Goal: Task Accomplishment & Management: Use online tool/utility

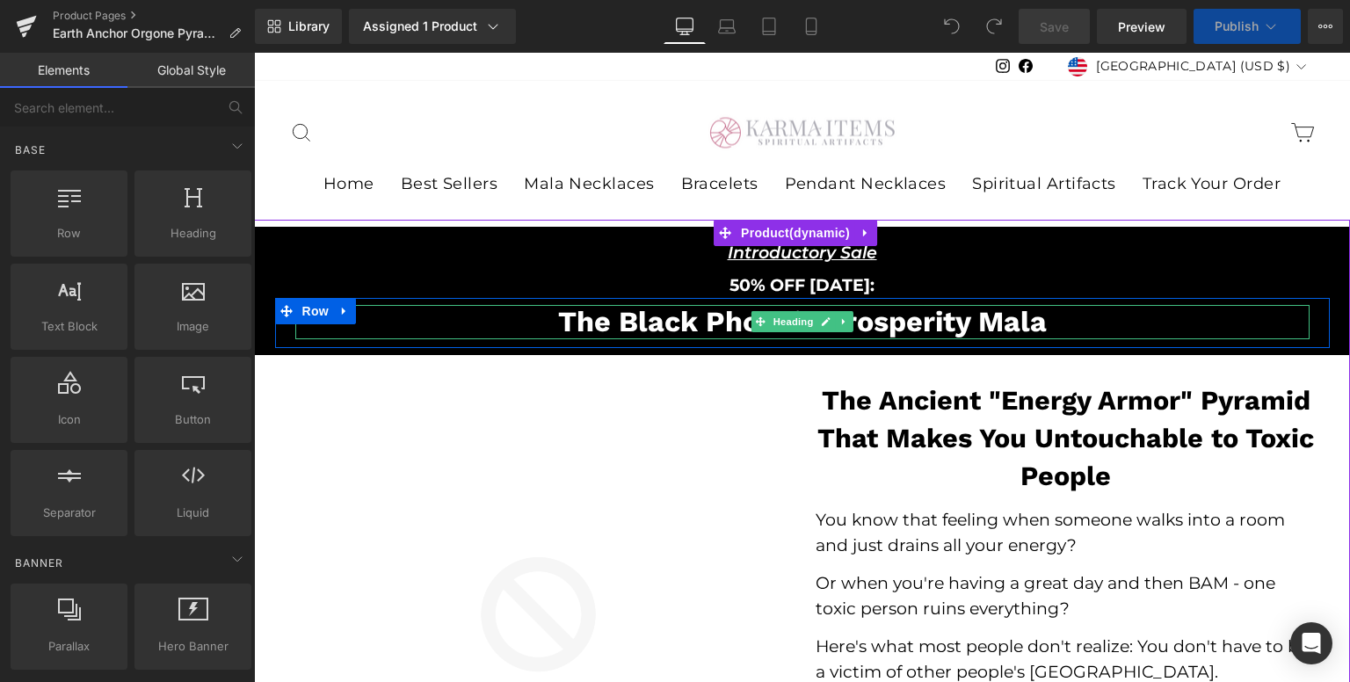
click at [983, 311] on h2 "The Black Phoenix Prosperity Mala" at bounding box center [802, 322] width 1014 height 34
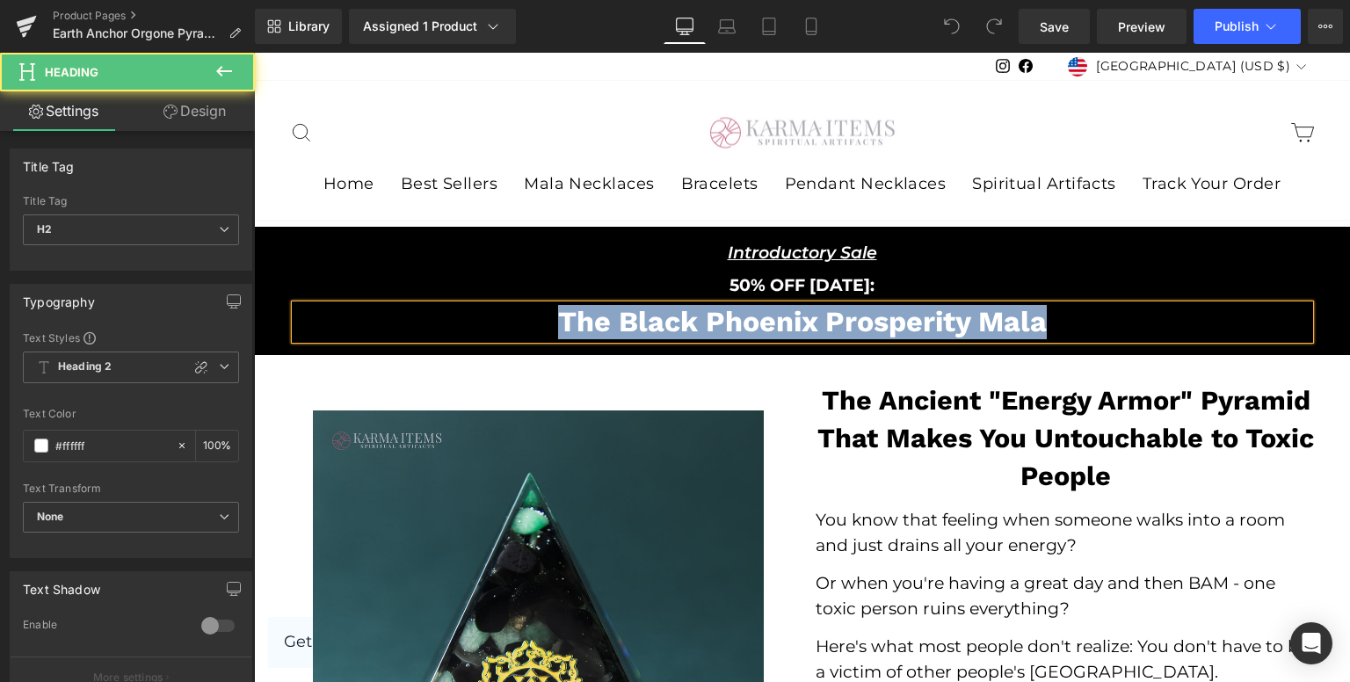
click at [1047, 328] on h2 "The Black Phoenix Prosperity Mala" at bounding box center [802, 322] width 1014 height 34
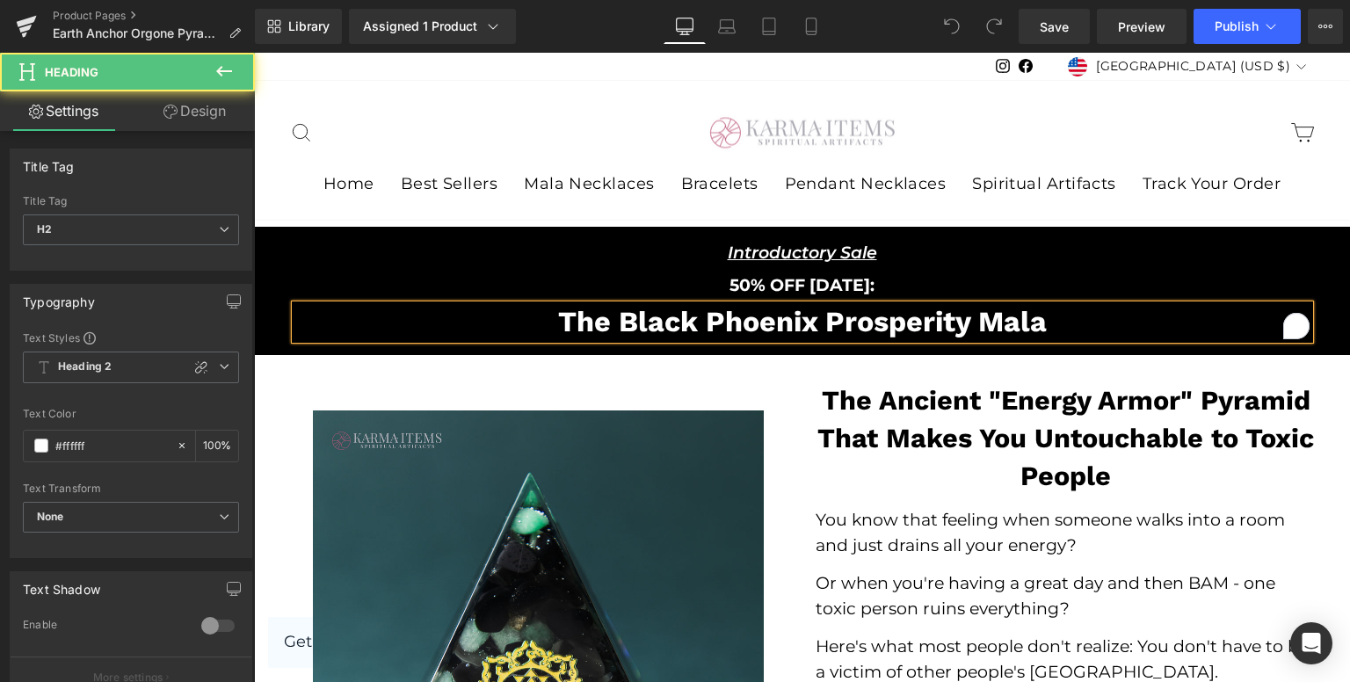
click at [1047, 328] on h2 "The Black Phoenix Prosperity Mala" at bounding box center [802, 322] width 1014 height 34
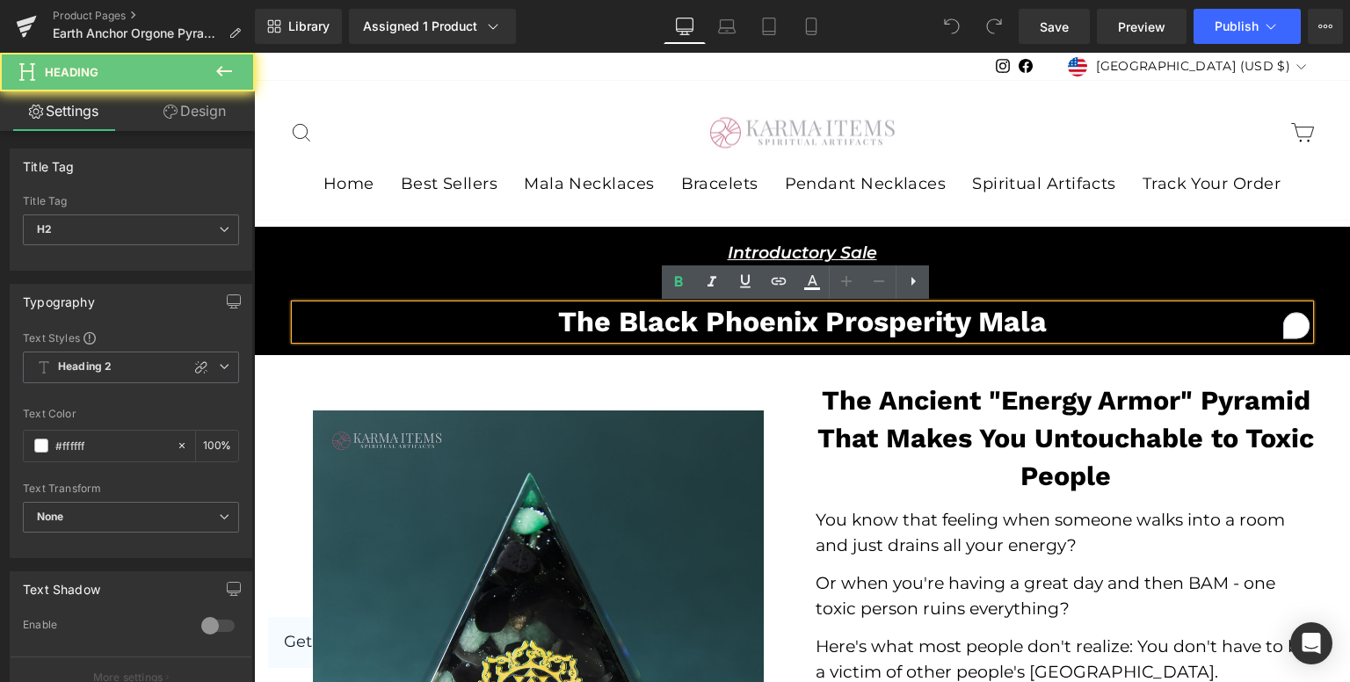
click at [1047, 328] on h2 "The Black Phoenix Prosperity Mala" at bounding box center [802, 322] width 1014 height 34
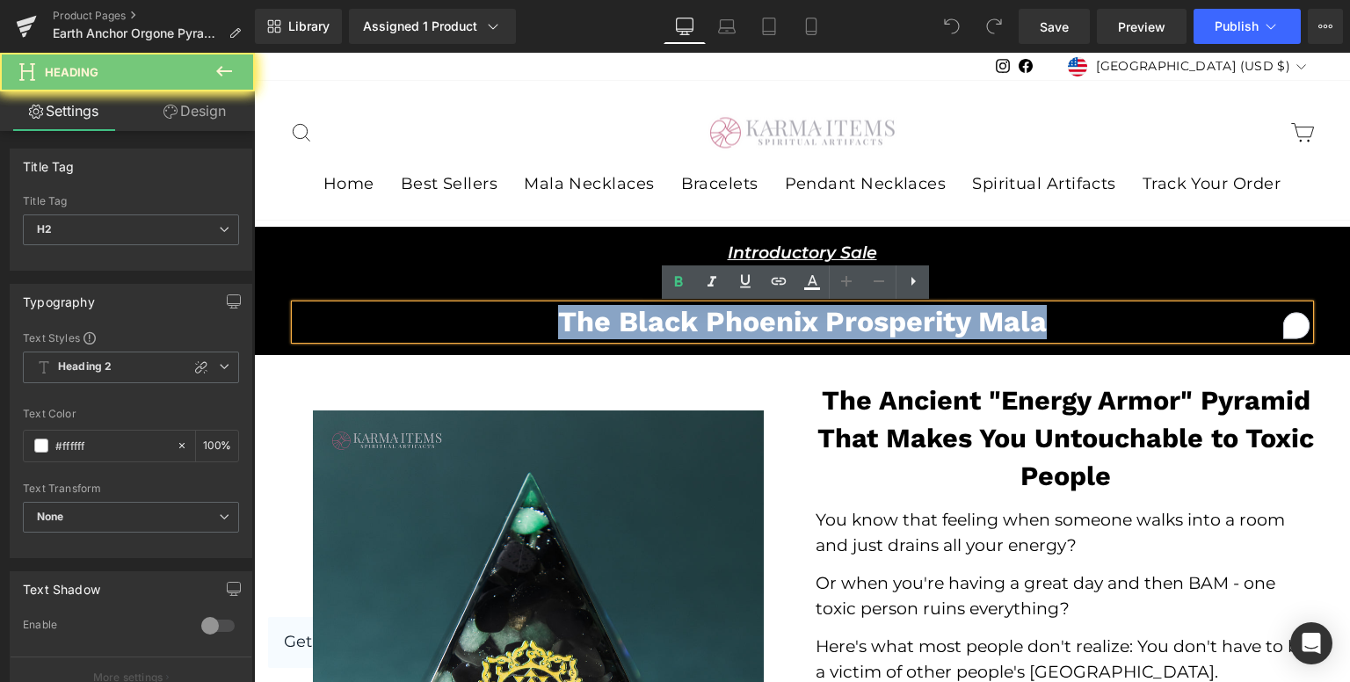
paste div "To enrich screen reader interactions, please activate Accessibility in Grammarl…"
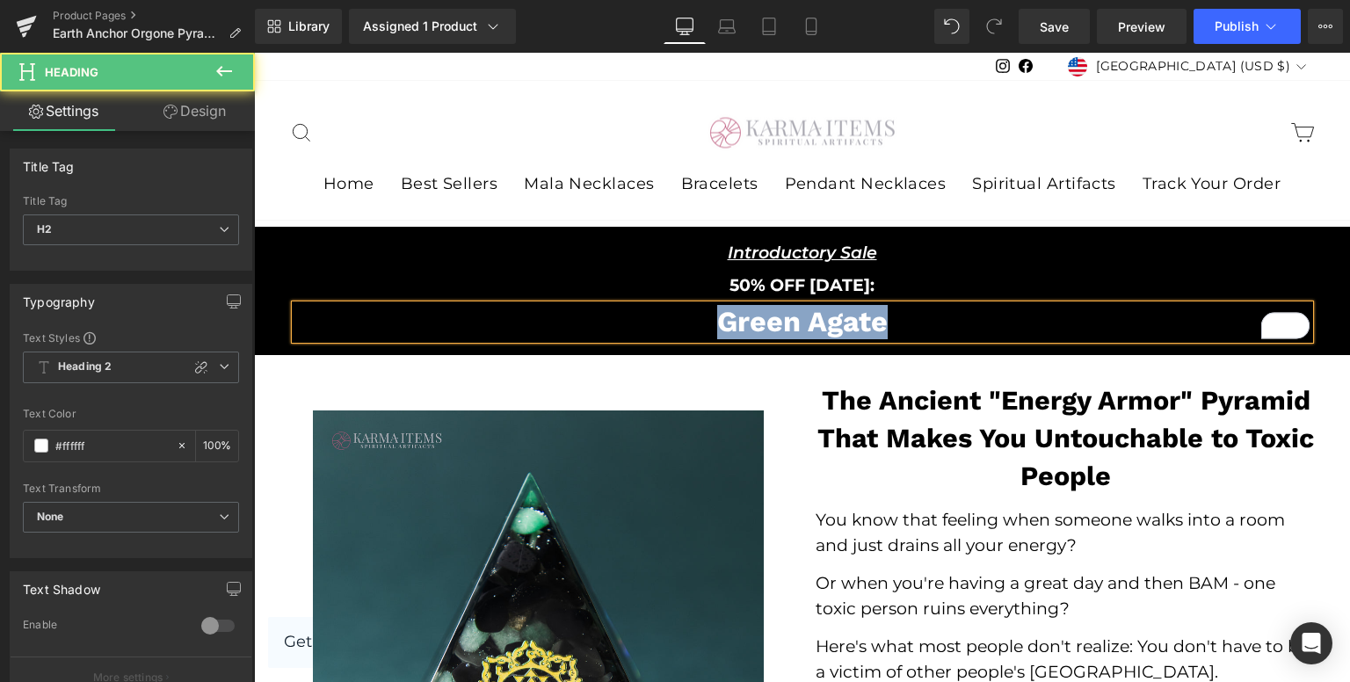
drag, startPoint x: 998, startPoint y: 335, endPoint x: 735, endPoint y: 324, distance: 263.8
click at [710, 336] on h2 "Green Agate" at bounding box center [802, 322] width 1014 height 34
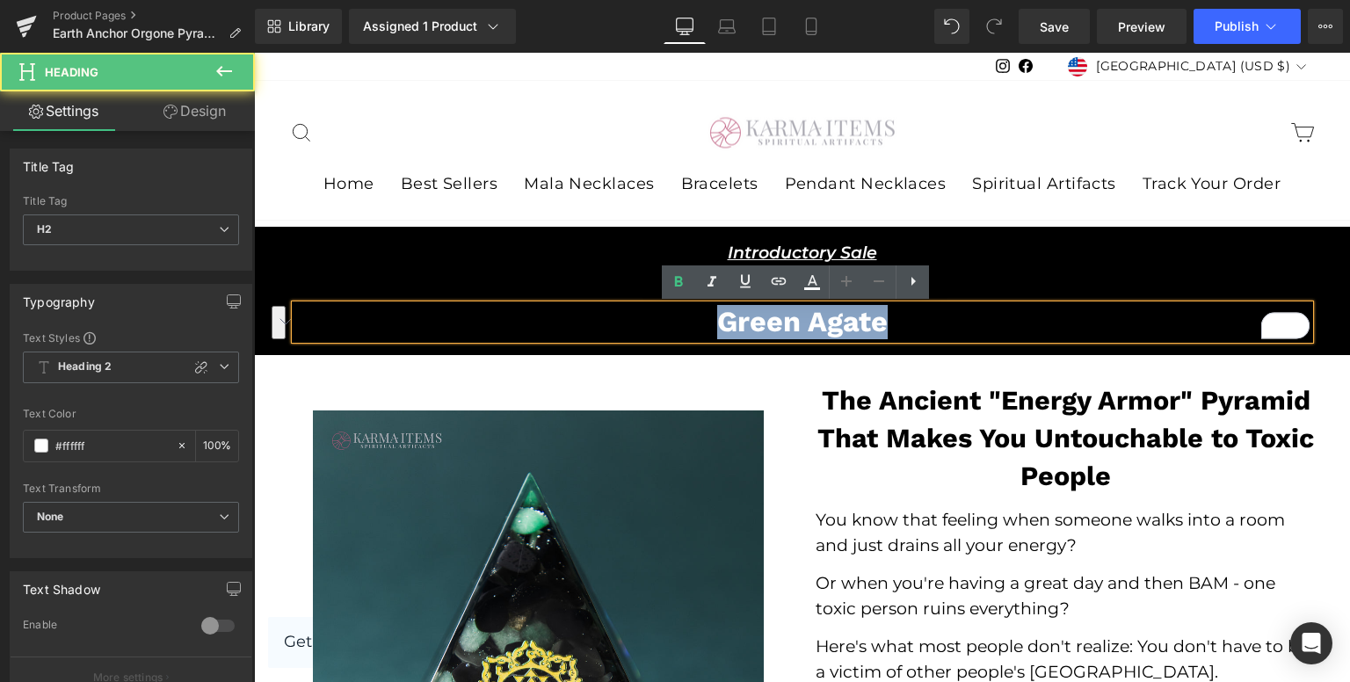
click at [782, 323] on h2 "Green Agate" at bounding box center [802, 322] width 1014 height 34
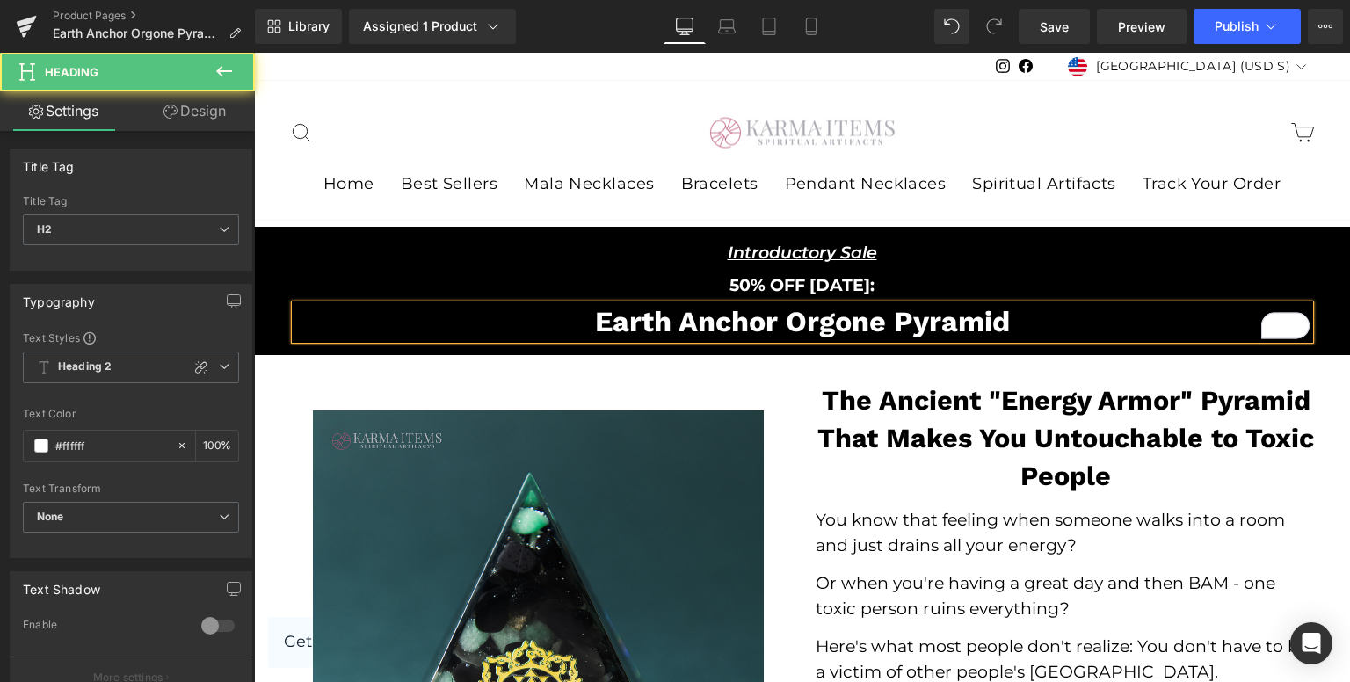
click at [583, 322] on h2 "Earth Anchor Orgone Pyramid" at bounding box center [802, 322] width 1014 height 34
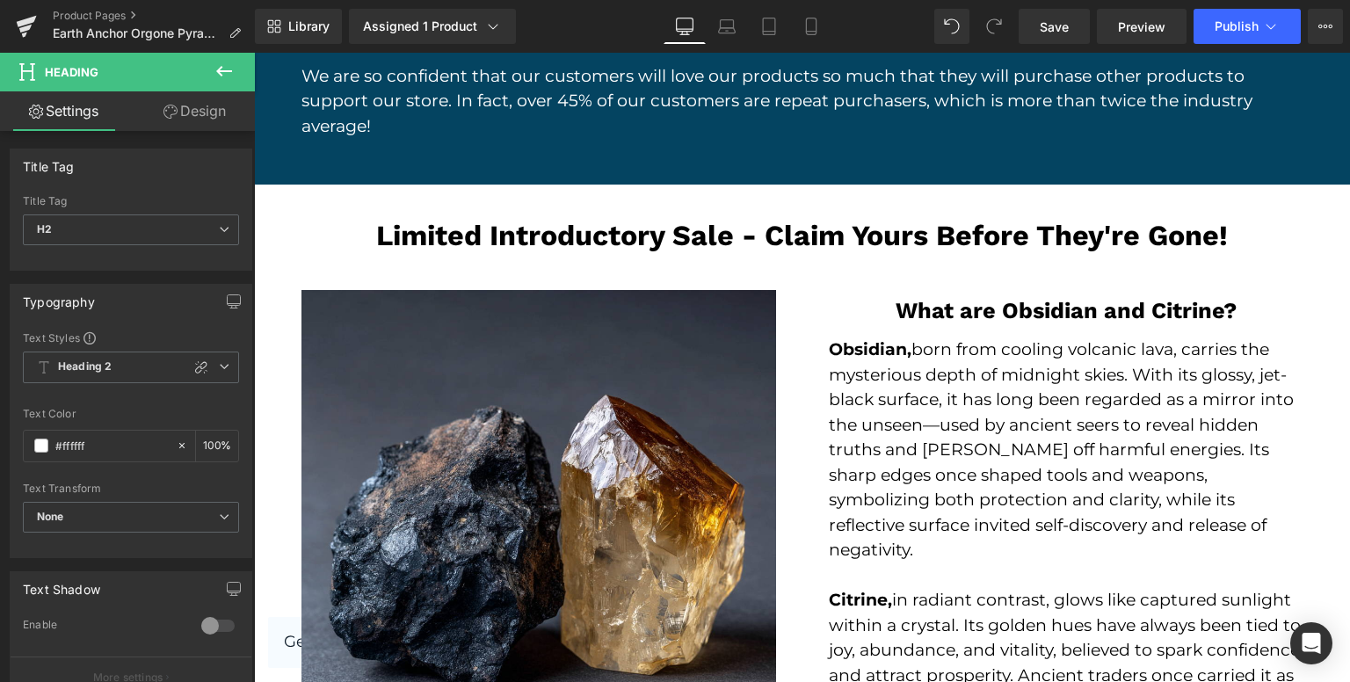
scroll to position [2812, 0]
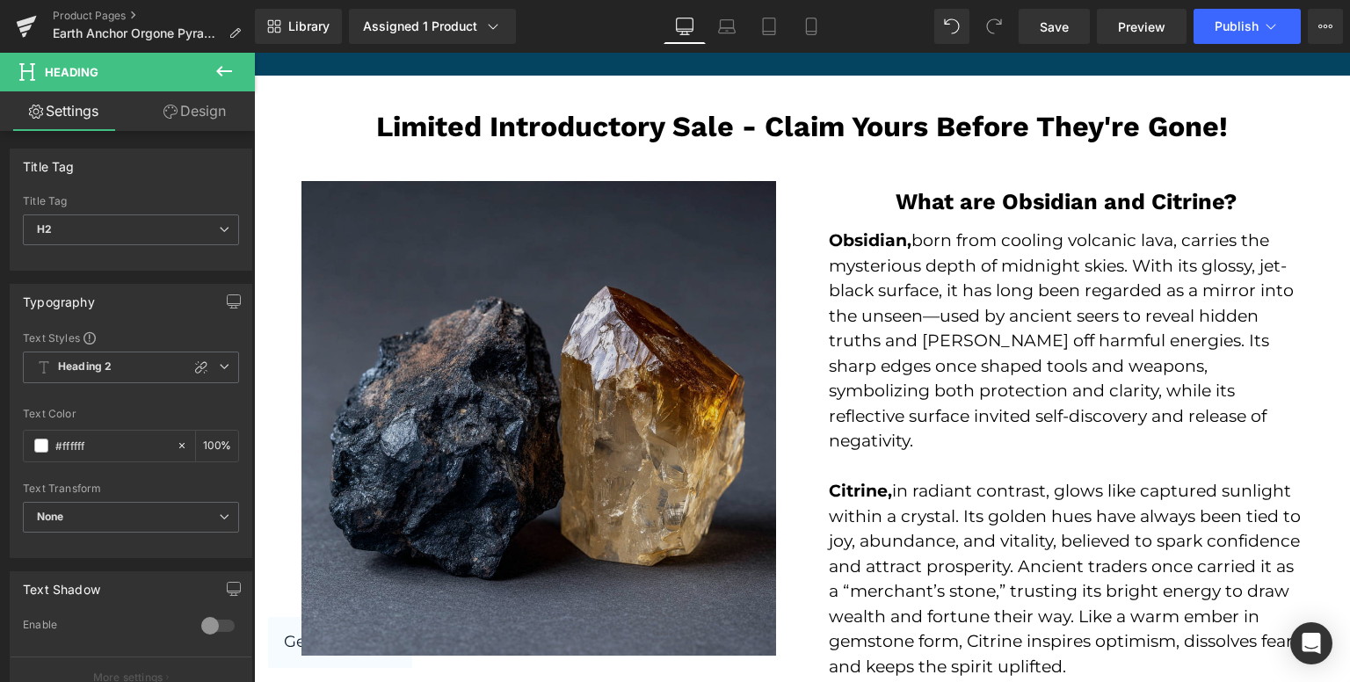
click at [481, 363] on img at bounding box center [538, 432] width 474 height 503
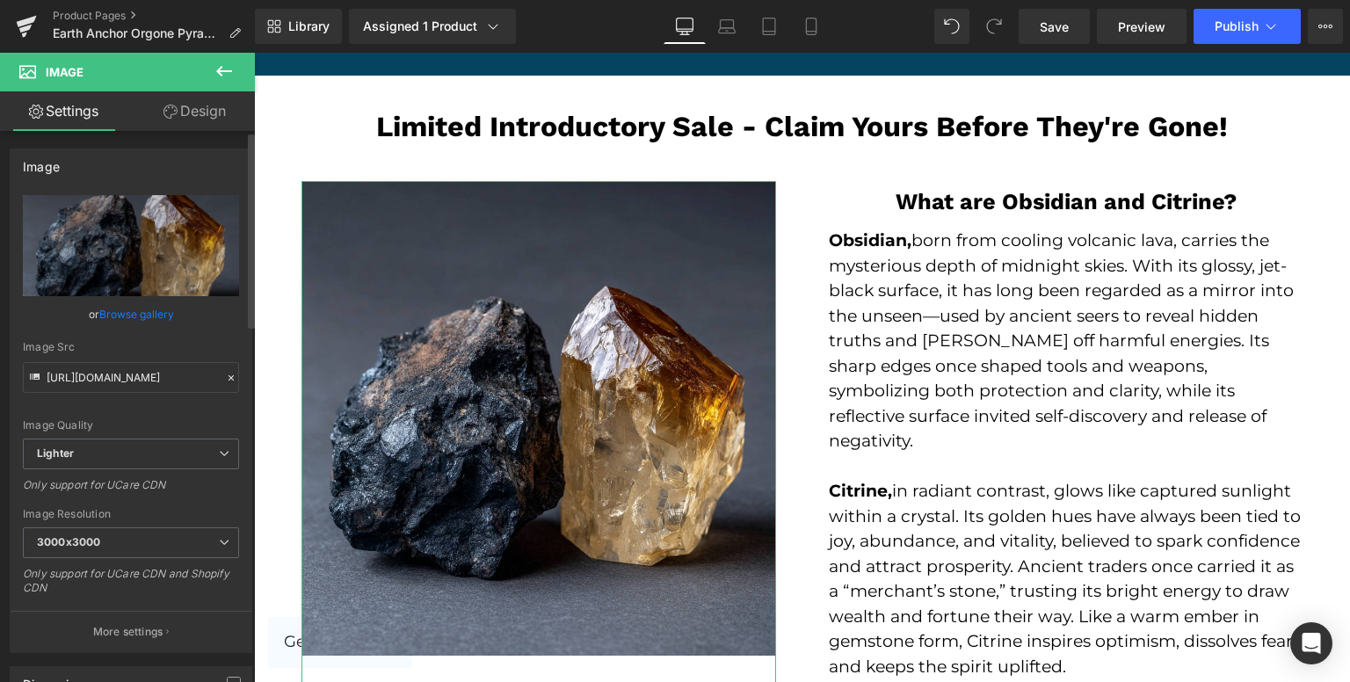
click at [138, 313] on link "Browse gallery" at bounding box center [136, 314] width 75 height 31
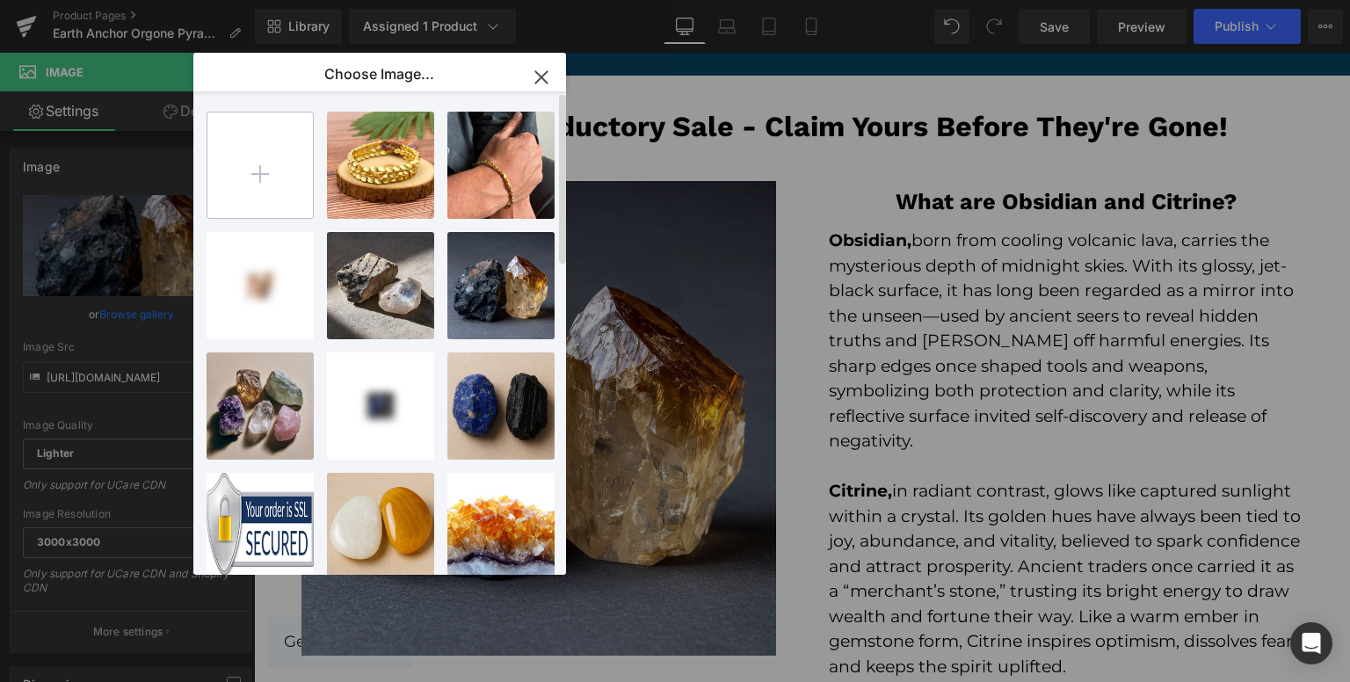
click at [270, 198] on input "file" at bounding box center [259, 164] width 105 height 105
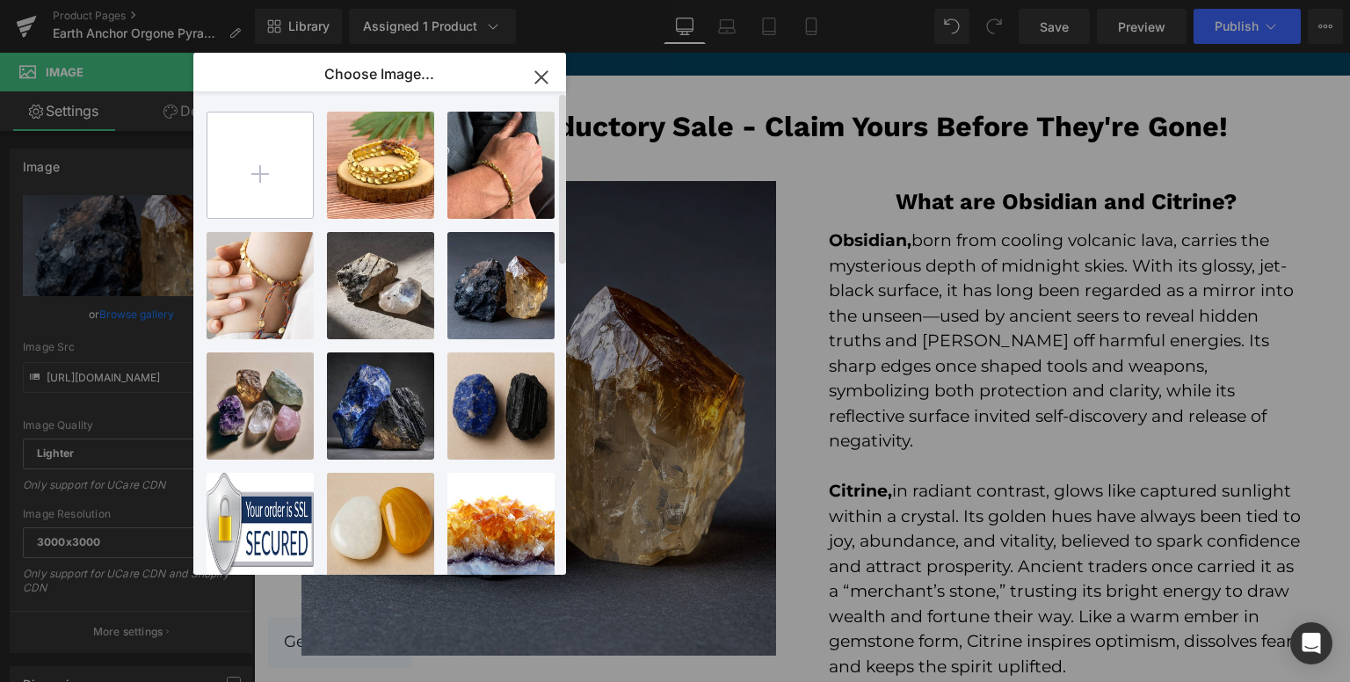
type input "C:\fakepath\e.yu43081_A_raw_Black_Tourmaline_Hematite_and_Green_Agate_are_2fd33…"
click at [245, 105] on div "3 TBF N... _1_.jpg 160.08 KB Delete image? Yes No TBF Man... Man.jpg 196.80 KB …" at bounding box center [389, 336] width 366 height 490
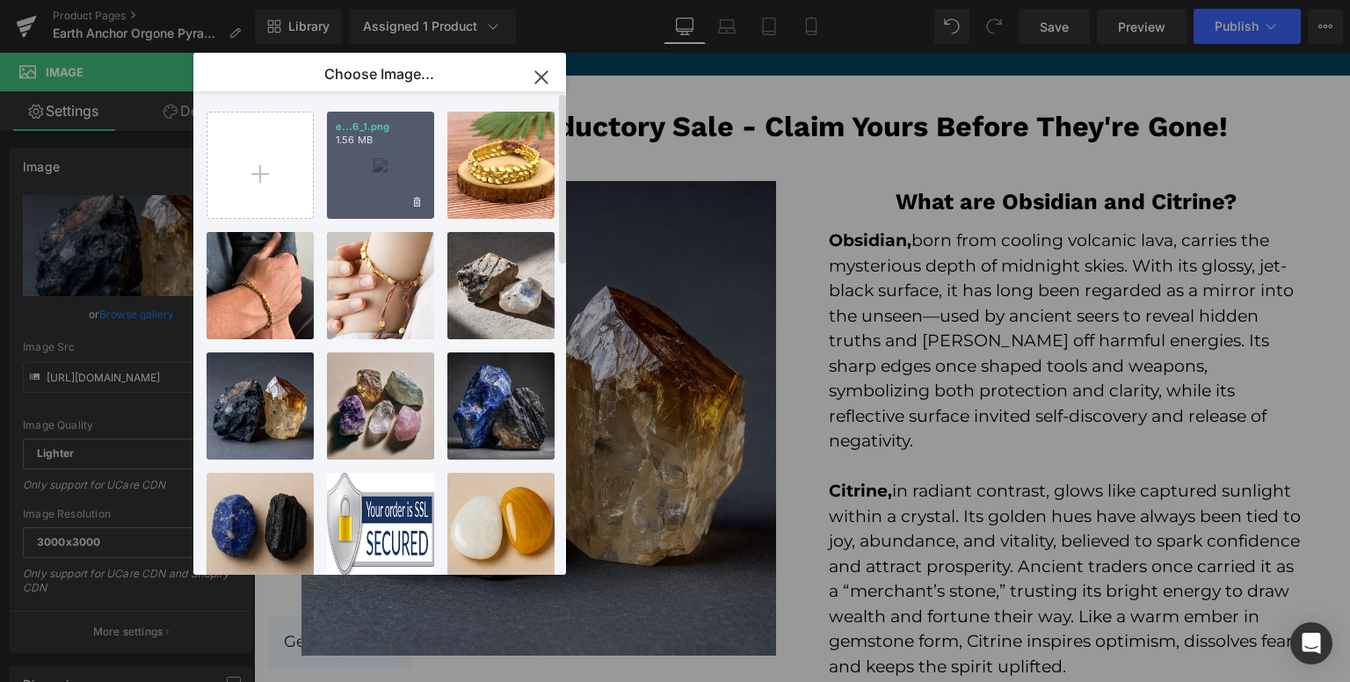
click at [394, 186] on div "e...6_1.png 1.56 MB" at bounding box center [380, 165] width 107 height 107
type input "https://ucarecdn.com/2a58844a-782f-419b-88e4-10980b4bc913/-/format/auto/-/previ…"
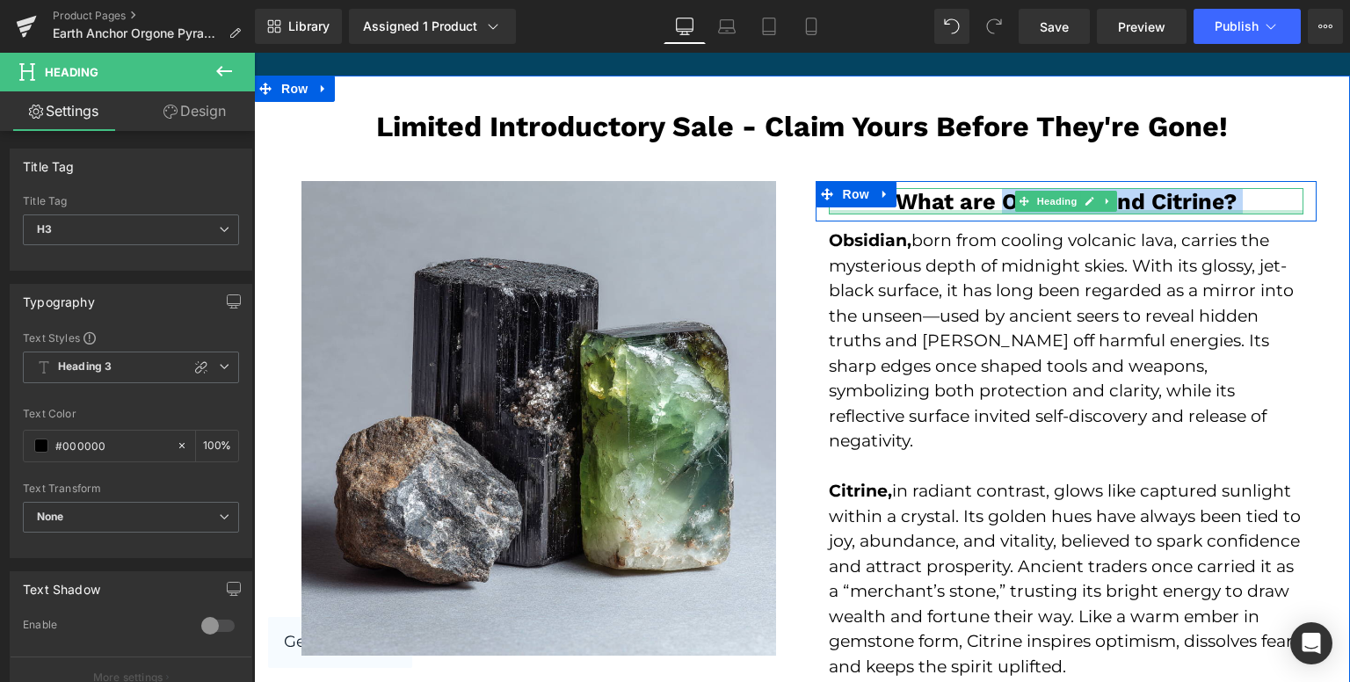
drag, startPoint x: 995, startPoint y: 206, endPoint x: 1213, endPoint y: 209, distance: 217.9
click at [1213, 209] on div "What are Obsidian and Citrine ? Heading" at bounding box center [1066, 201] width 474 height 26
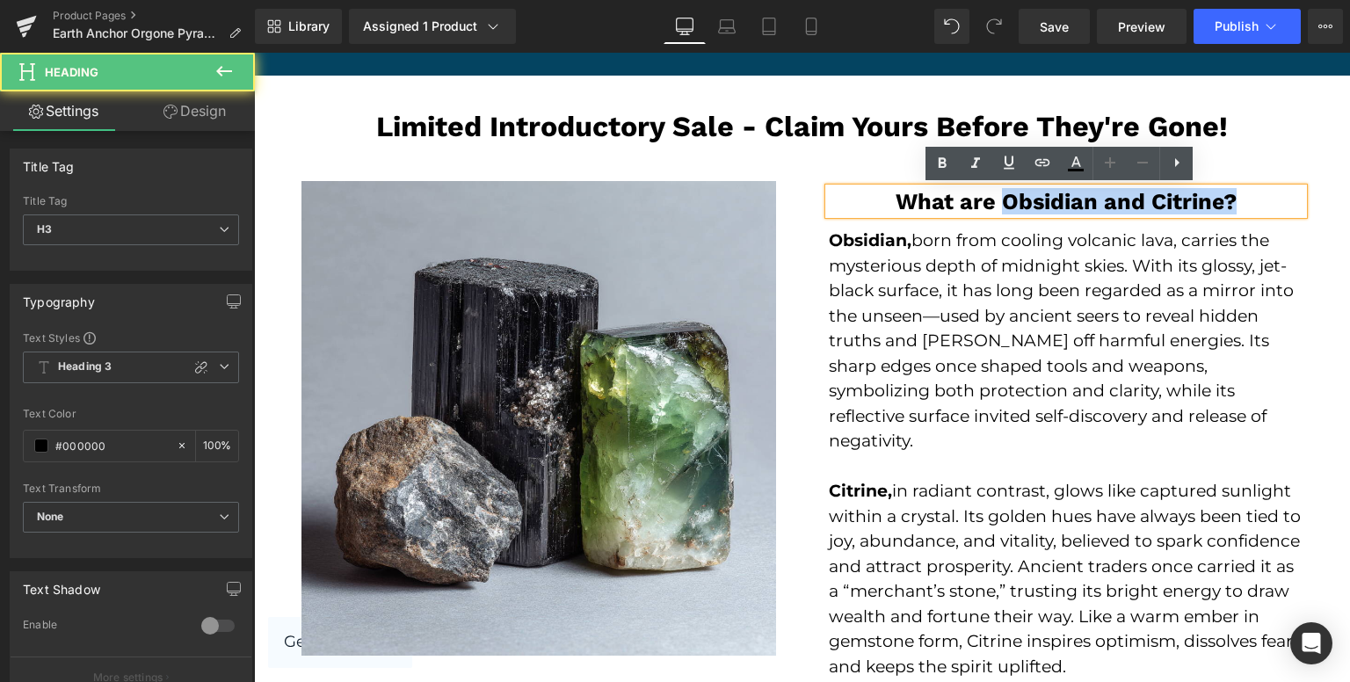
click at [1223, 204] on span "?" at bounding box center [1229, 201] width 13 height 26
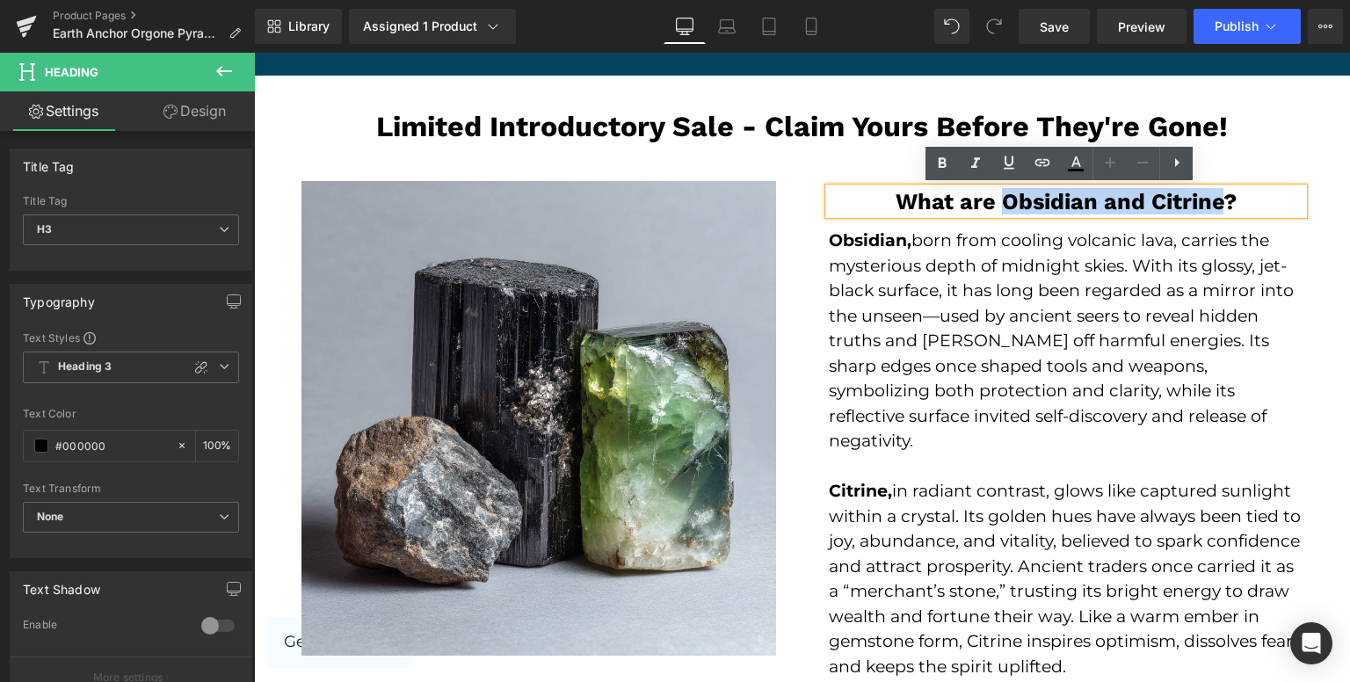
drag, startPoint x: 1216, startPoint y: 200, endPoint x: 993, endPoint y: 194, distance: 223.3
click at [993, 194] on h3 "What are Obsidian and Citrine ?" at bounding box center [1066, 201] width 474 height 26
paste div "To enrich screen reader interactions, please activate Accessibility in Grammarl…"
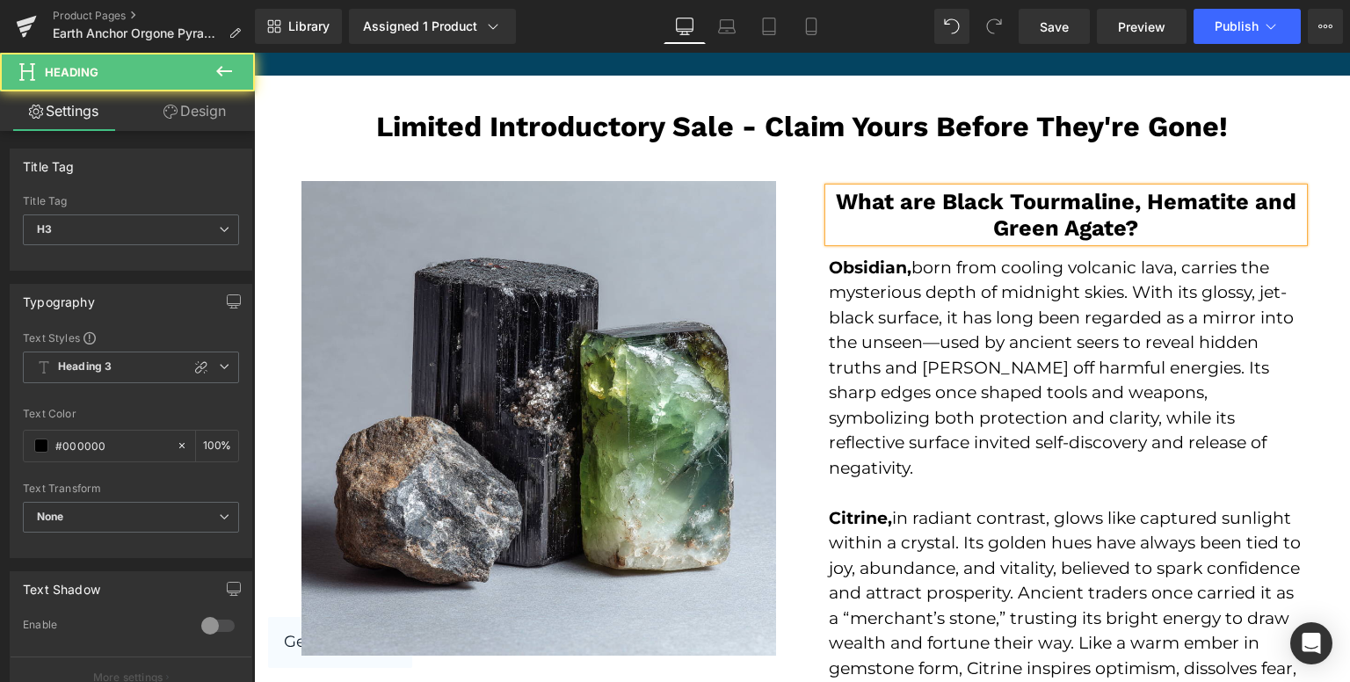
click at [1162, 228] on h3 "What are Black Tourmaline, Hematite and Green Agate ?" at bounding box center [1066, 215] width 474 height 54
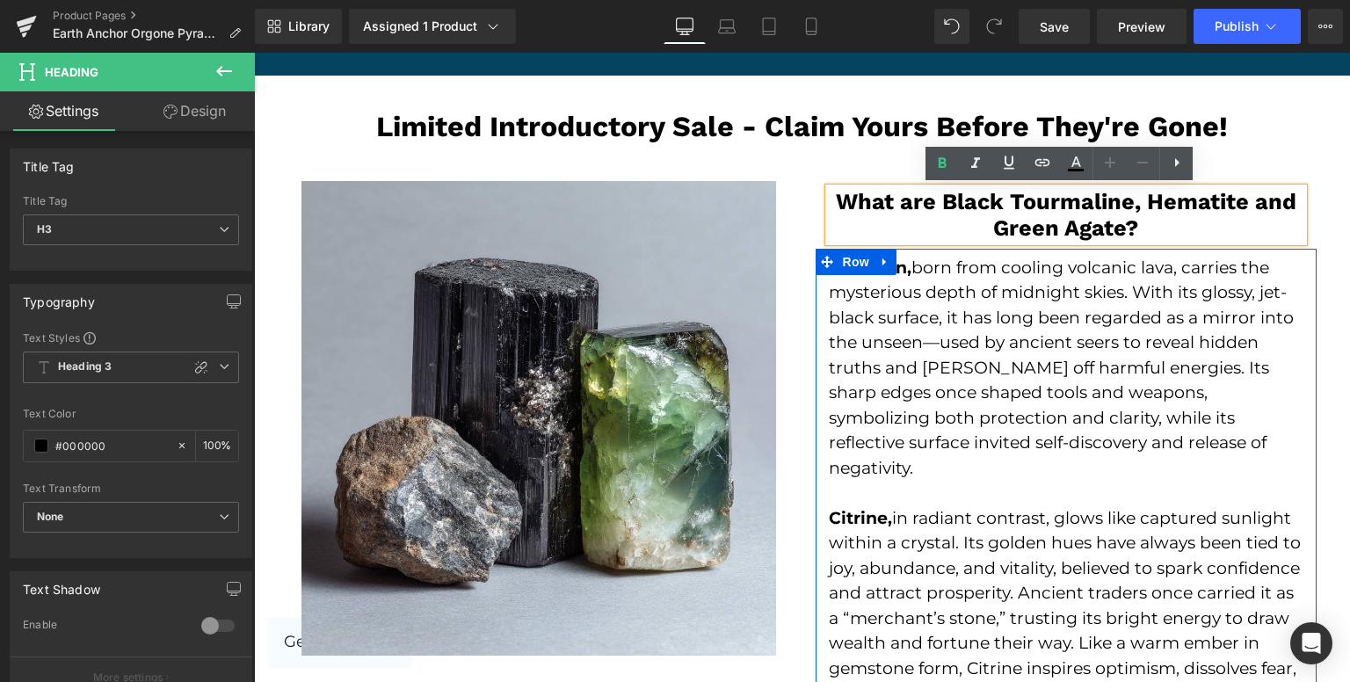
click at [900, 309] on p "Obsidian, born from cooling volcanic lava, carries the mysterious depth of midn…" at bounding box center [1066, 369] width 474 height 226
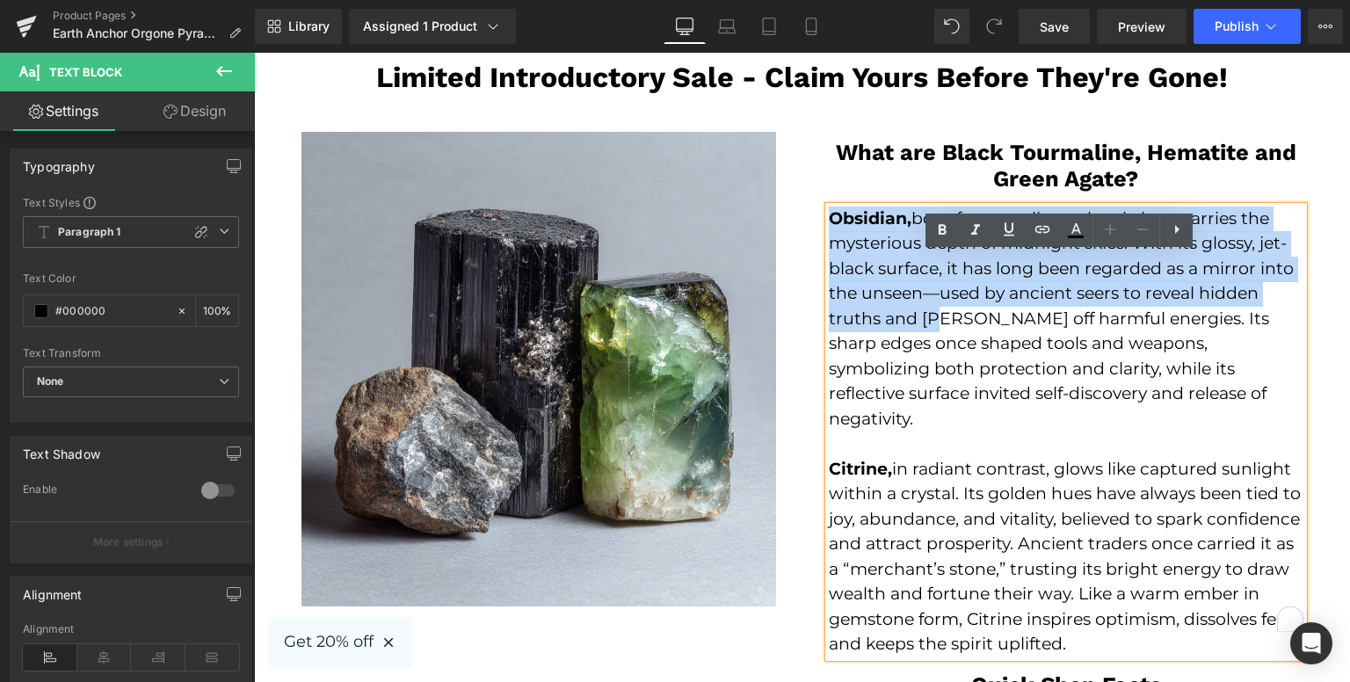
scroll to position [2987, 0]
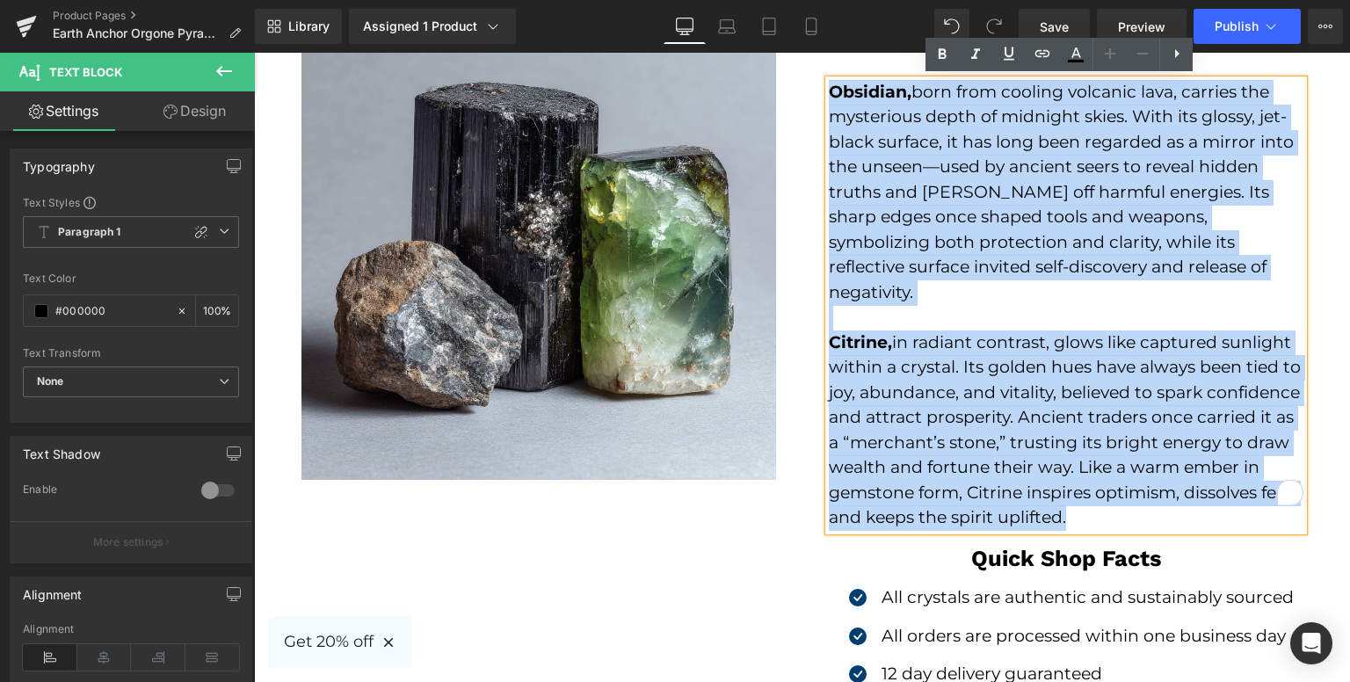
drag, startPoint x: 822, startPoint y: 270, endPoint x: 1146, endPoint y: 485, distance: 388.4
click at [1146, 485] on div "Obsidian, born from cooling volcanic lava, carries the mysterious depth of midn…" at bounding box center [1066, 305] width 474 height 451
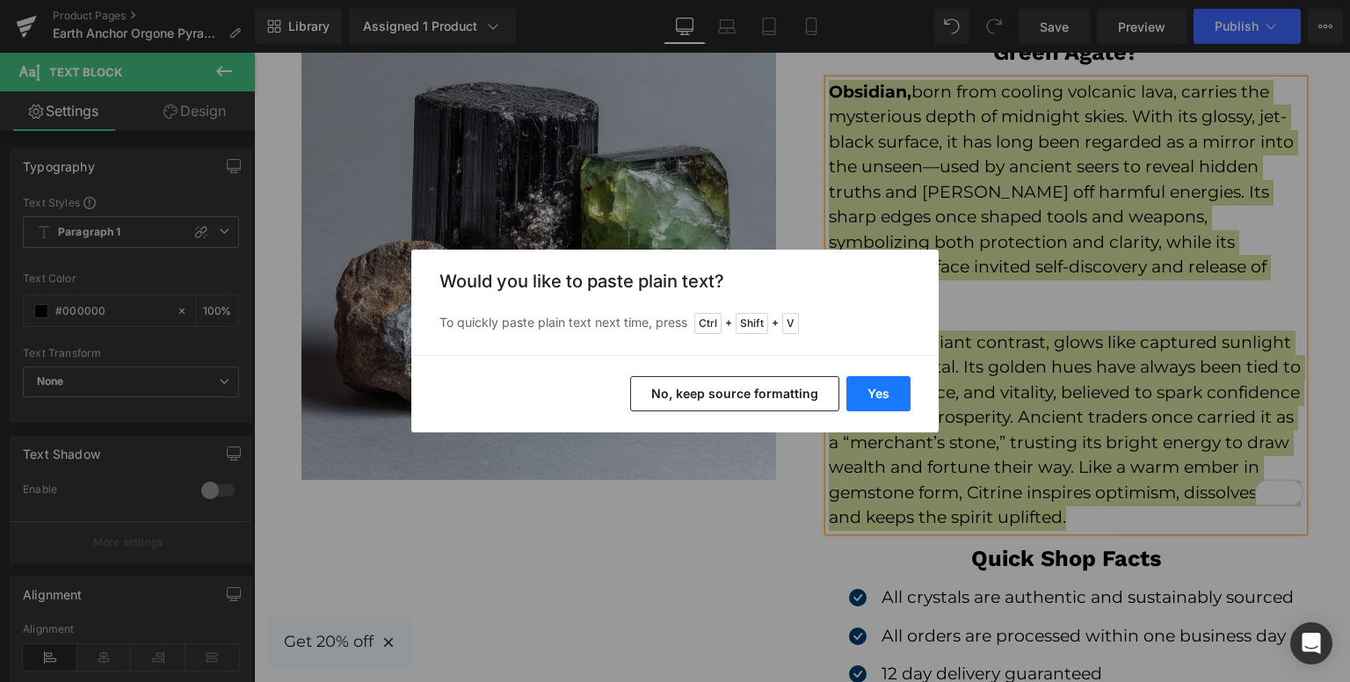
click at [858, 383] on button "Yes" at bounding box center [878, 393] width 64 height 35
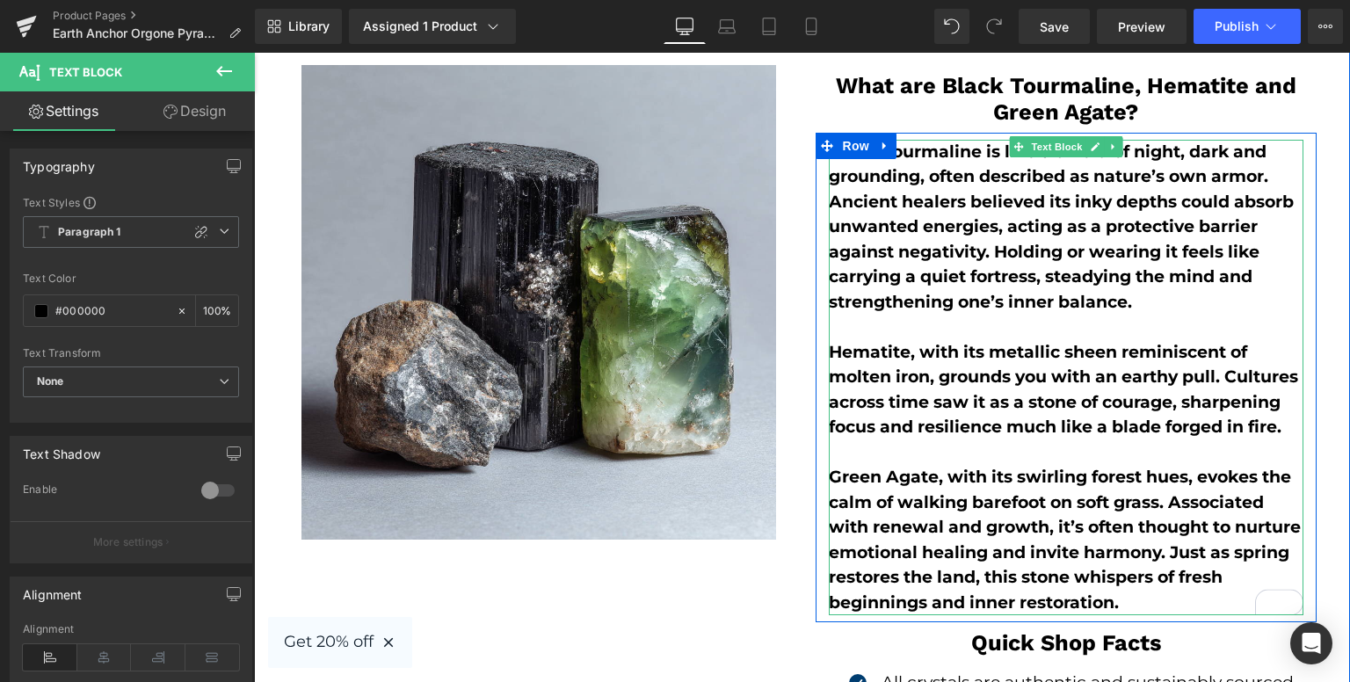
scroll to position [2899, 0]
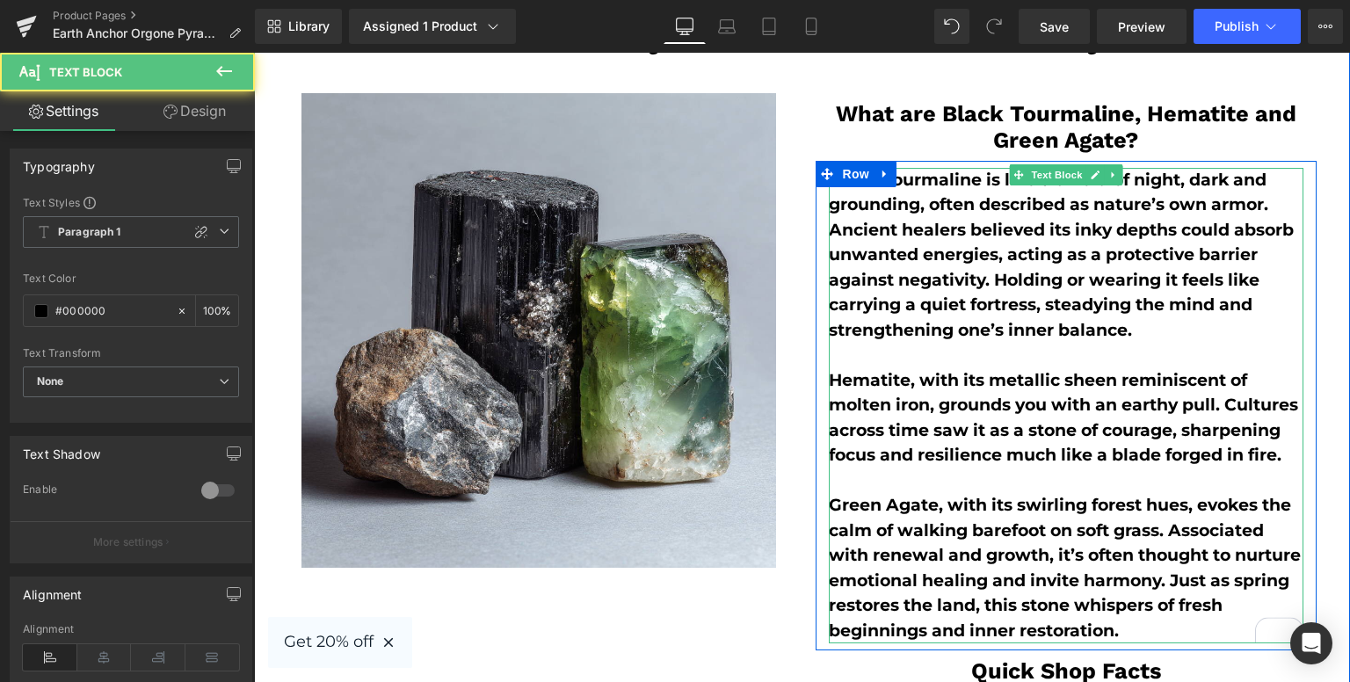
click at [993, 174] on b "Black Tourmaline is like a shield of night, dark and grounding, often described…" at bounding box center [1061, 255] width 465 height 170
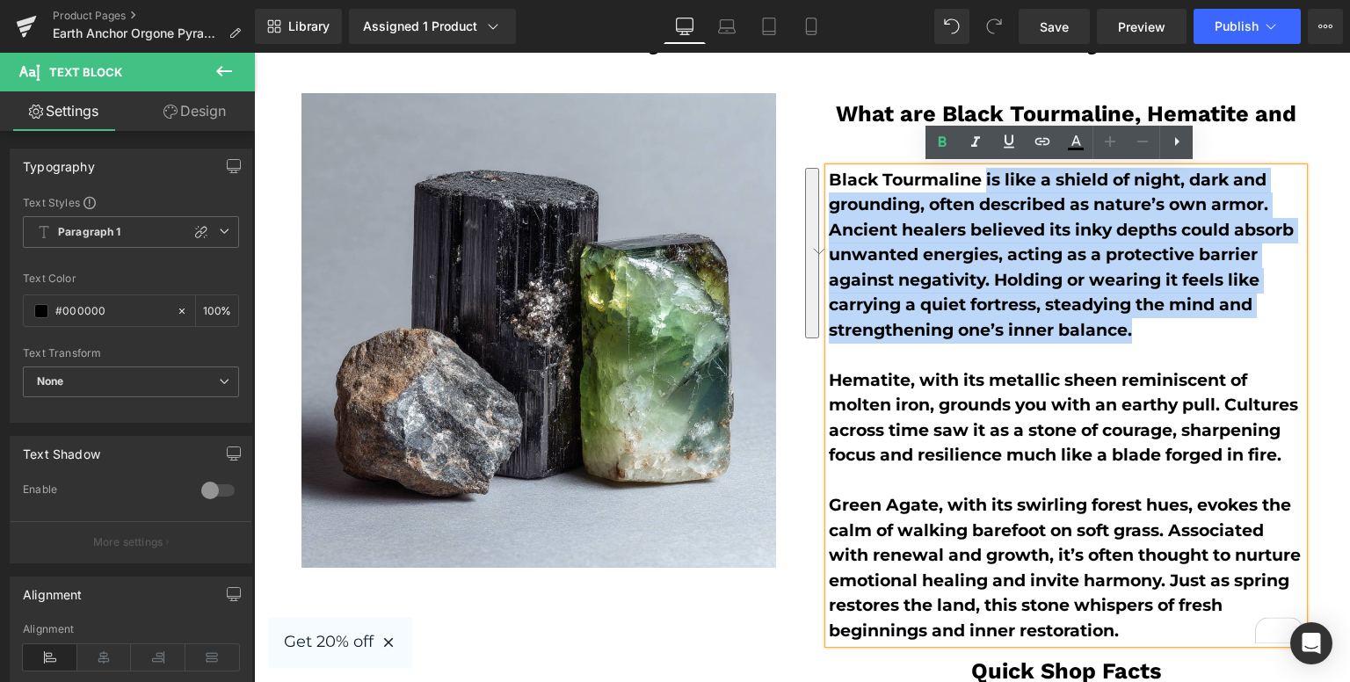
drag, startPoint x: 981, startPoint y: 173, endPoint x: 1209, endPoint y: 337, distance: 280.9
click at [1209, 337] on p "Black Tourmaline is like a shield of night, dark and grounding, often described…" at bounding box center [1066, 256] width 474 height 176
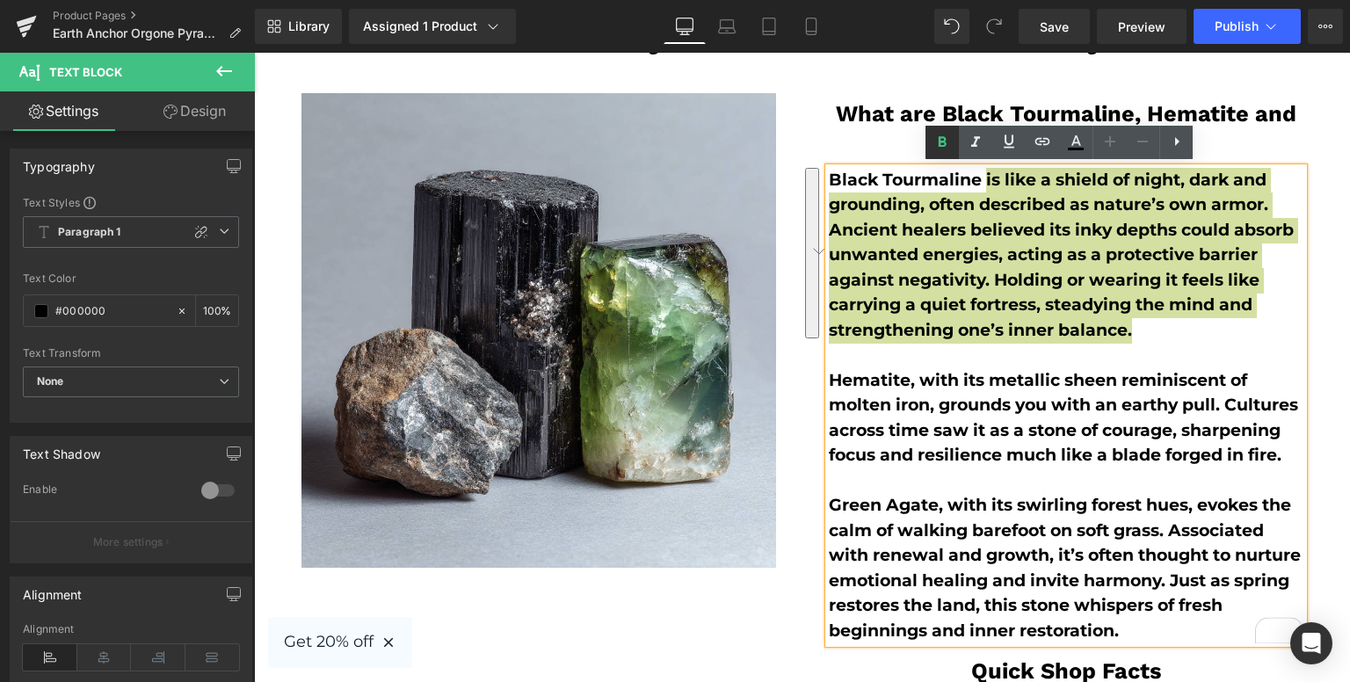
click at [937, 146] on icon at bounding box center [941, 142] width 21 height 21
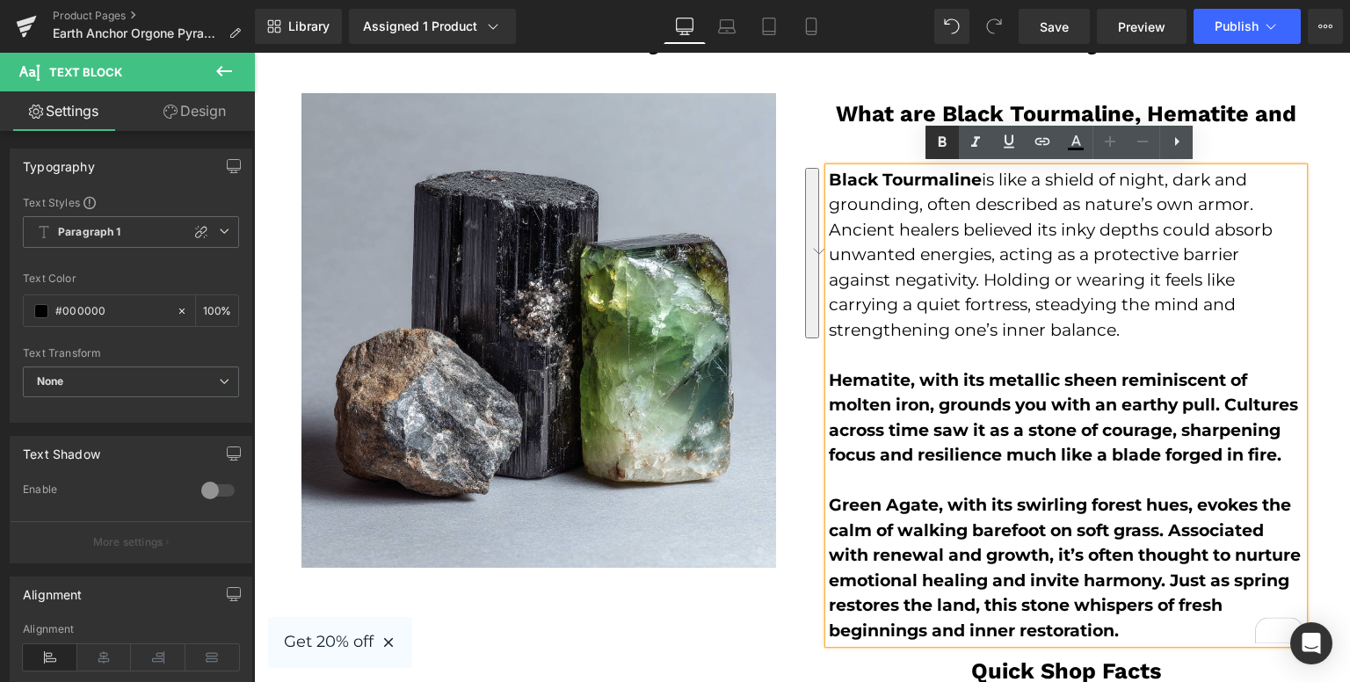
click at [937, 146] on icon at bounding box center [941, 142] width 21 height 21
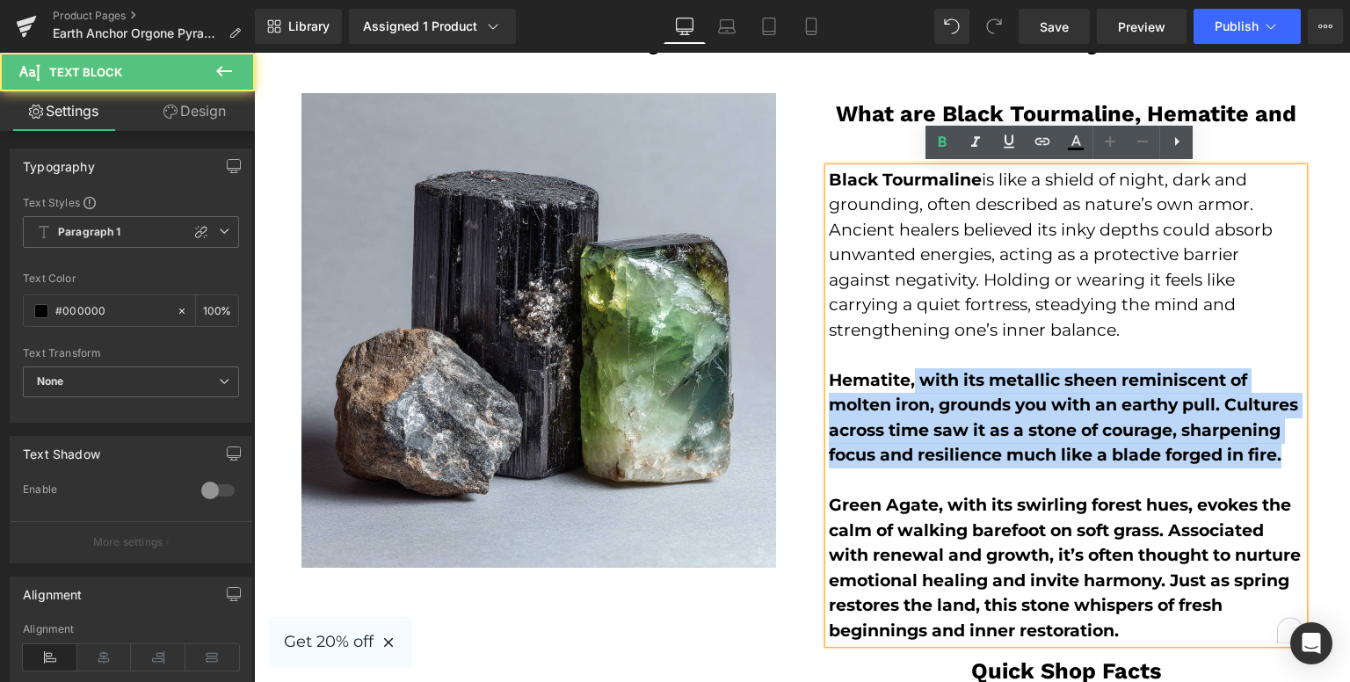
drag, startPoint x: 908, startPoint y: 371, endPoint x: 1346, endPoint y: 460, distance: 447.3
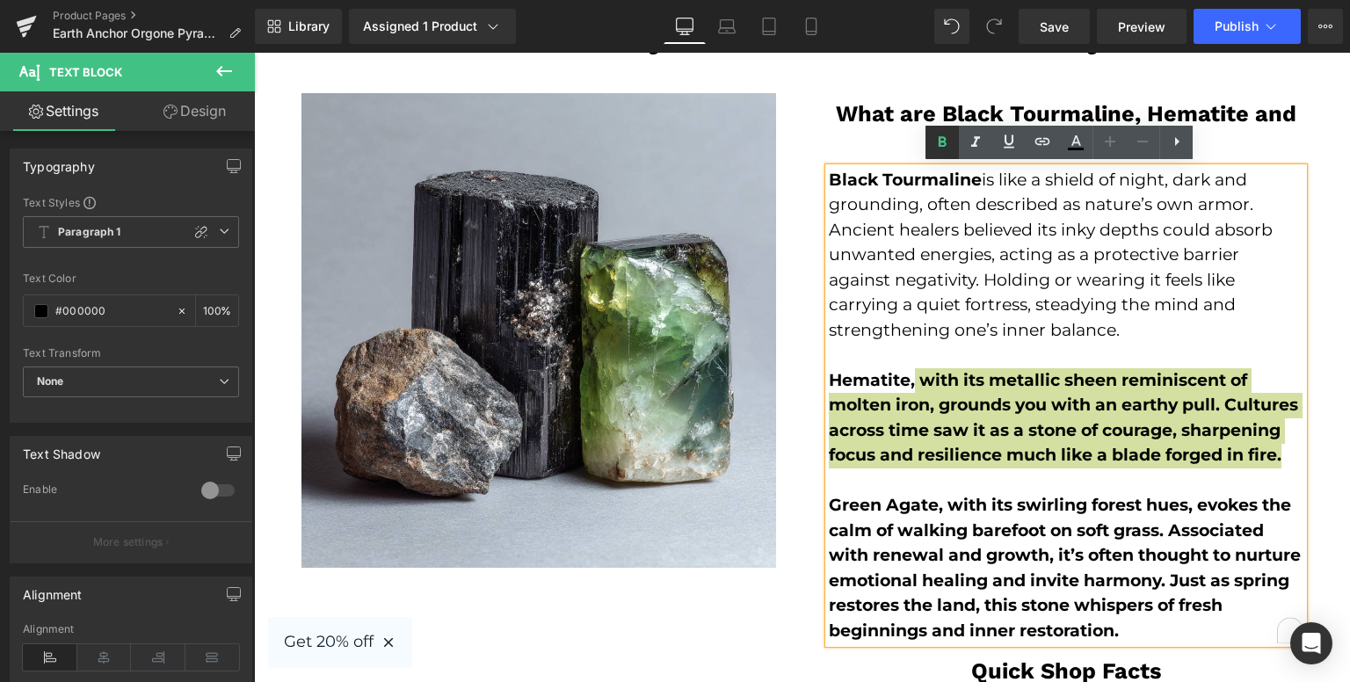
click at [930, 135] on link at bounding box center [941, 142] width 33 height 33
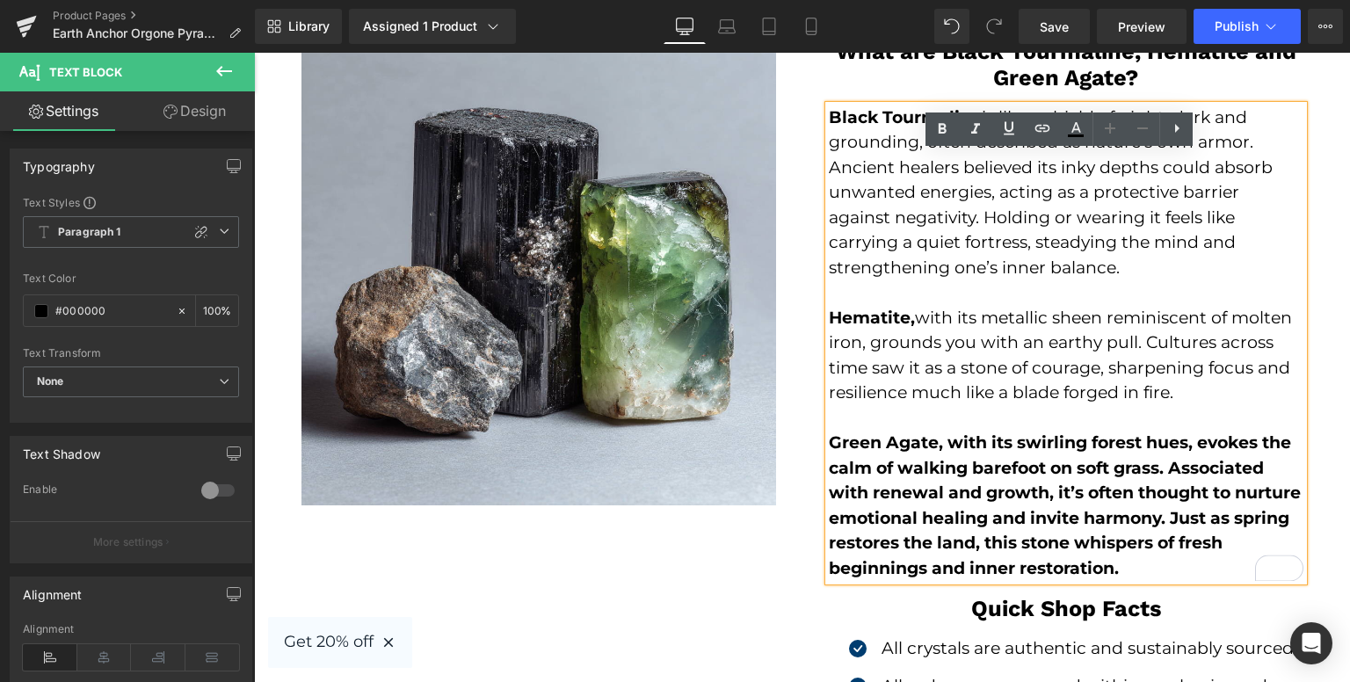
scroll to position [2987, 0]
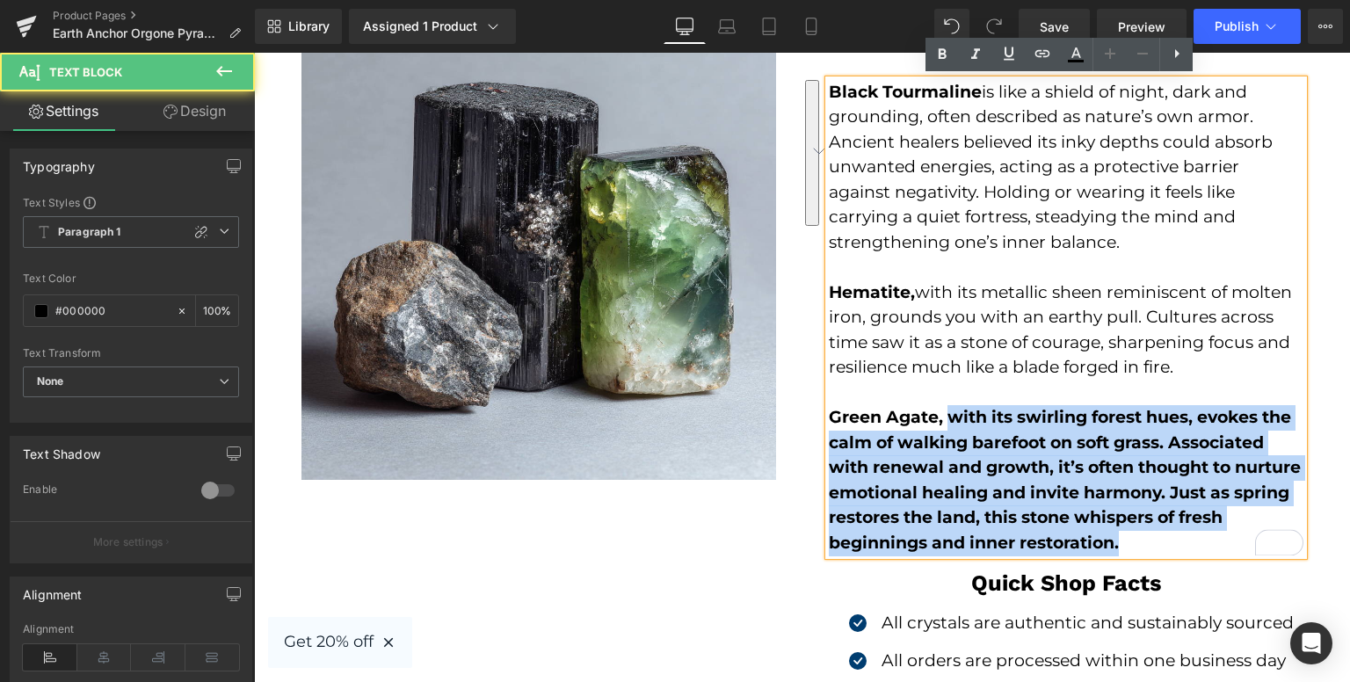
drag, startPoint x: 942, startPoint y: 417, endPoint x: 1237, endPoint y: 556, distance: 326.2
click at [1237, 556] on div "Black Tourmaline is like a shield of night, dark and grounding, often described…" at bounding box center [1066, 318] width 474 height 476
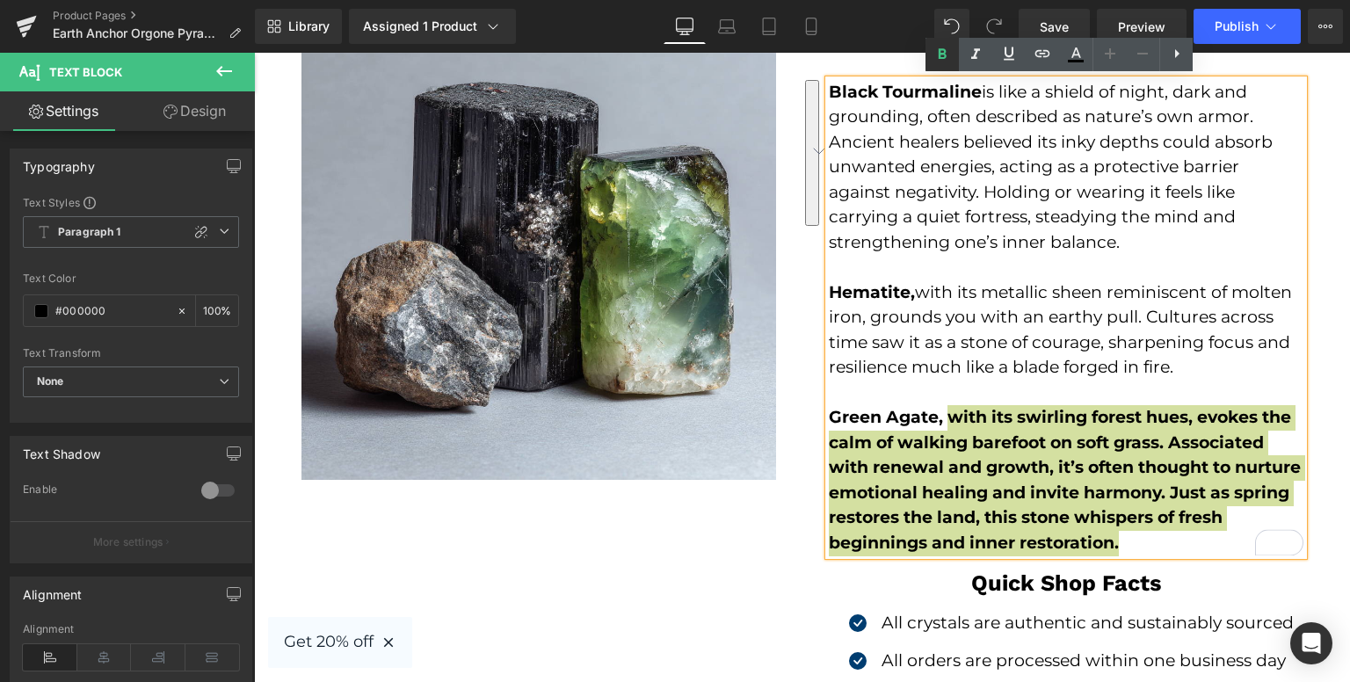
click at [925, 61] on link at bounding box center [941, 54] width 33 height 33
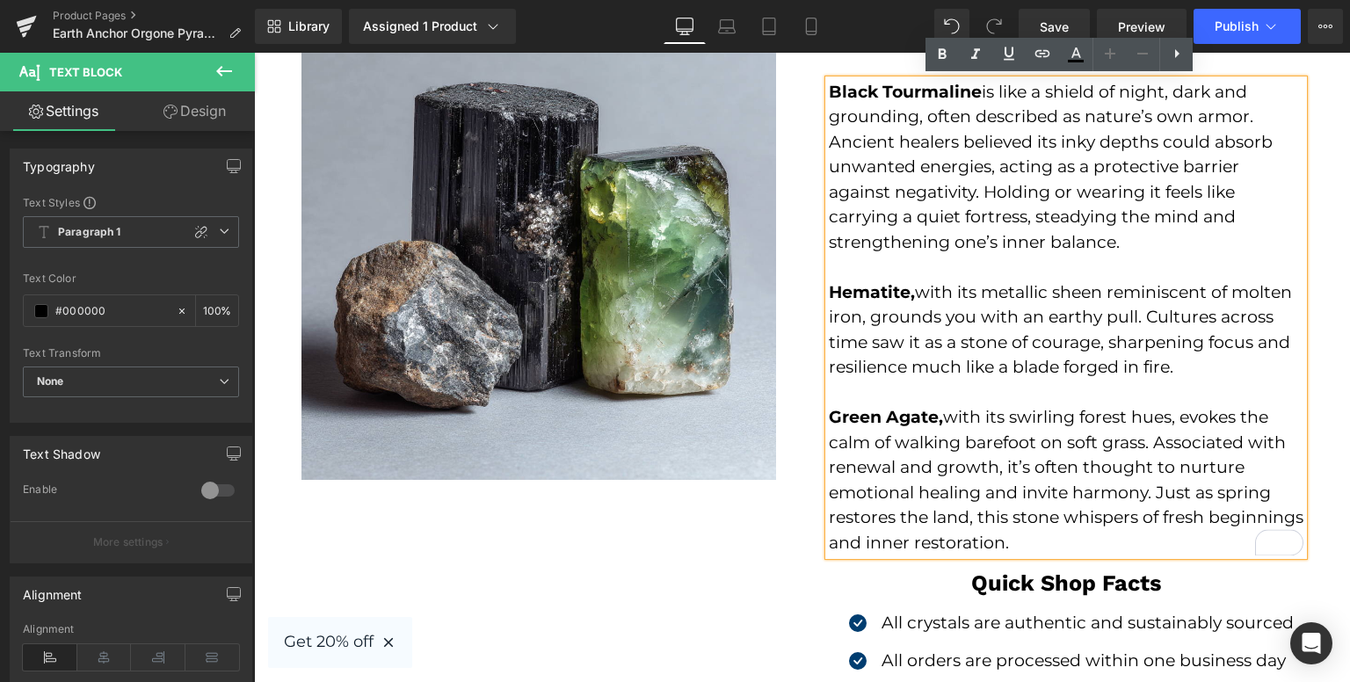
click at [802, 117] on div "What are Black Tourmaline, Hematite and Green Agate ? Heading Row Black Tourmal…" at bounding box center [1065, 406] width 527 height 803
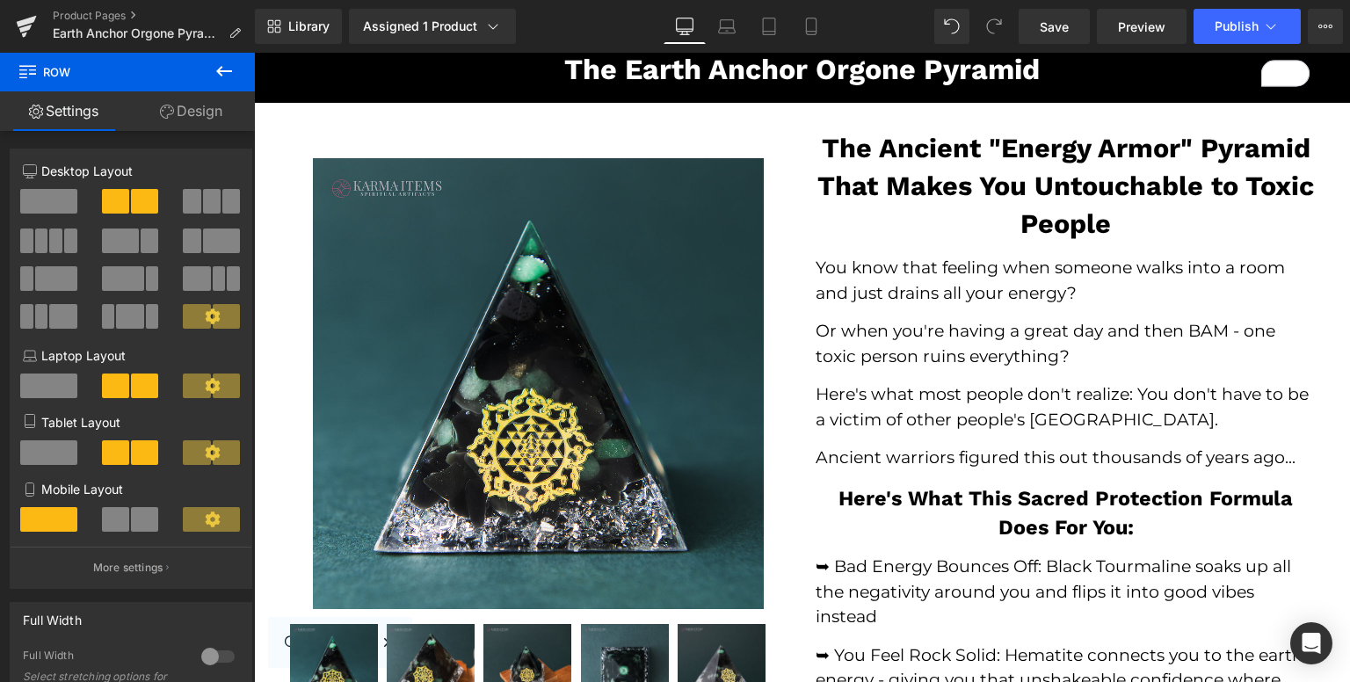
scroll to position [0, 0]
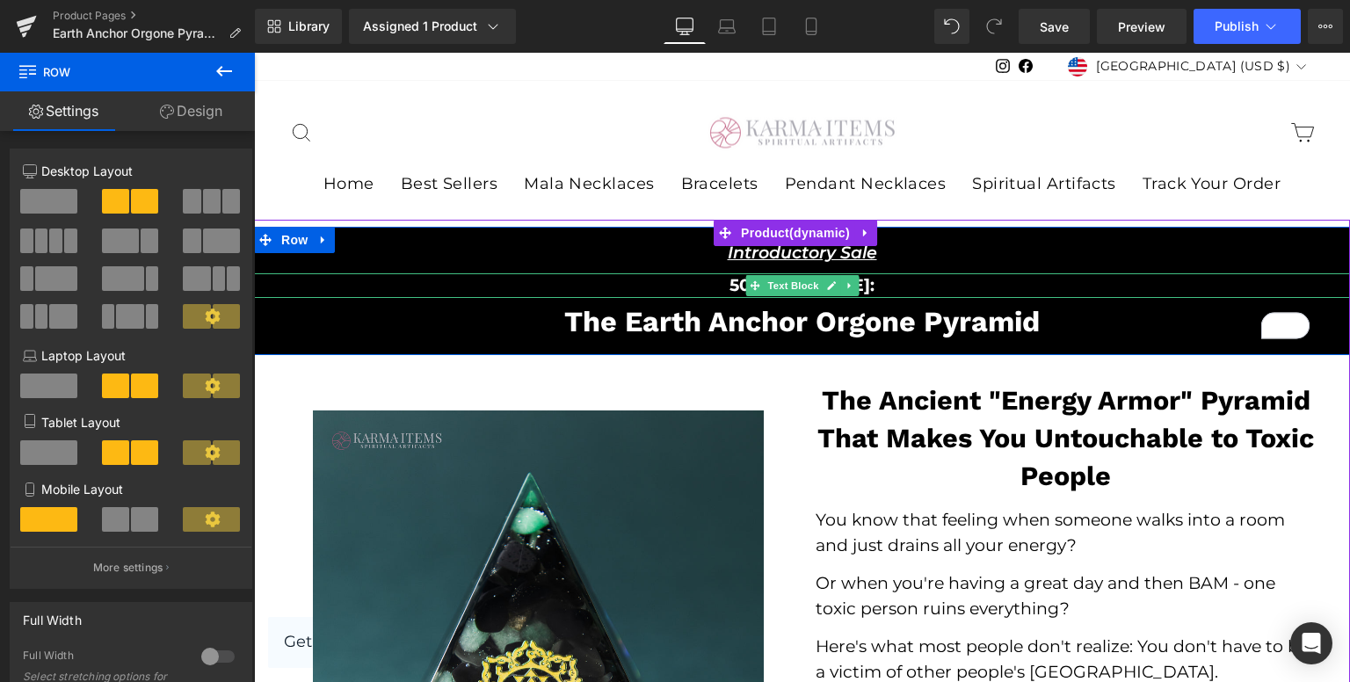
click at [267, 279] on p "50% OFF [DATE]:" at bounding box center [802, 285] width 1096 height 25
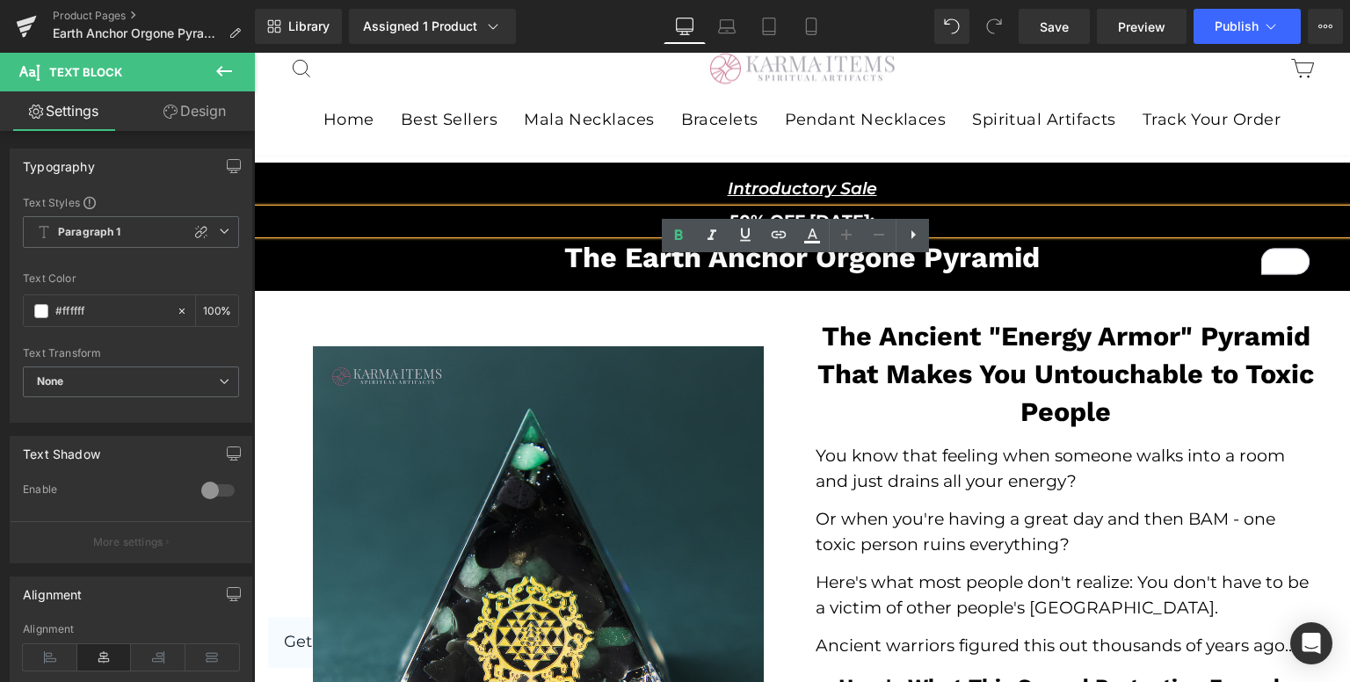
scroll to position [88, 0]
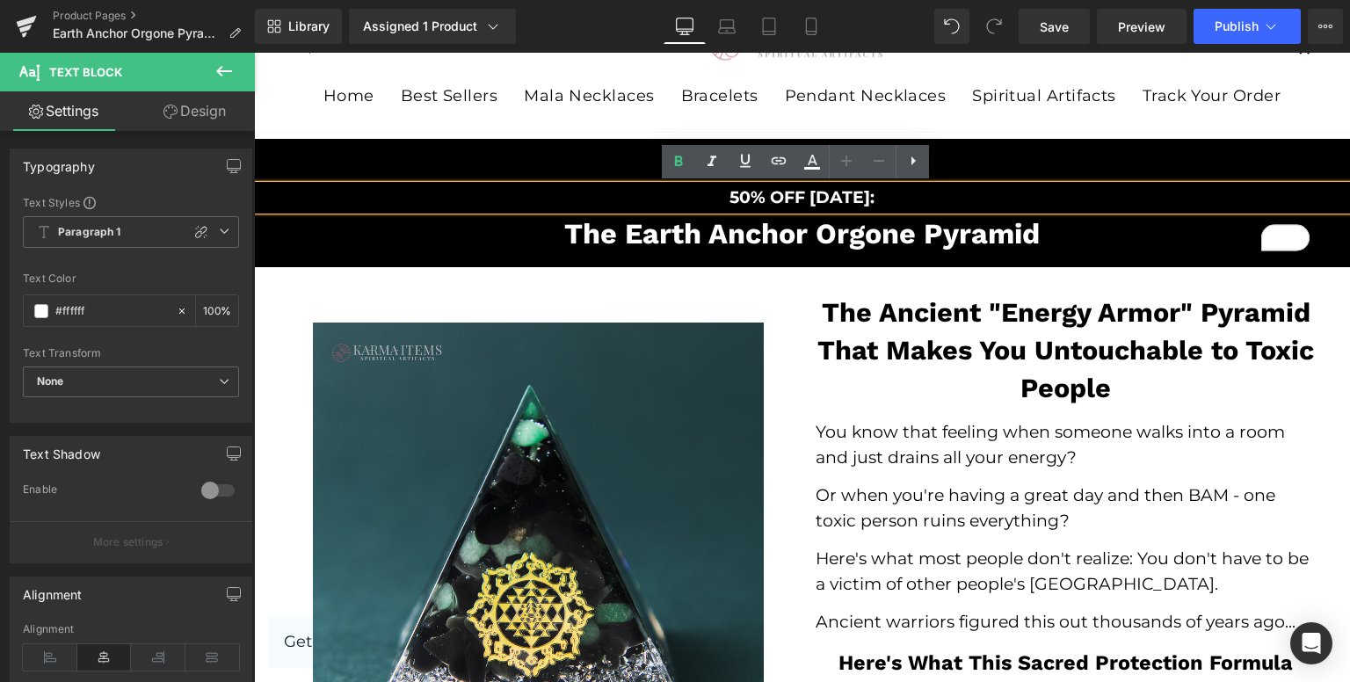
click at [267, 261] on div "Introductory Sale Text Block Row 50% OFF TODAY: Text Block The Earth Anchor Org…" at bounding box center [802, 203] width 1096 height 128
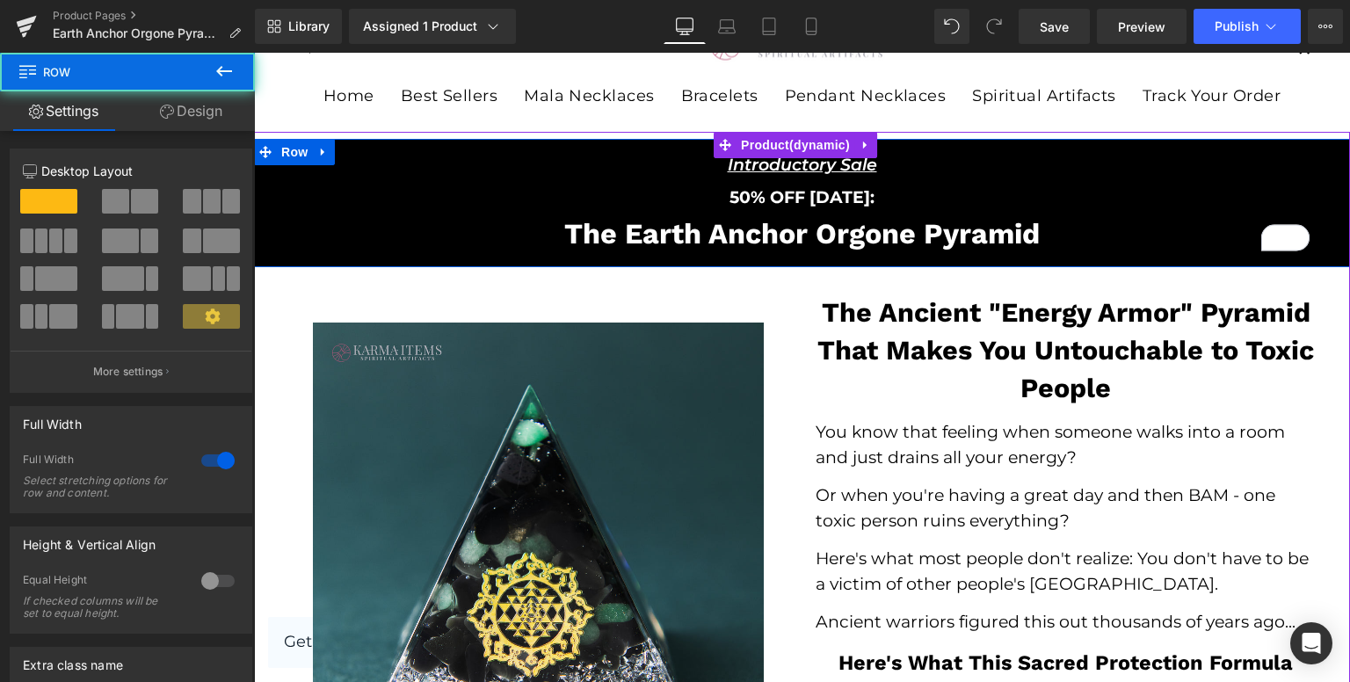
click at [266, 215] on div "Introductory Sale Text Block Row 50% OFF TODAY: Text Block The Earth Anchor Org…" at bounding box center [802, 203] width 1096 height 114
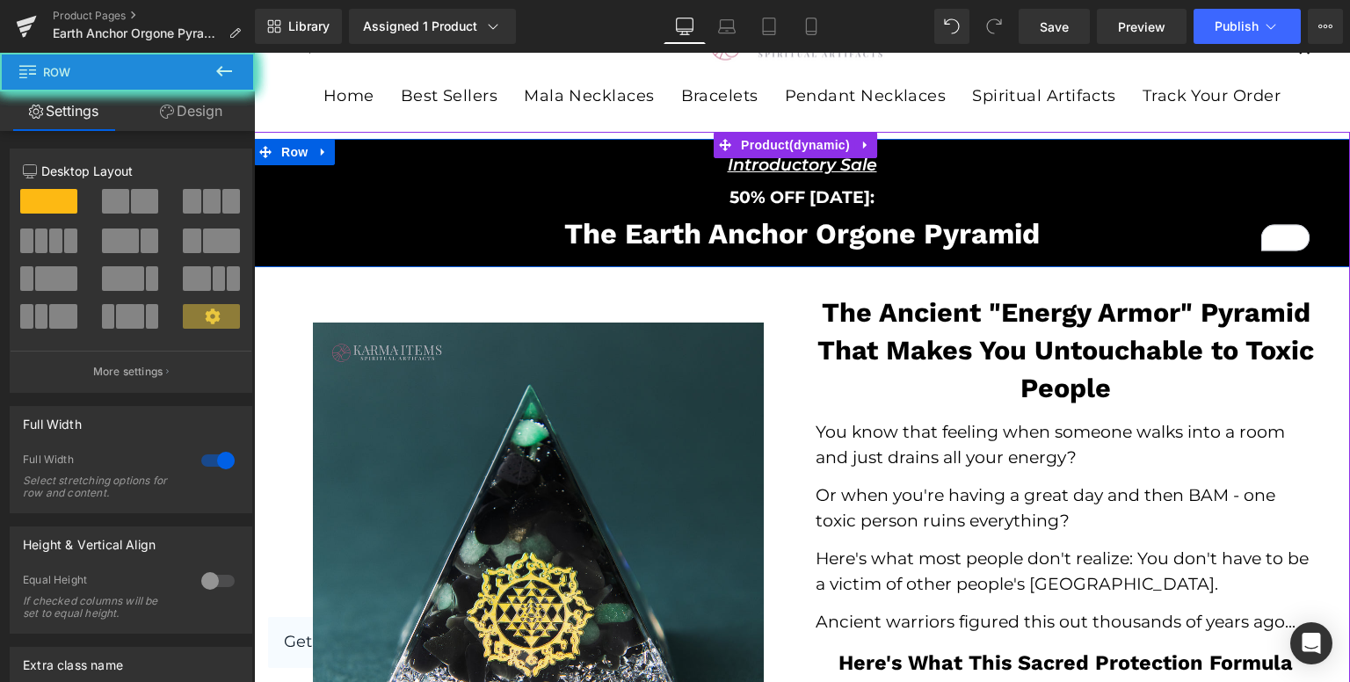
click at [266, 215] on div "Introductory Sale Text Block Row 50% OFF TODAY: Text Block The Earth Anchor Org…" at bounding box center [802, 203] width 1096 height 114
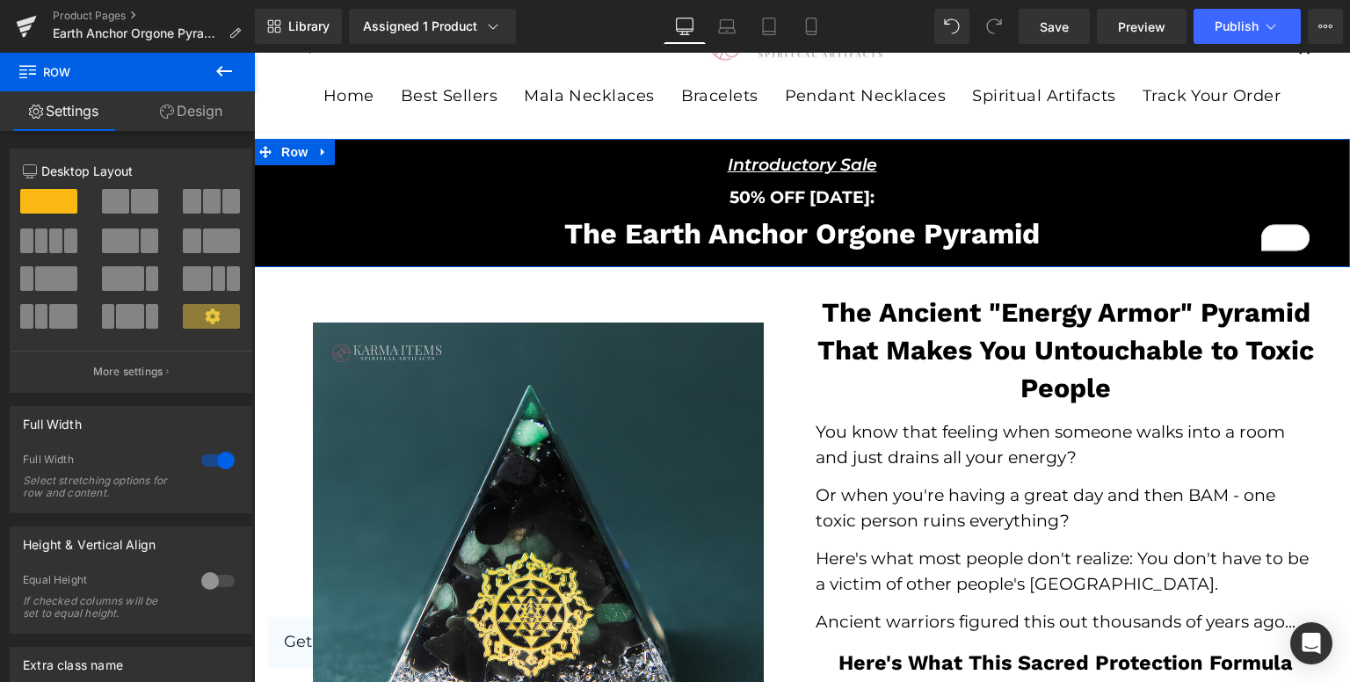
drag, startPoint x: 137, startPoint y: 105, endPoint x: 191, endPoint y: 221, distance: 128.6
click at [137, 105] on link "Design" at bounding box center [190, 111] width 127 height 40
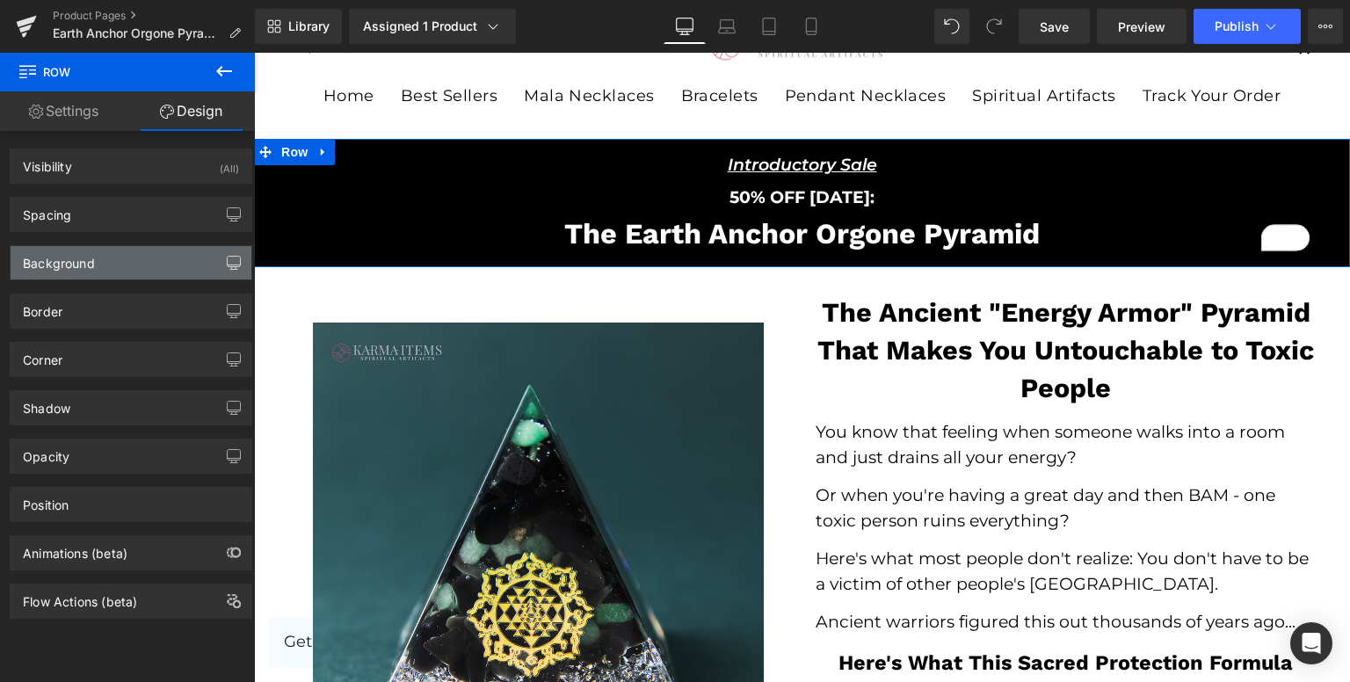
click at [228, 265] on icon "button" at bounding box center [234, 265] width 13 height 0
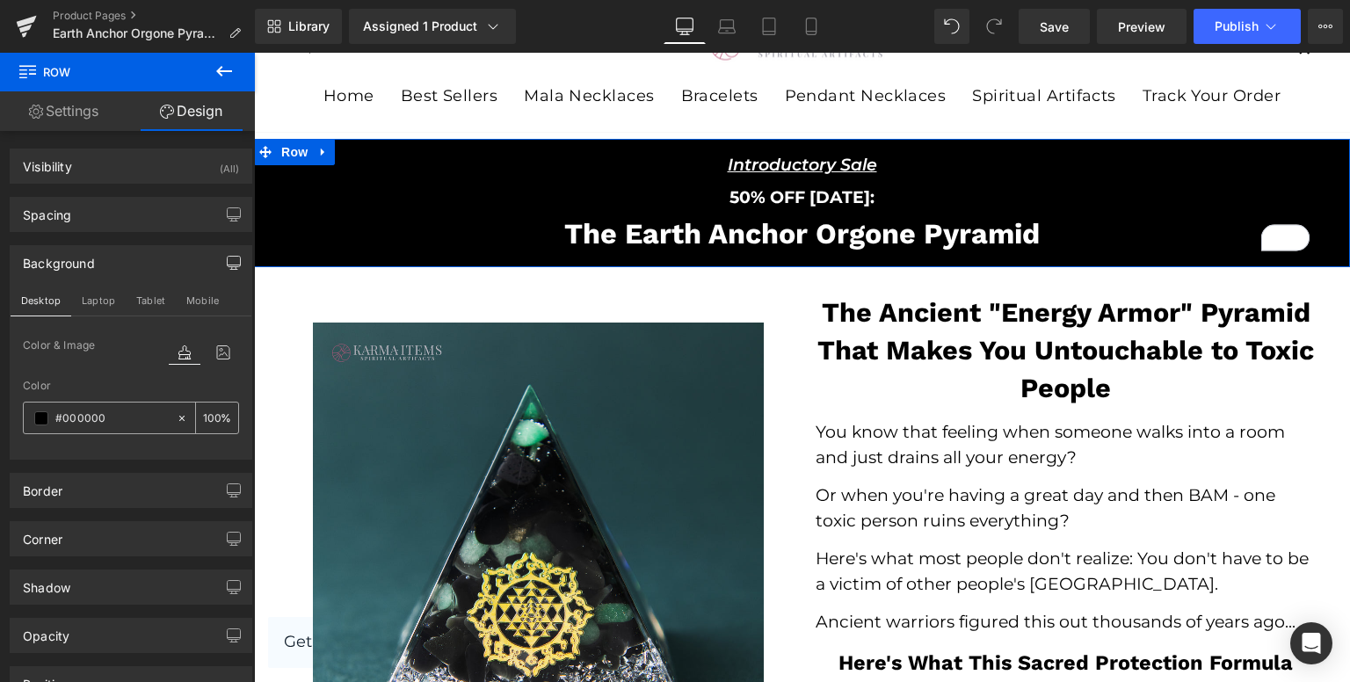
click at [207, 416] on input "100" at bounding box center [212, 417] width 18 height 19
click at [141, 412] on input "#000000" at bounding box center [111, 418] width 112 height 19
click at [45, 406] on div "#000000" at bounding box center [100, 417] width 152 height 31
click at [40, 411] on span at bounding box center [41, 418] width 14 height 14
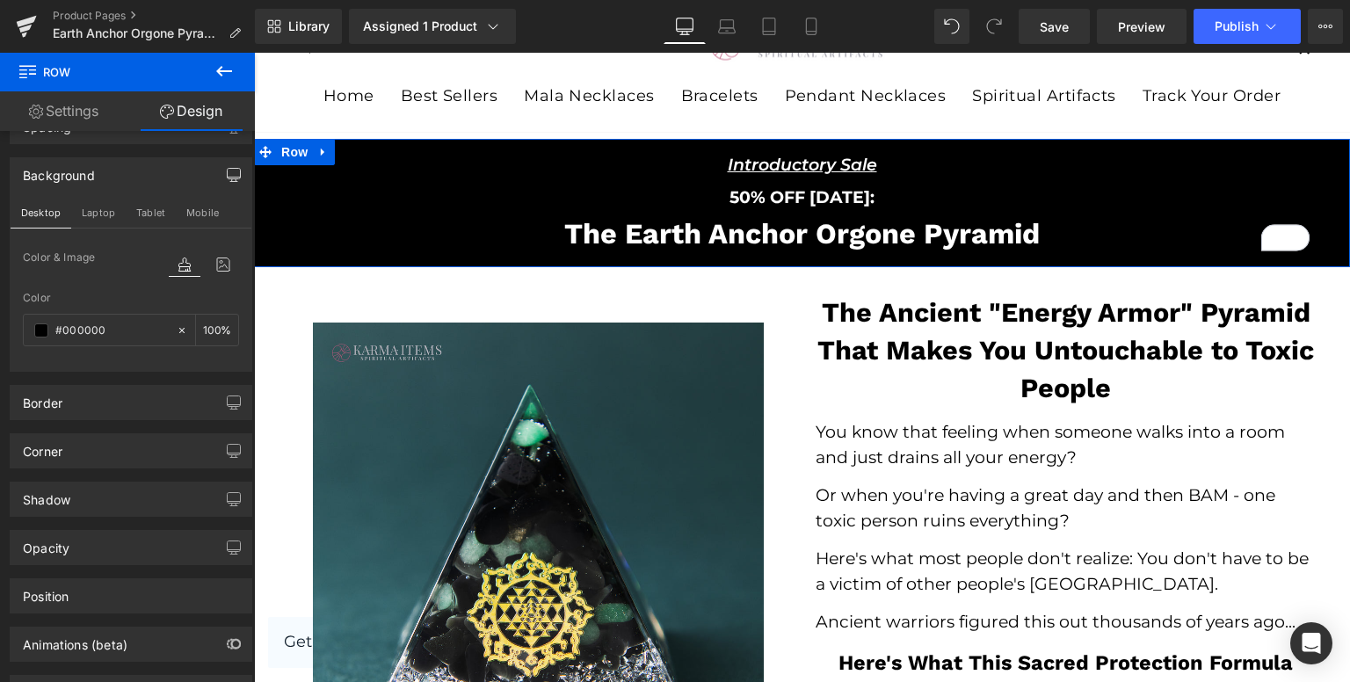
click at [114, 420] on div "Corner Corner Style Custom Default Corner Default Corner 1 Custom Custom Defaul…" at bounding box center [131, 444] width 263 height 48
click at [114, 401] on div "Border" at bounding box center [131, 402] width 241 height 33
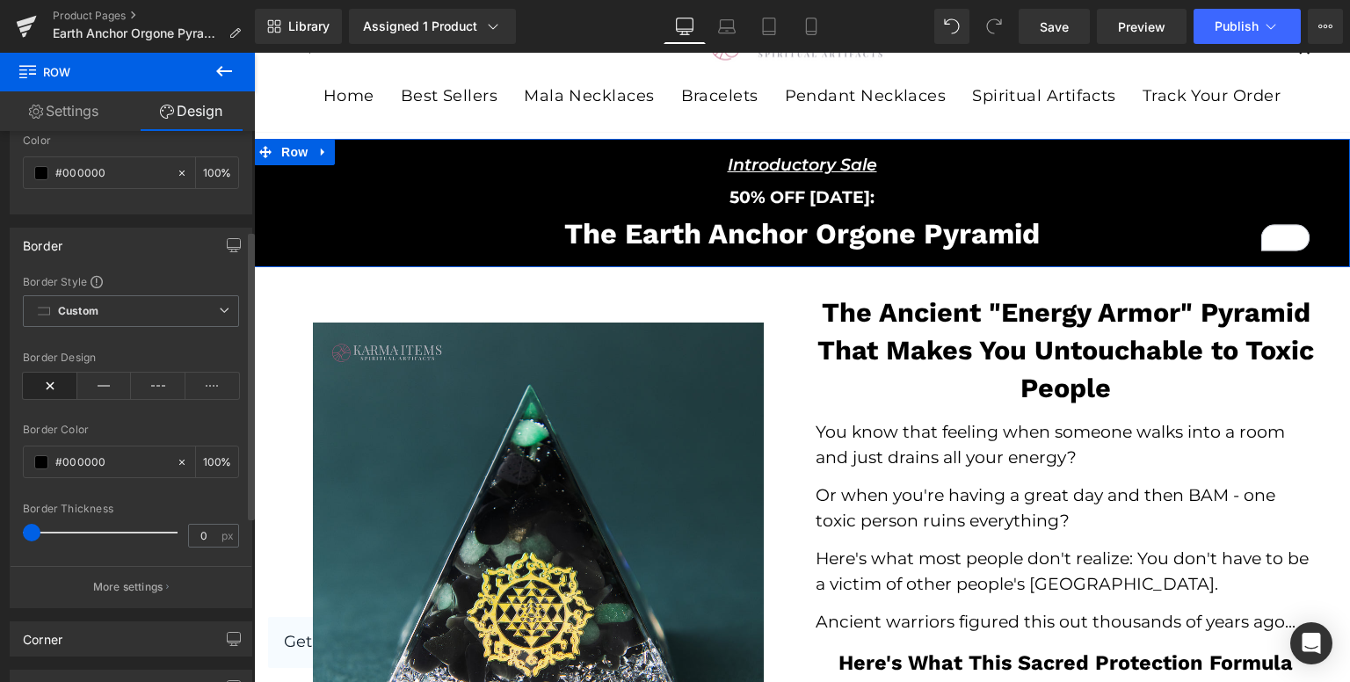
scroll to position [264, 0]
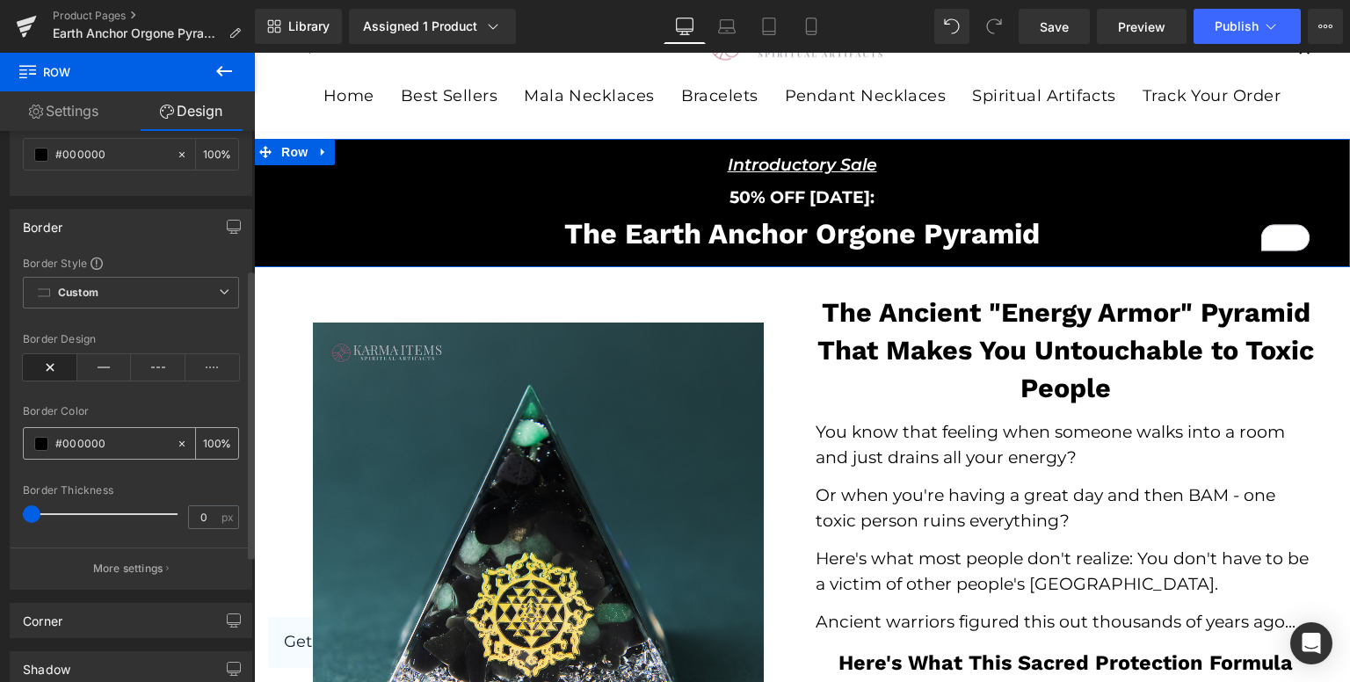
click at [95, 434] on input "#000000" at bounding box center [111, 443] width 112 height 19
click at [39, 438] on span at bounding box center [41, 444] width 14 height 14
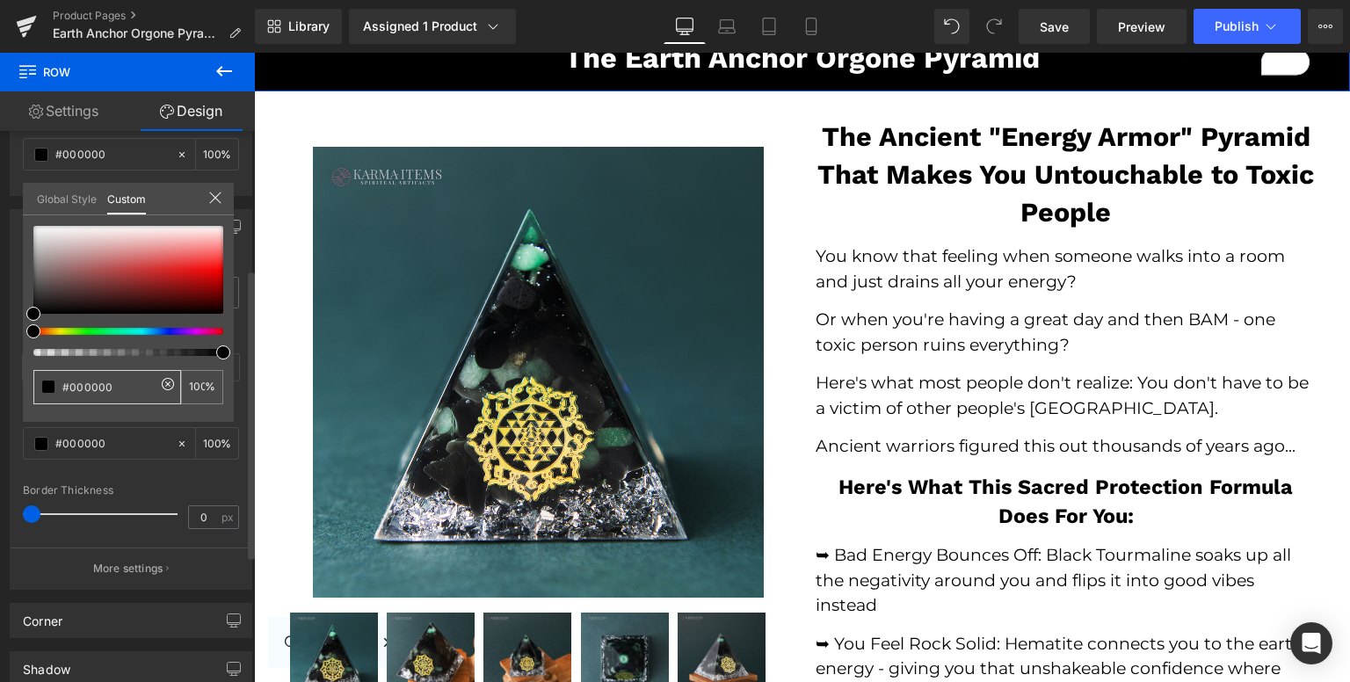
click at [119, 381] on input "#000000" at bounding box center [108, 387] width 93 height 18
paste input "44461"
type input "#044461"
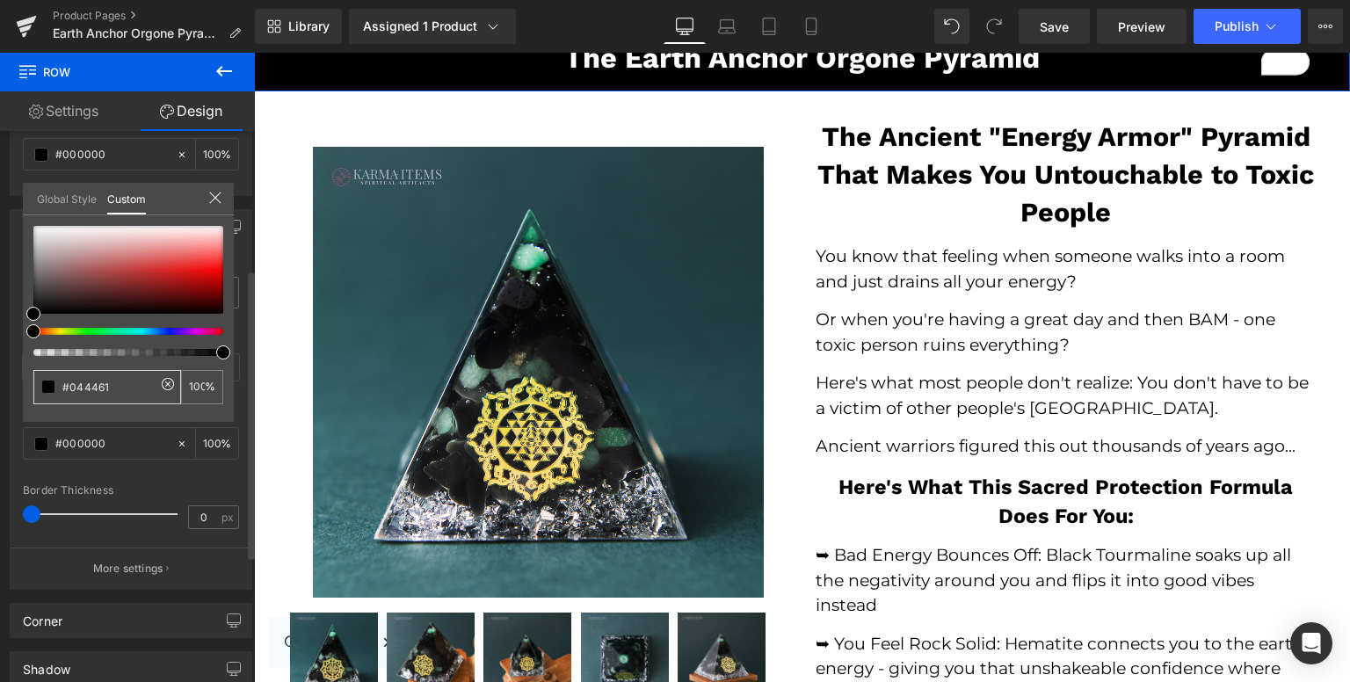
type input "#044461"
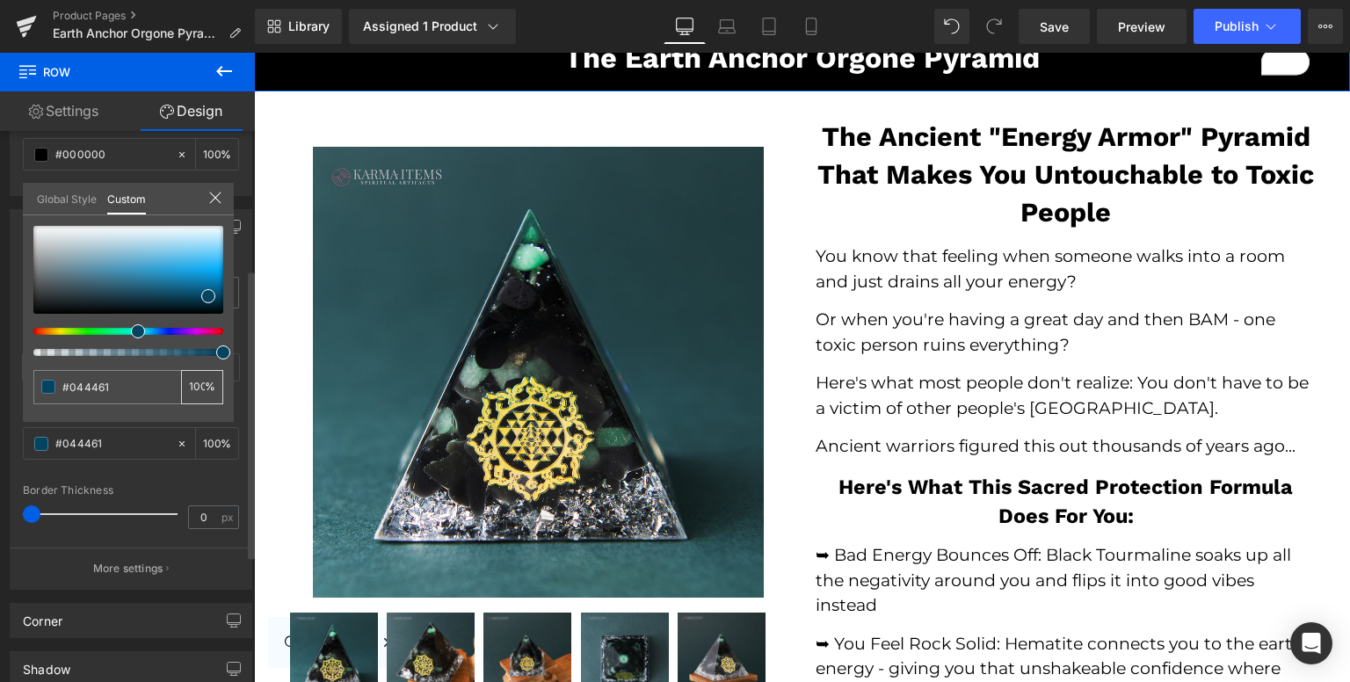
type input "#044461"
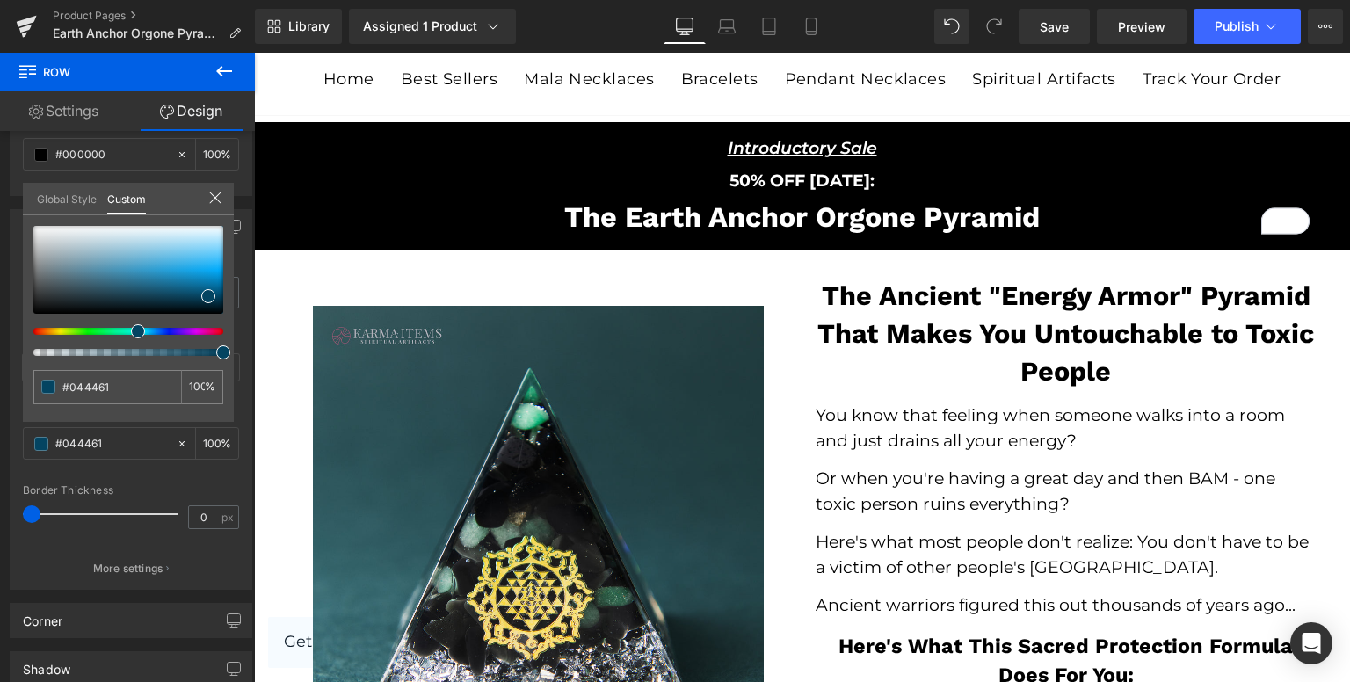
scroll to position [0, 0]
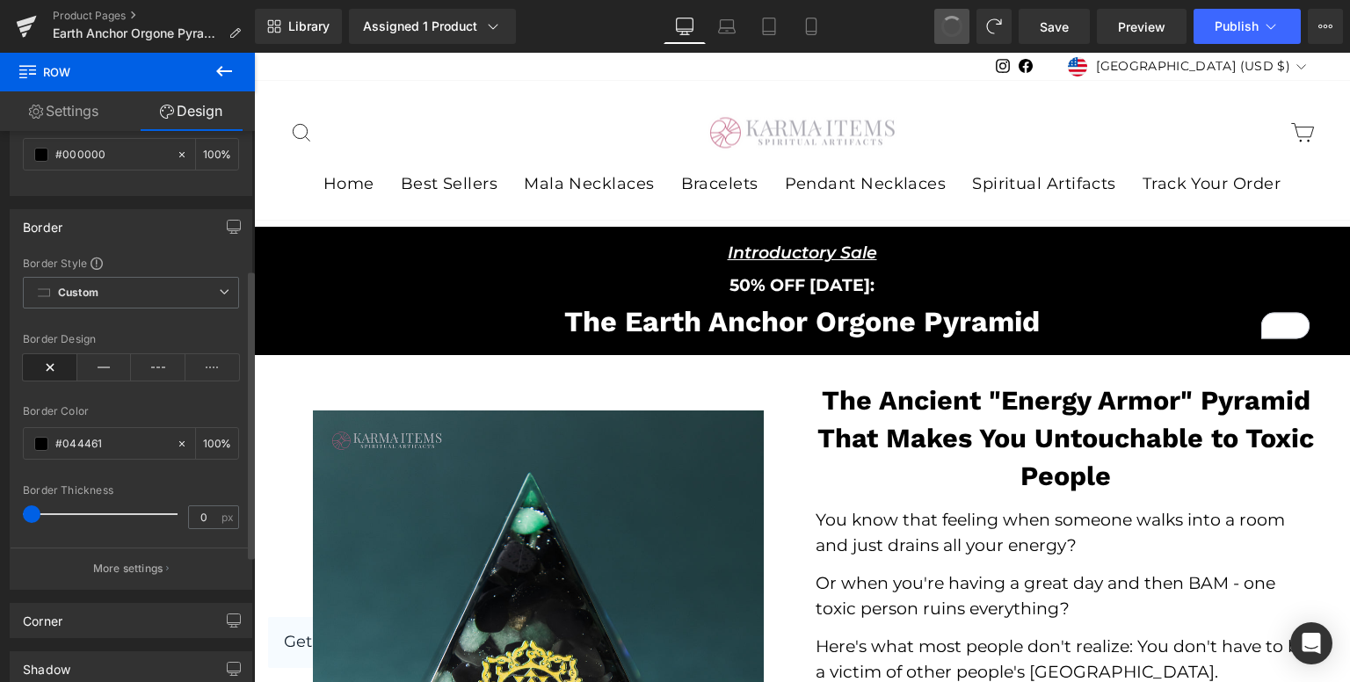
type input "100"
type input "#000000"
type input "100"
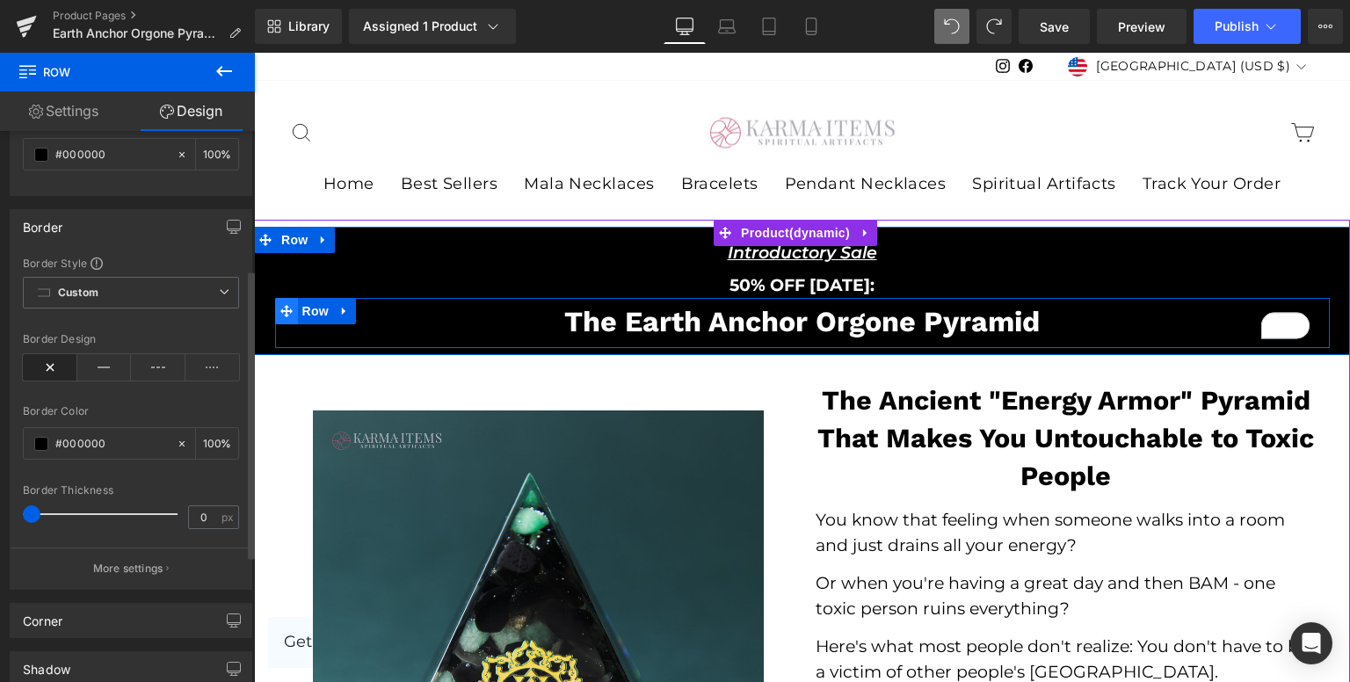
click at [275, 315] on span at bounding box center [286, 311] width 23 height 26
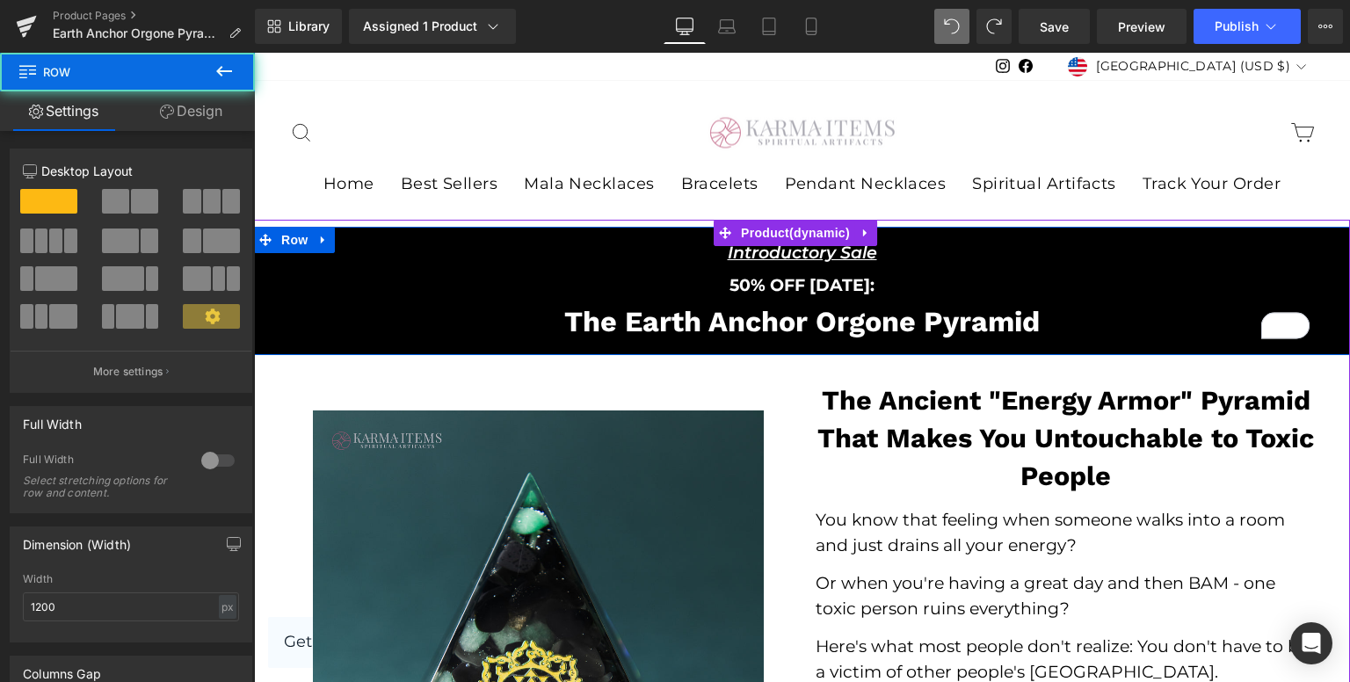
click at [254, 53] on div at bounding box center [254, 53] width 0 height 0
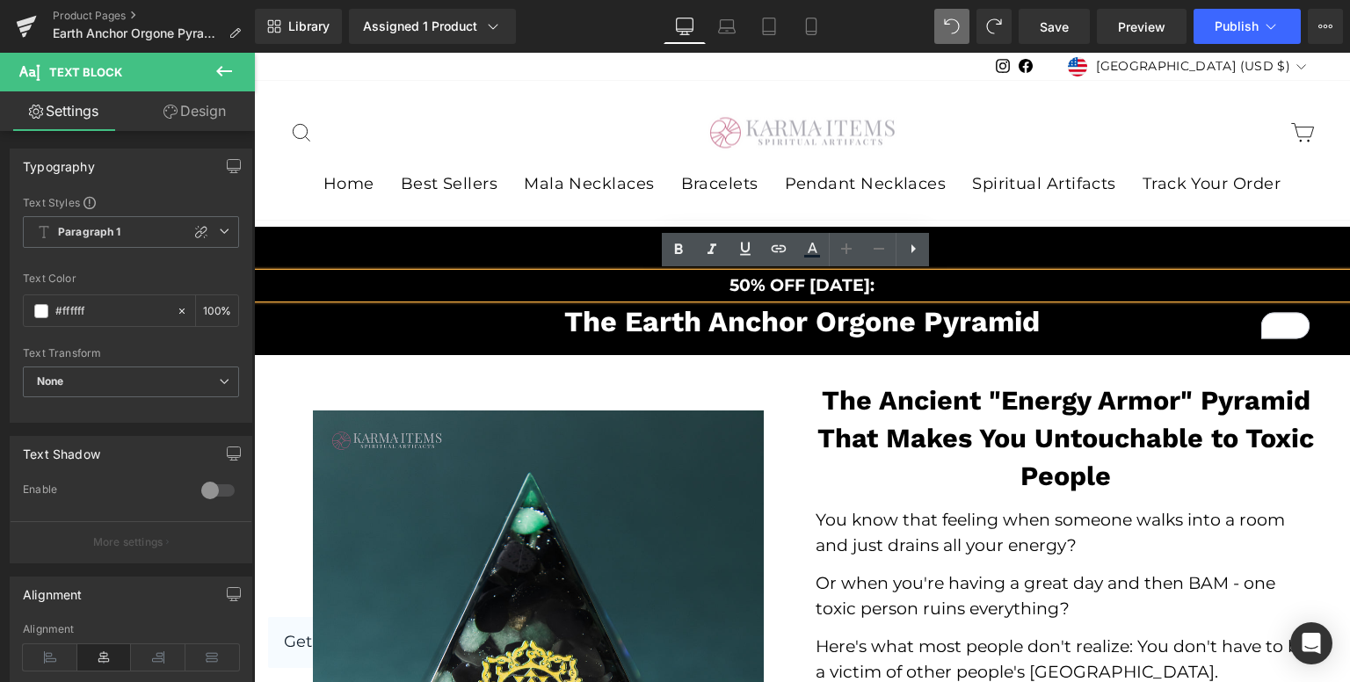
click at [260, 320] on div "Introductory Sale Text Block Row 50% OFF TODAY: Text Block The Earth Anchor Org…" at bounding box center [802, 291] width 1096 height 114
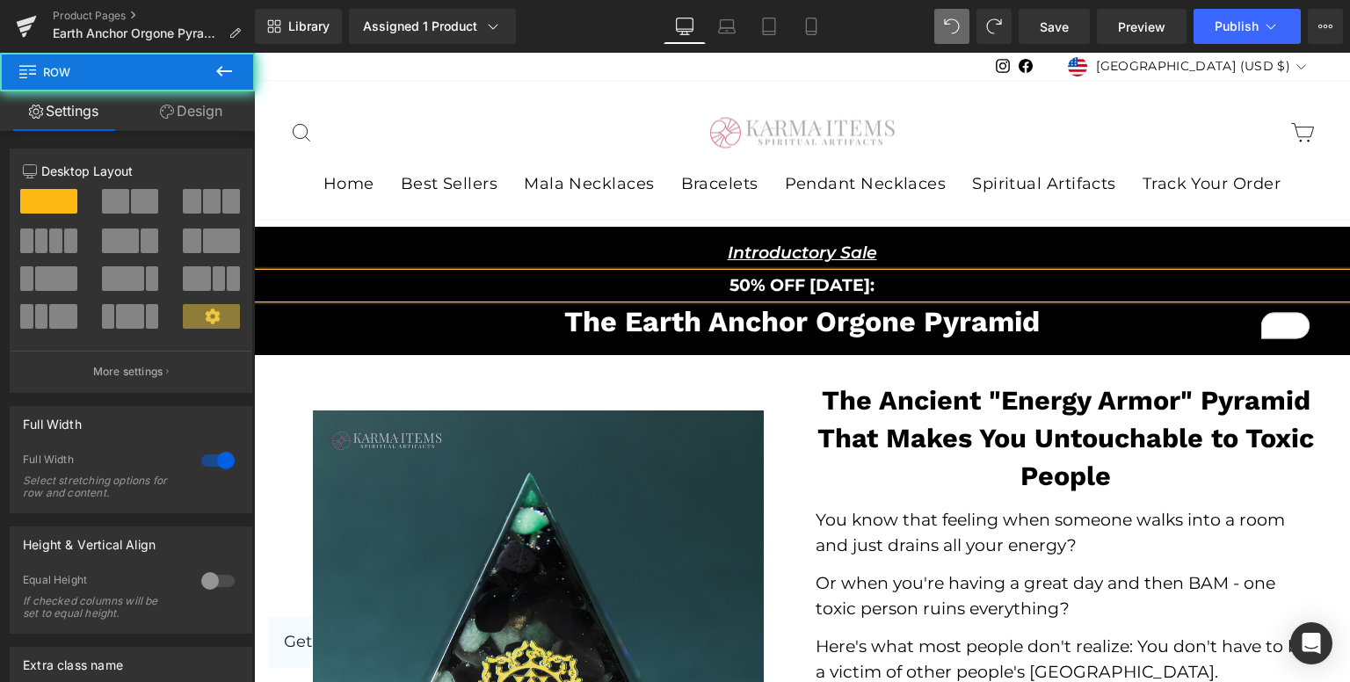
click at [260, 320] on div "Introductory Sale Text Block Row 50% OFF TODAY: Text Block The Earth Anchor Org…" at bounding box center [802, 291] width 1096 height 114
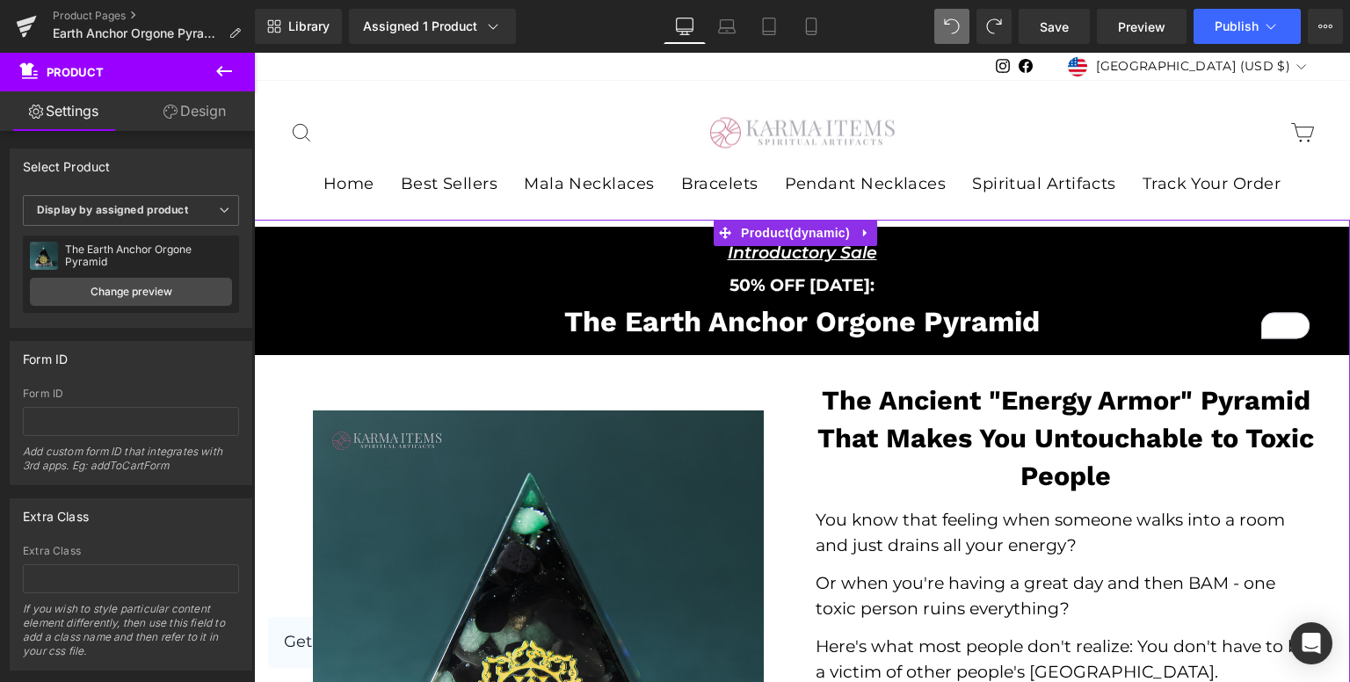
drag, startPoint x: 190, startPoint y: 111, endPoint x: 37, endPoint y: 247, distance: 204.7
click at [190, 111] on link "Design" at bounding box center [194, 111] width 127 height 40
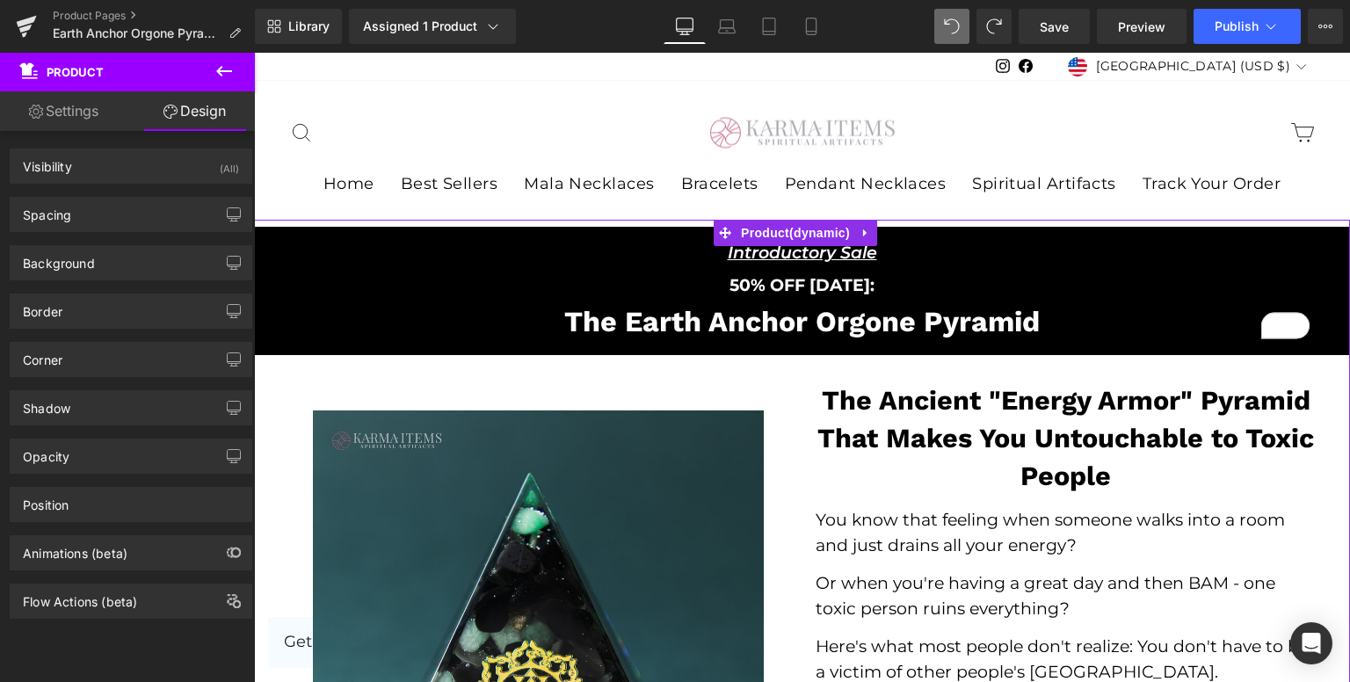
click at [264, 327] on div "Introductory Sale Text Block Row 50% OFF TODAY: Text Block The Earth Anchor Org…" at bounding box center [802, 291] width 1096 height 114
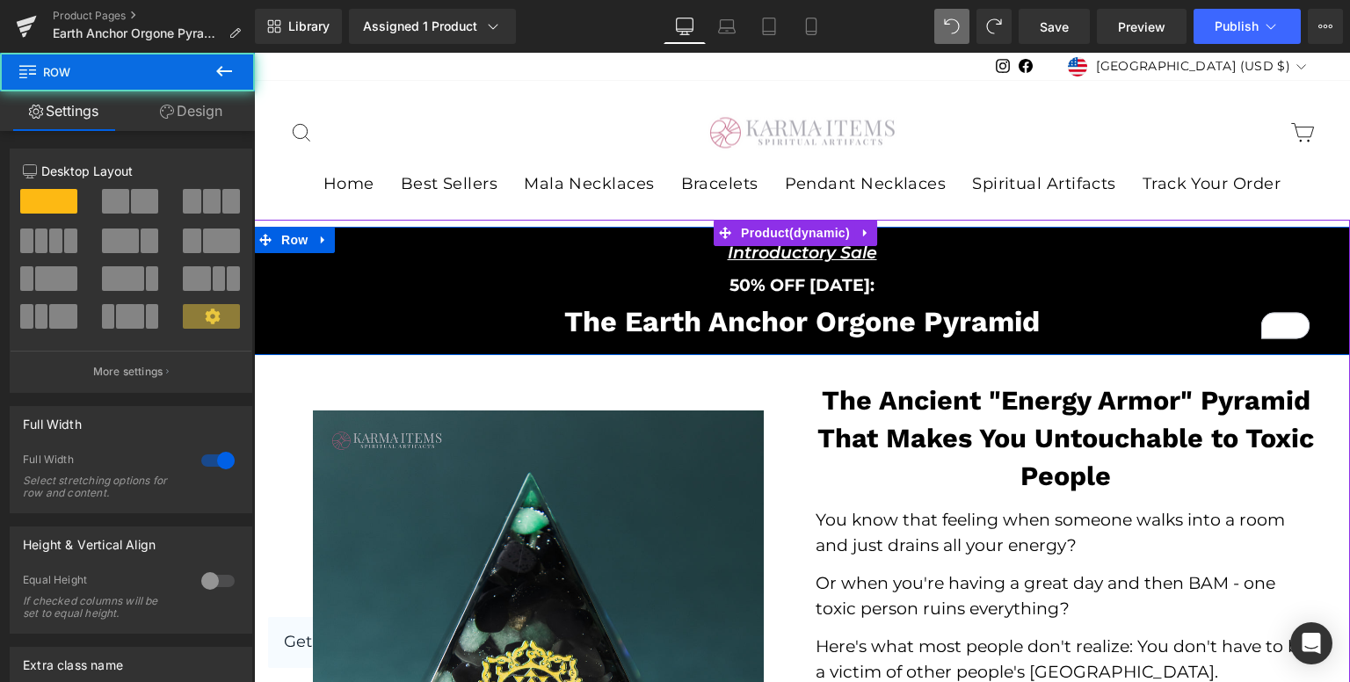
click at [264, 327] on div "Introductory Sale Text Block Row 50% OFF TODAY: Text Block The Earth Anchor Org…" at bounding box center [802, 291] width 1096 height 114
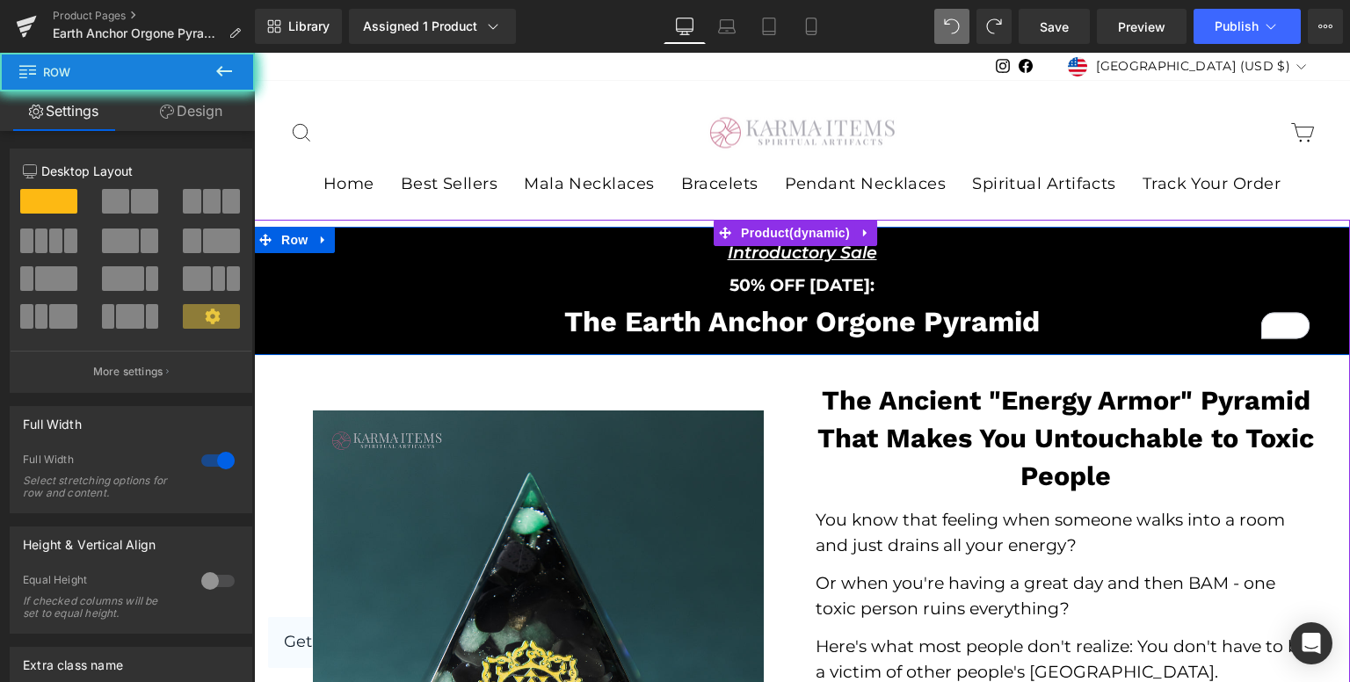
click at [264, 327] on div "Introductory Sale Text Block Row 50% OFF TODAY: Text Block The Earth Anchor Org…" at bounding box center [802, 291] width 1096 height 114
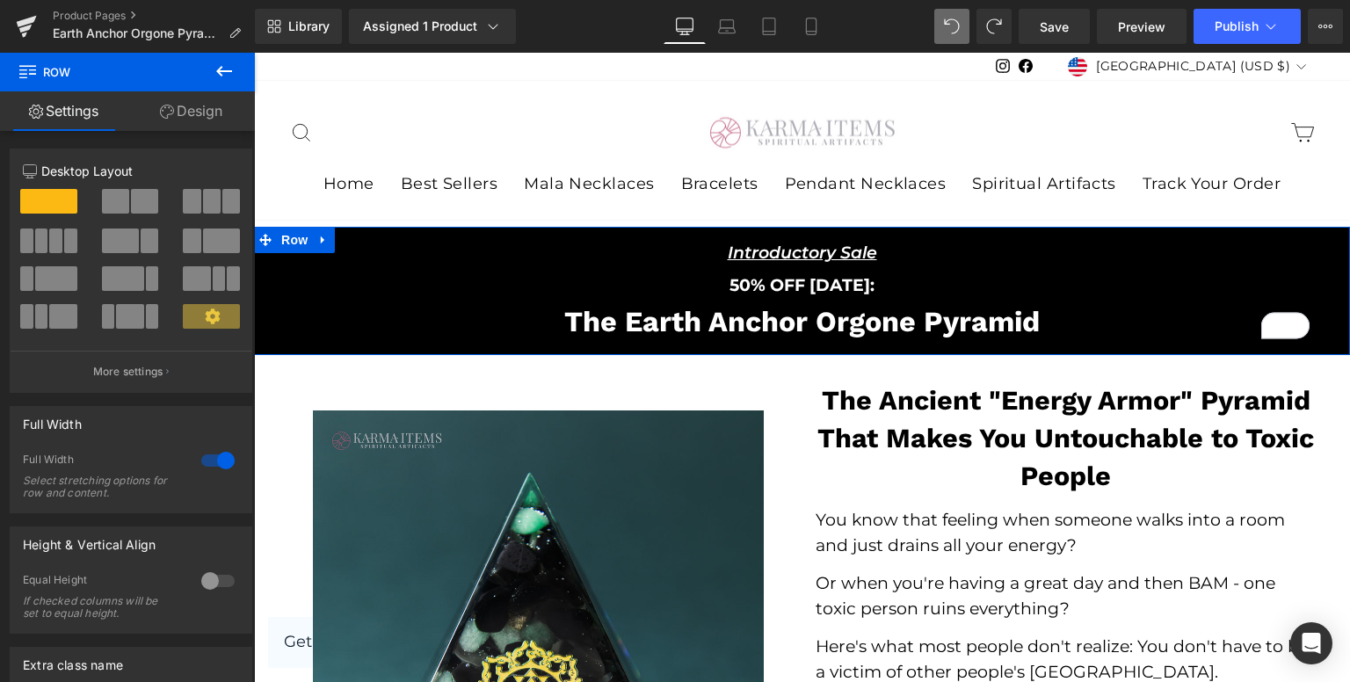
click at [177, 116] on link "Design" at bounding box center [190, 111] width 127 height 40
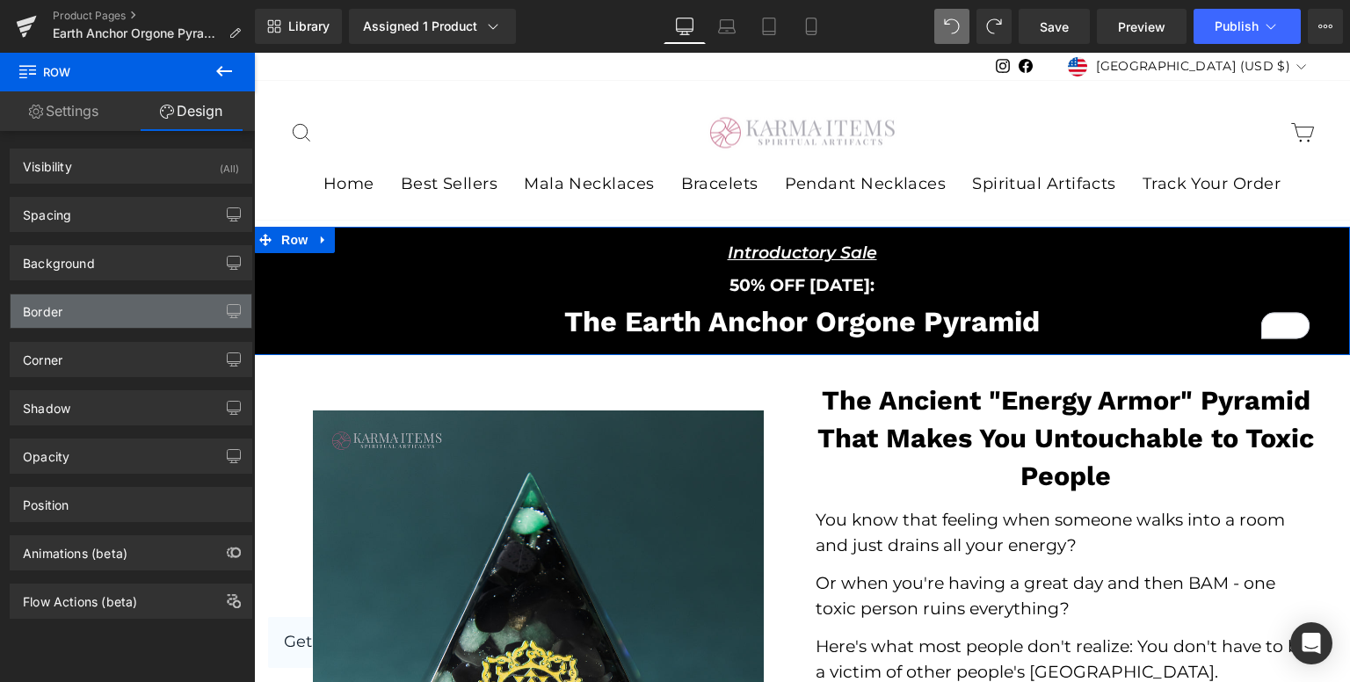
click at [170, 313] on div "Border" at bounding box center [131, 310] width 241 height 33
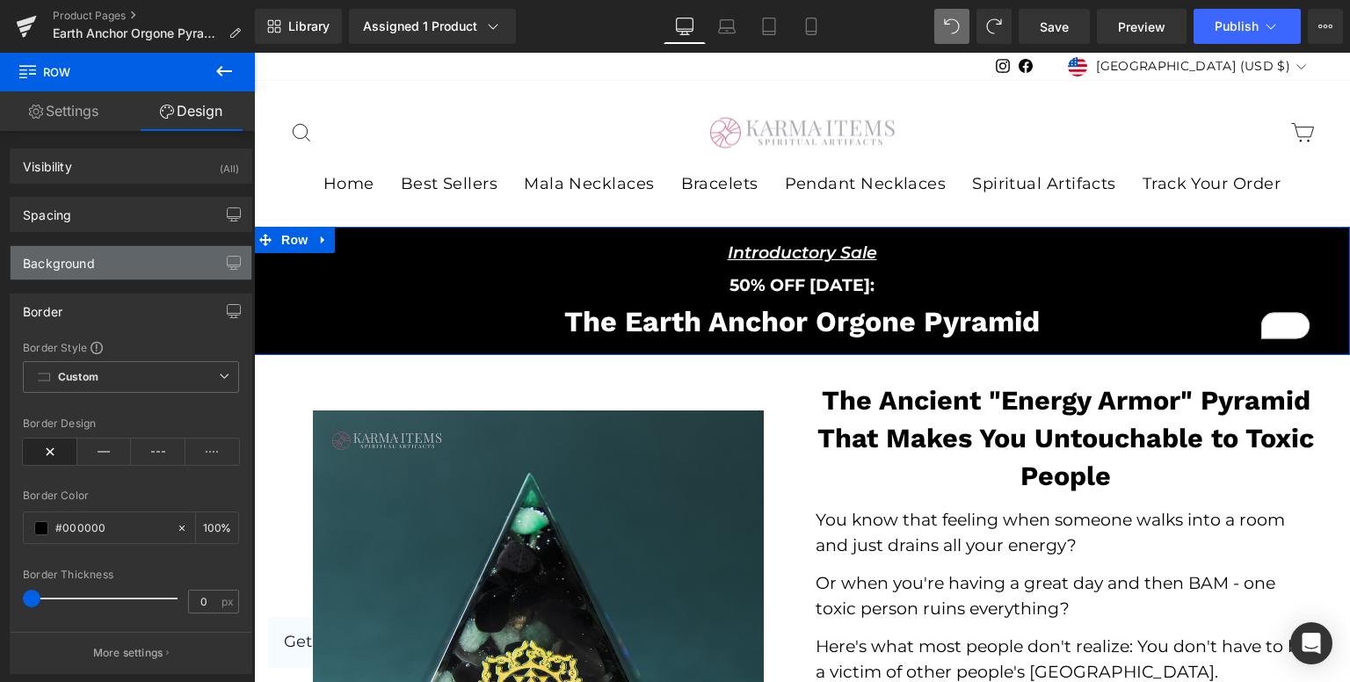
click at [178, 263] on div "Background" at bounding box center [131, 262] width 241 height 33
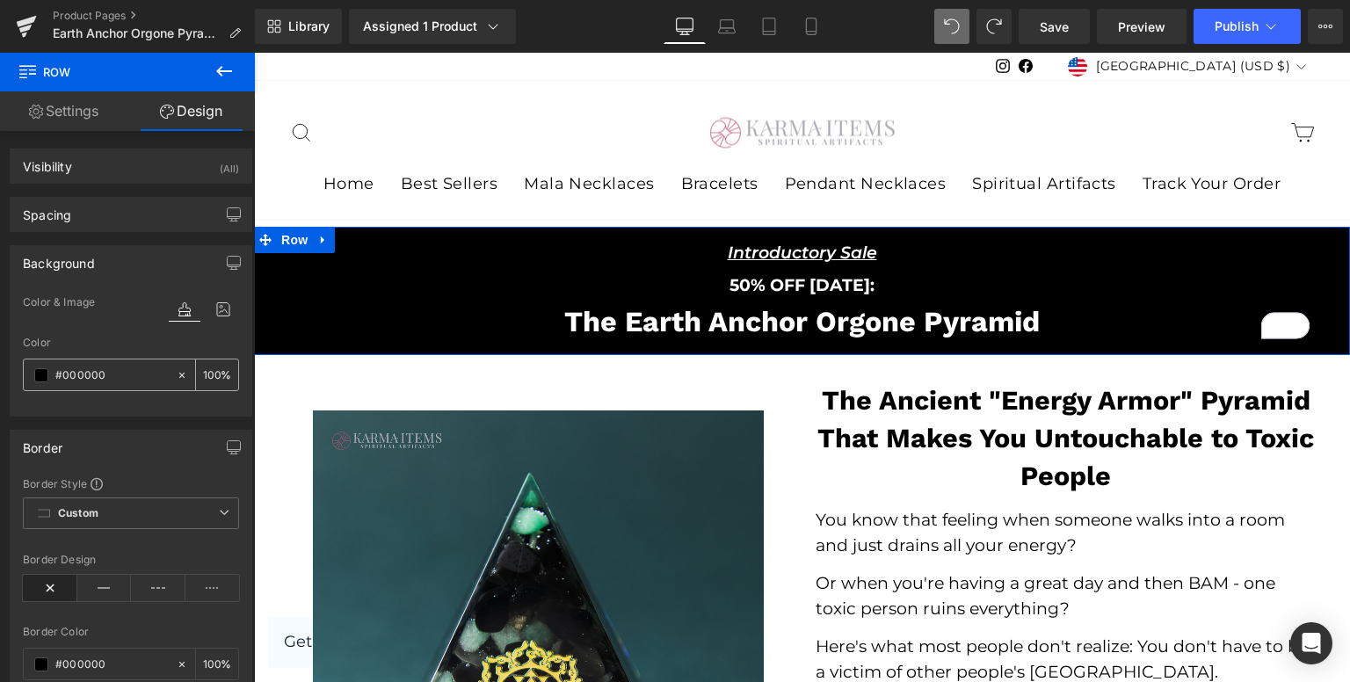
click at [124, 369] on input "#000000" at bounding box center [111, 375] width 112 height 19
paste input "44461"
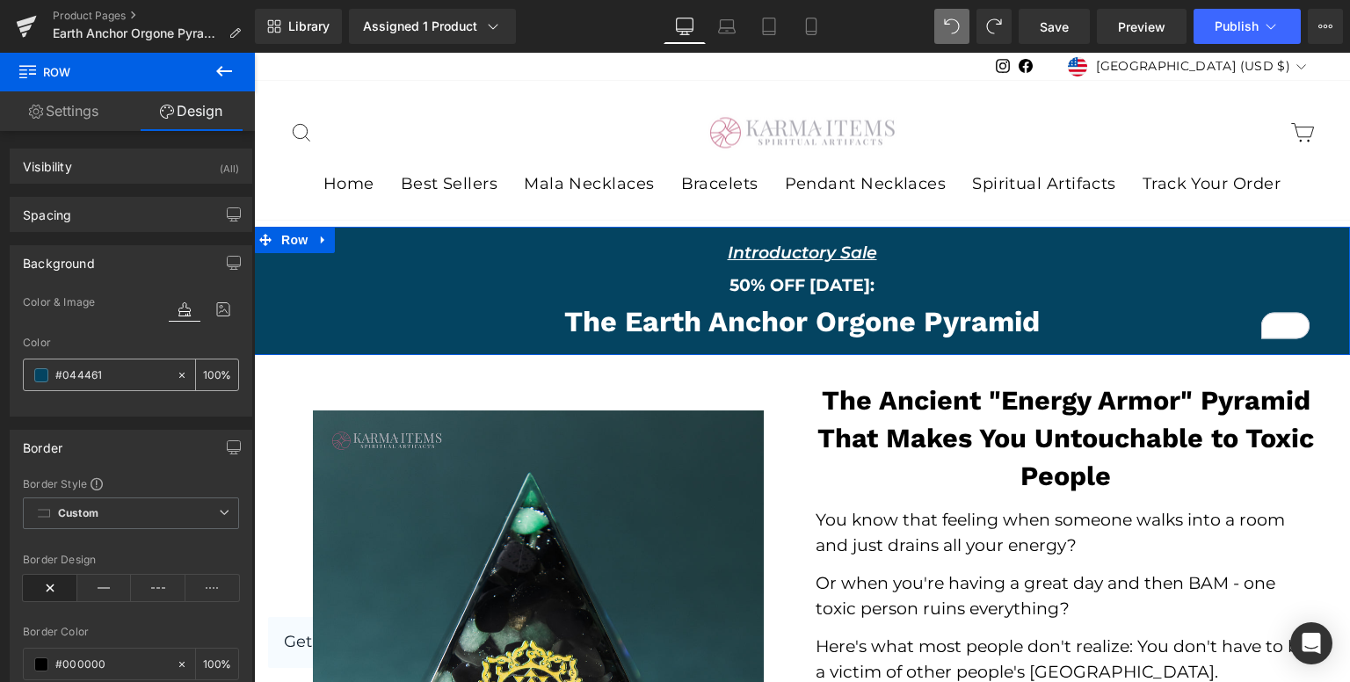
type input "#044461"
click at [1220, 25] on span "Publish" at bounding box center [1236, 26] width 44 height 14
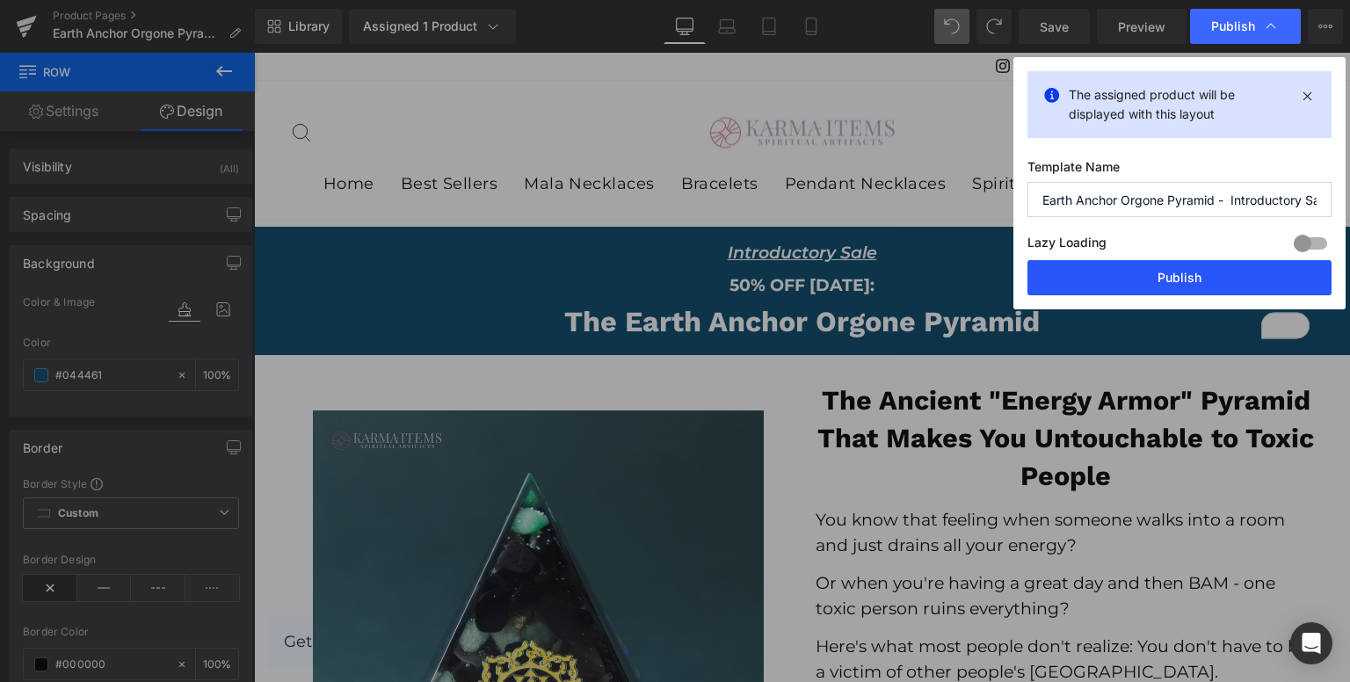
click at [1154, 277] on button "Publish" at bounding box center [1179, 277] width 304 height 35
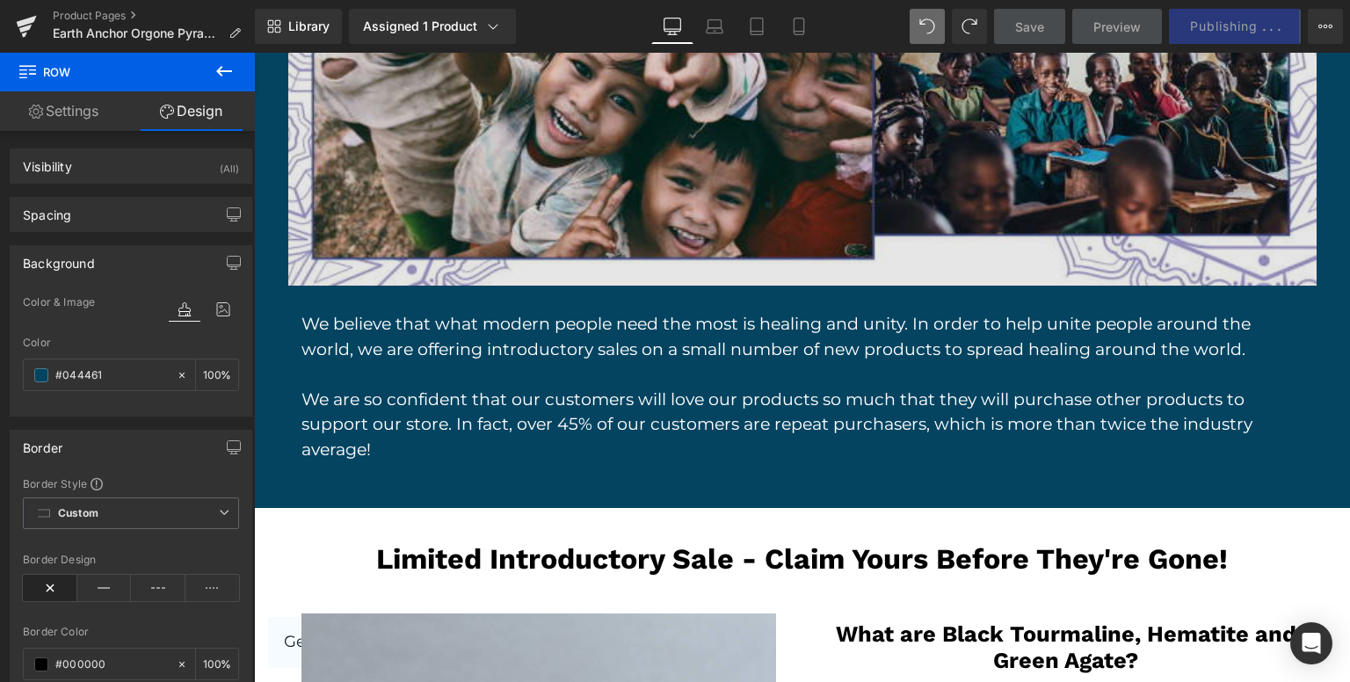
scroll to position [2460, 0]
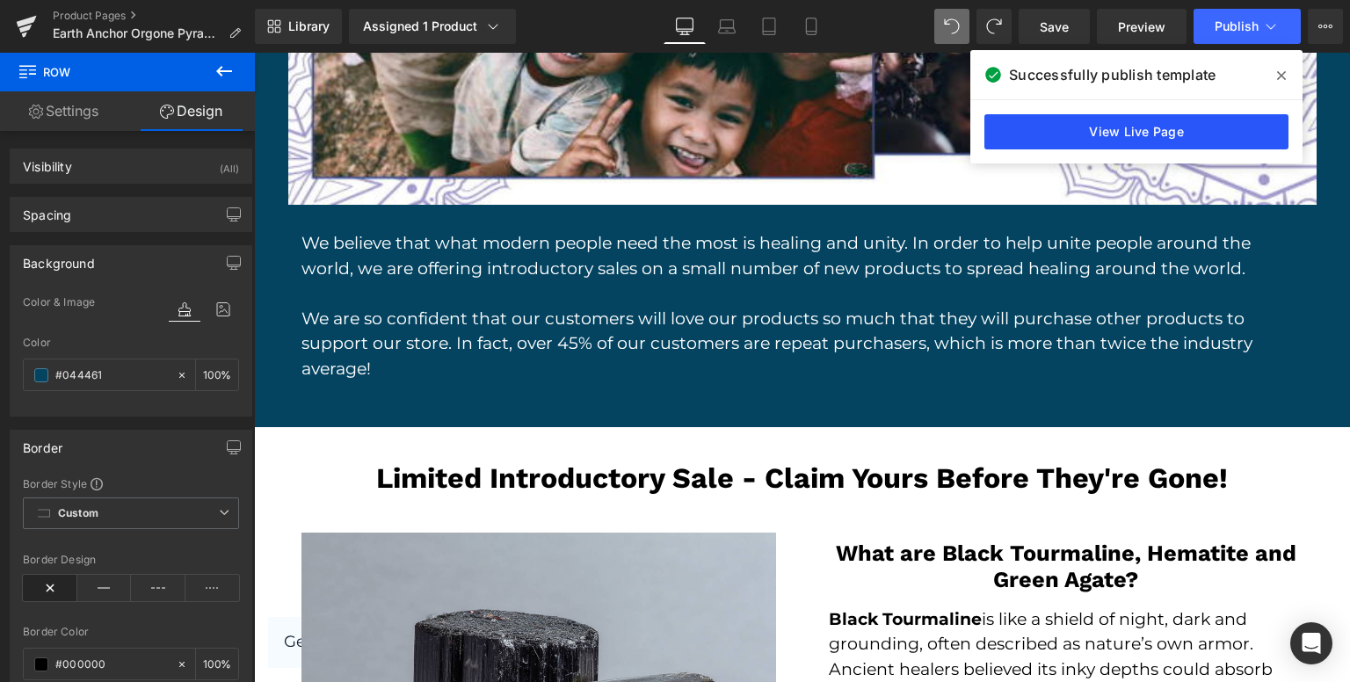
click at [1074, 142] on link "View Live Page" at bounding box center [1136, 131] width 304 height 35
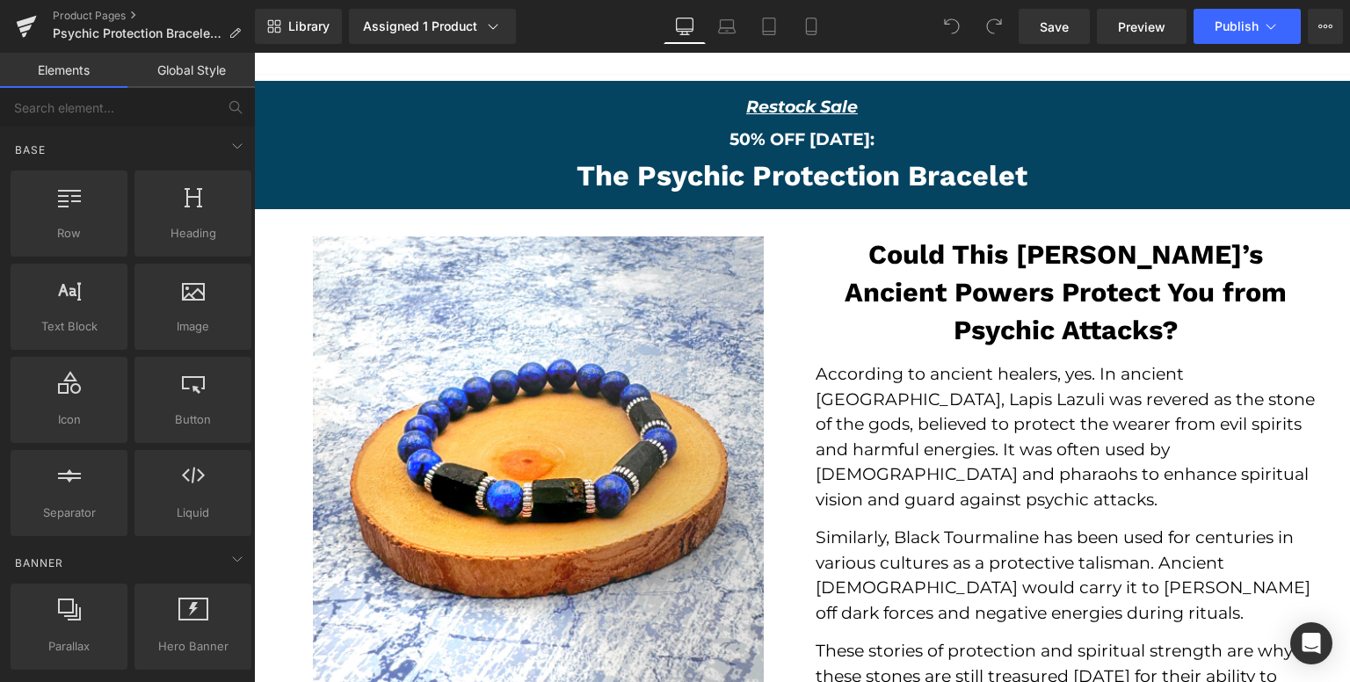
scroll to position [176, 0]
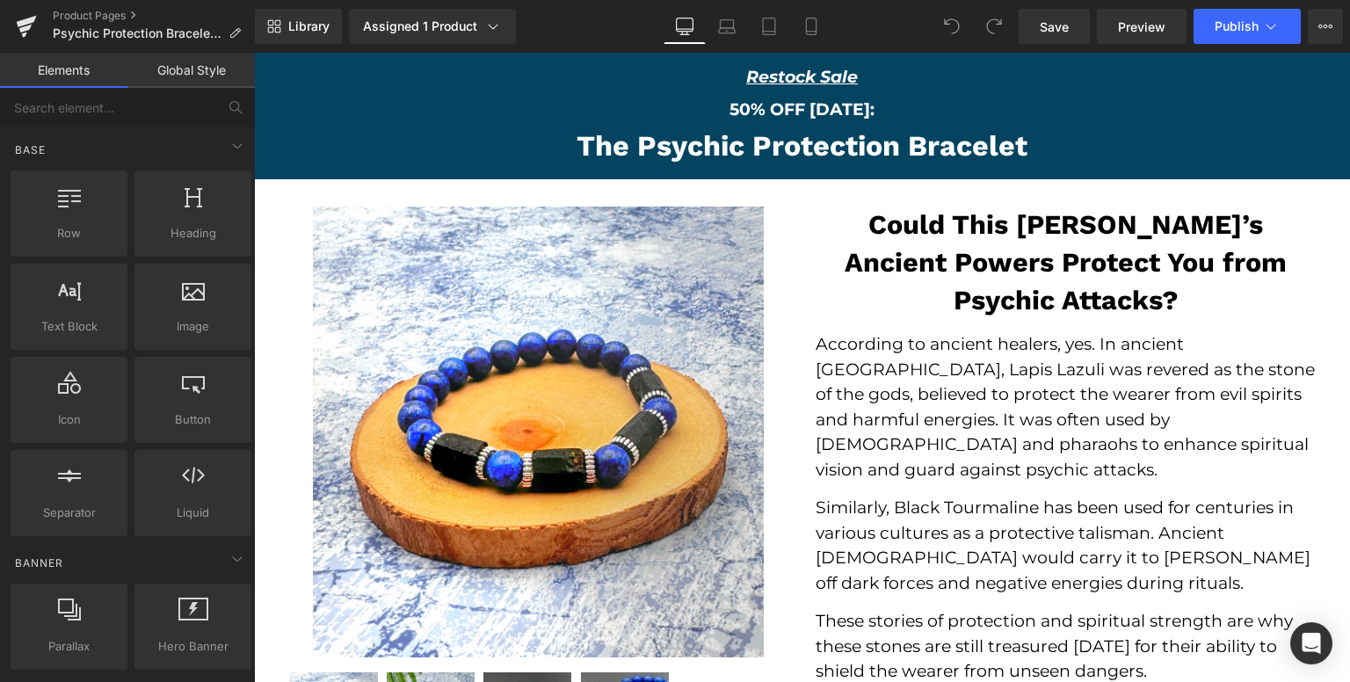
click at [278, 130] on div "The Psychic Protection Bracelet Heading Row" at bounding box center [802, 147] width 1054 height 50
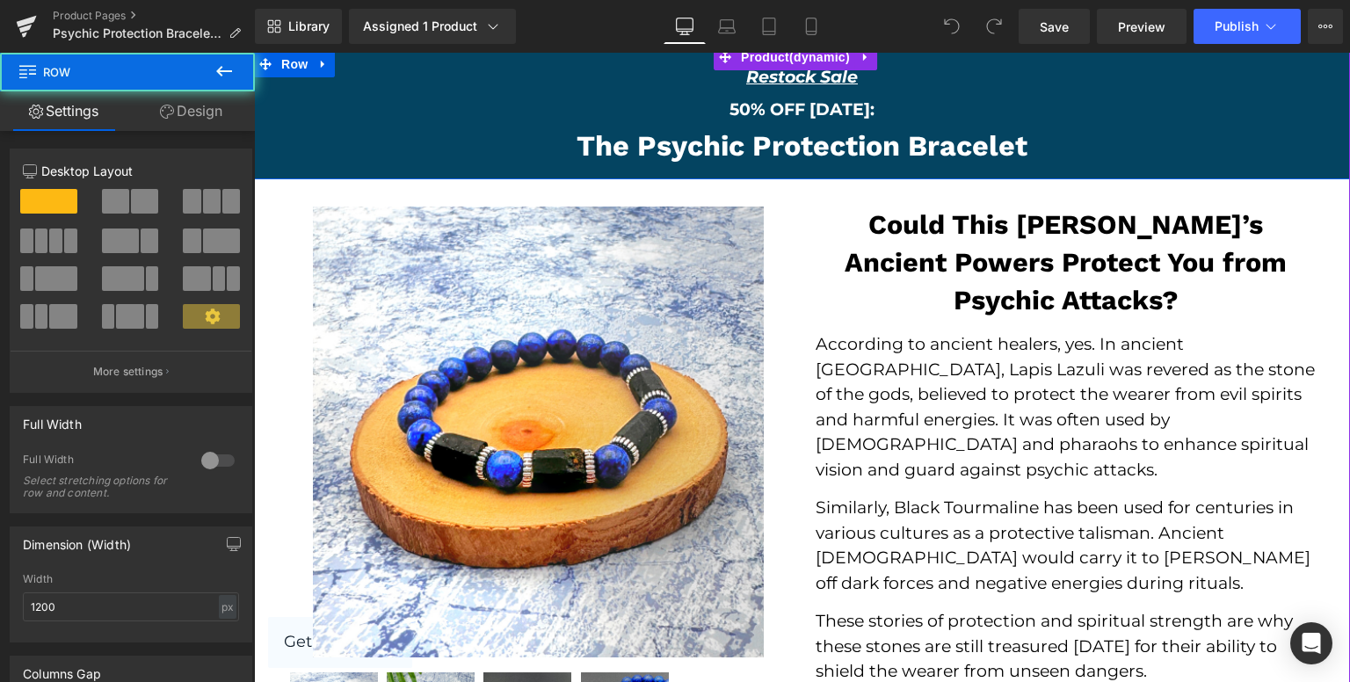
click at [264, 115] on p "50% OFF [DATE]:" at bounding box center [802, 110] width 1096 height 25
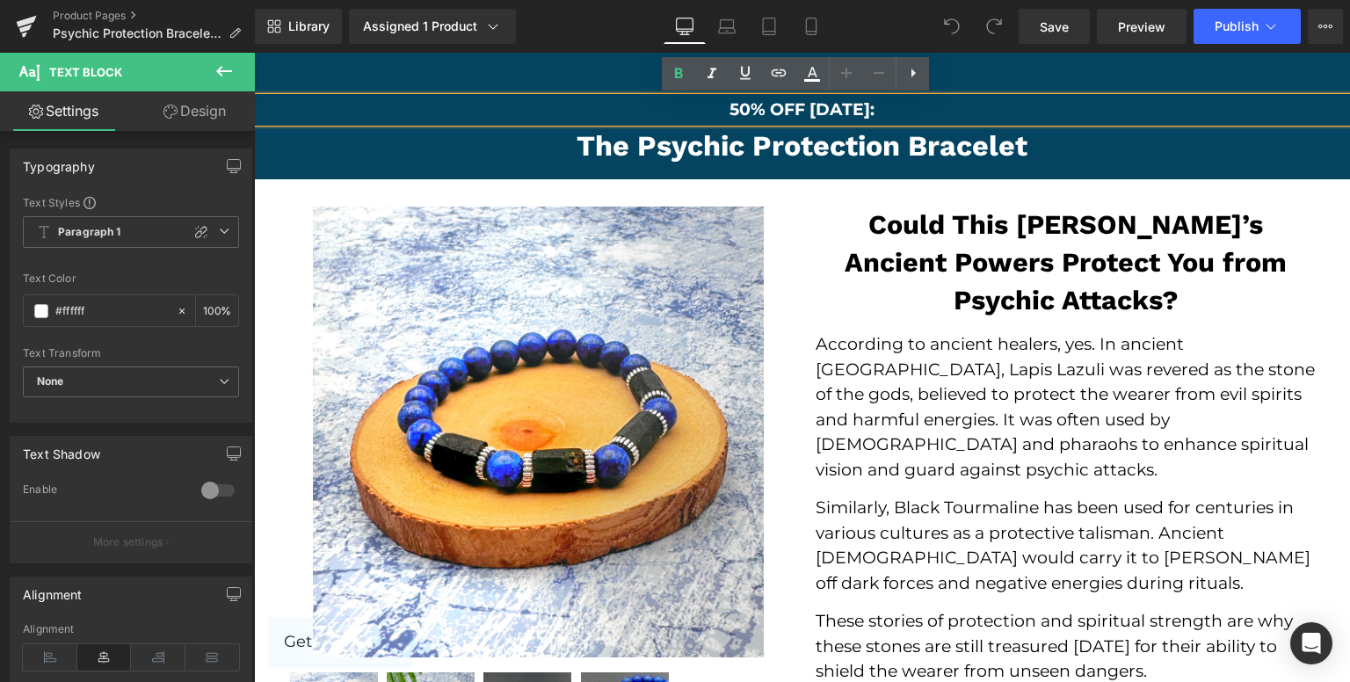
click at [260, 140] on div "Restock Sale Text Block Row 50% OFF TODAY: Text Block The Psychic Protection Br…" at bounding box center [802, 115] width 1096 height 114
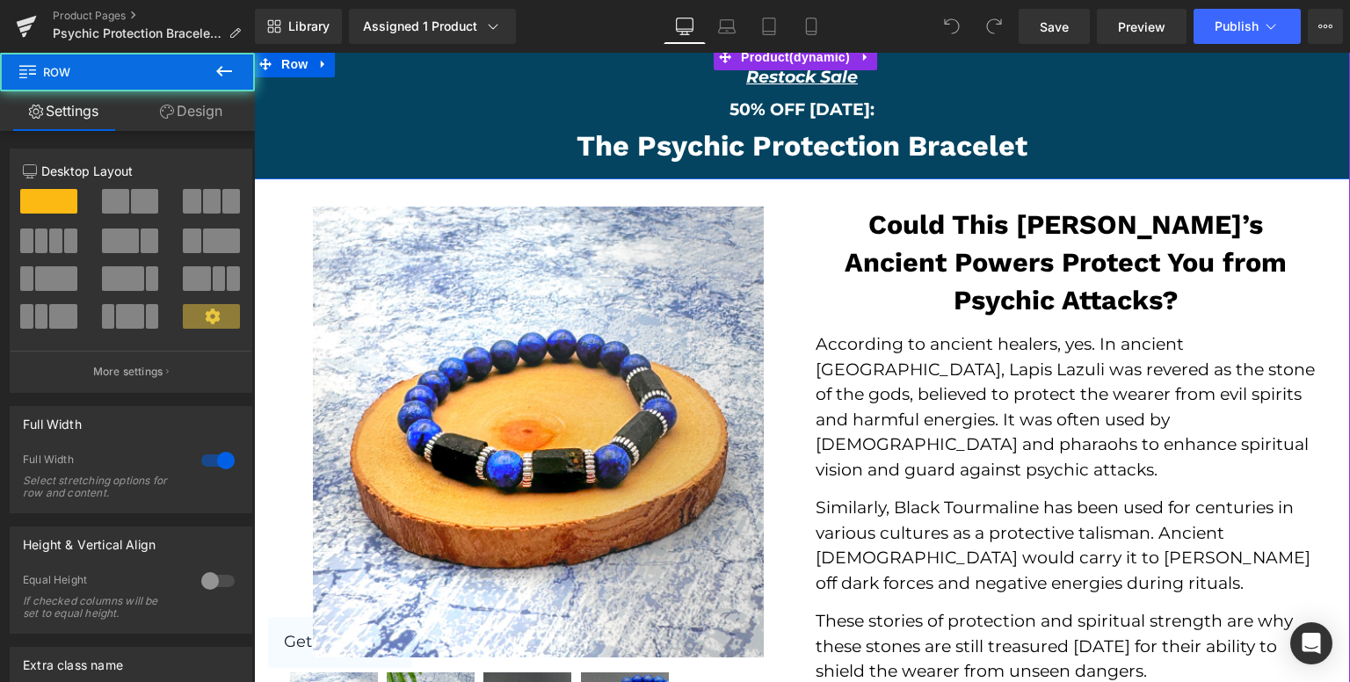
click at [260, 140] on div "Restock Sale Text Block Row 50% OFF TODAY: Text Block The Psychic Protection Br…" at bounding box center [802, 115] width 1096 height 114
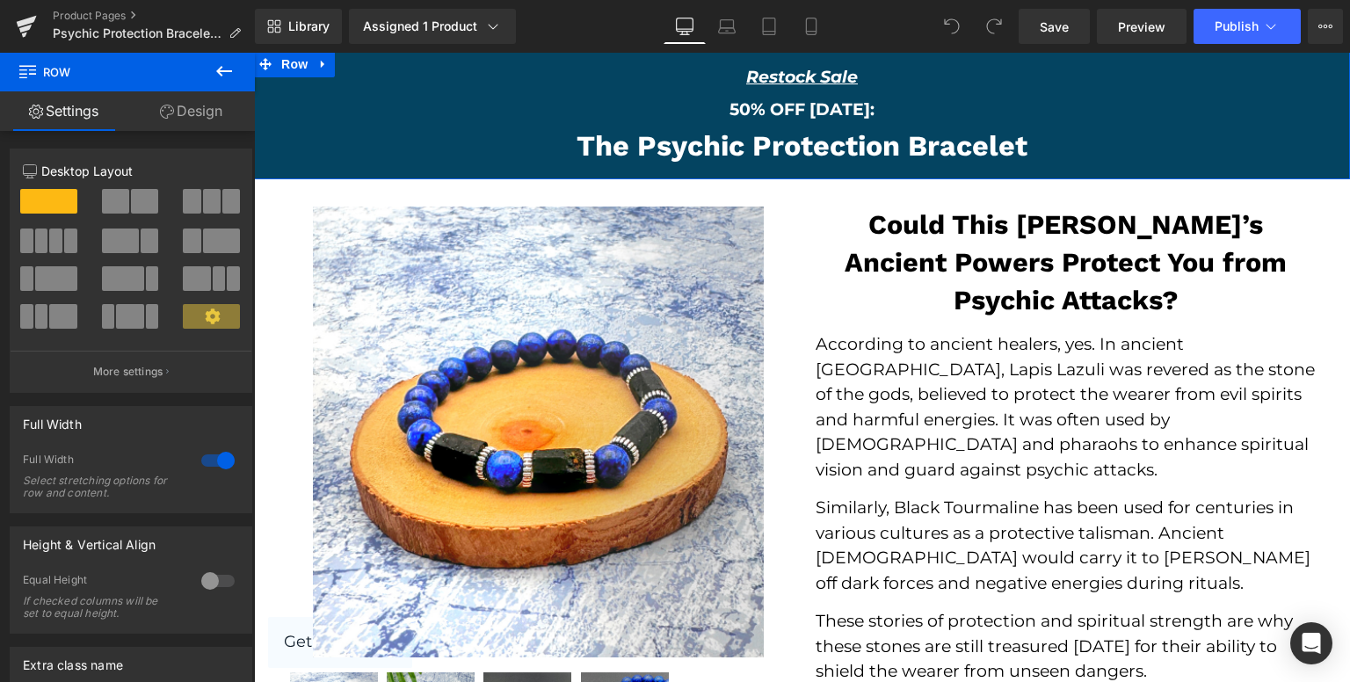
click at [194, 117] on link "Design" at bounding box center [190, 111] width 127 height 40
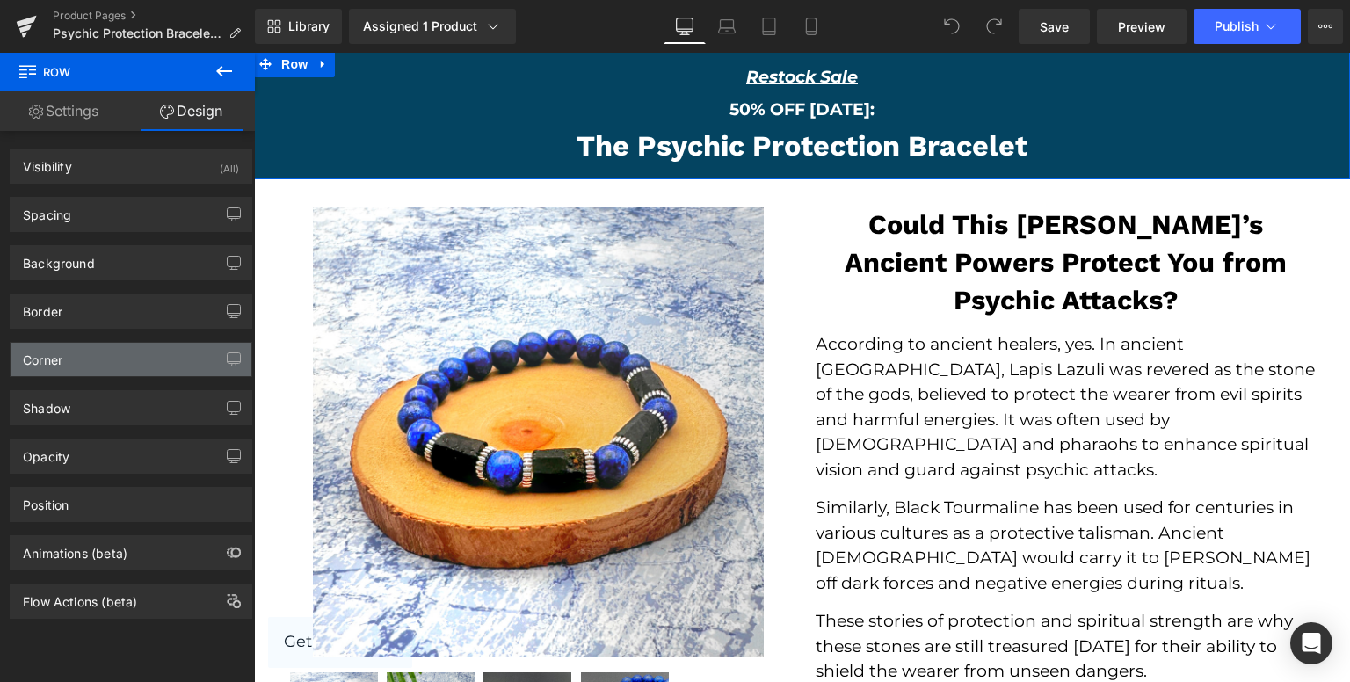
click at [134, 358] on div "Corner" at bounding box center [131, 359] width 241 height 33
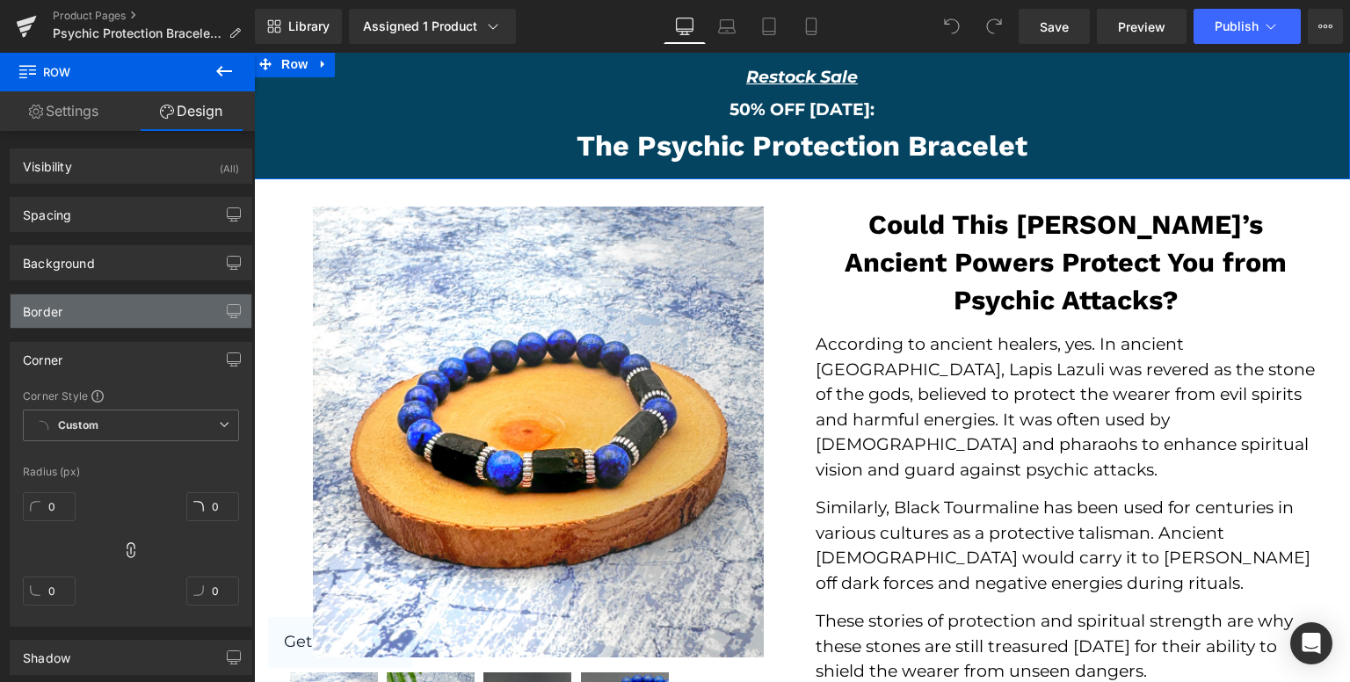
click at [185, 305] on div "Border" at bounding box center [131, 310] width 241 height 33
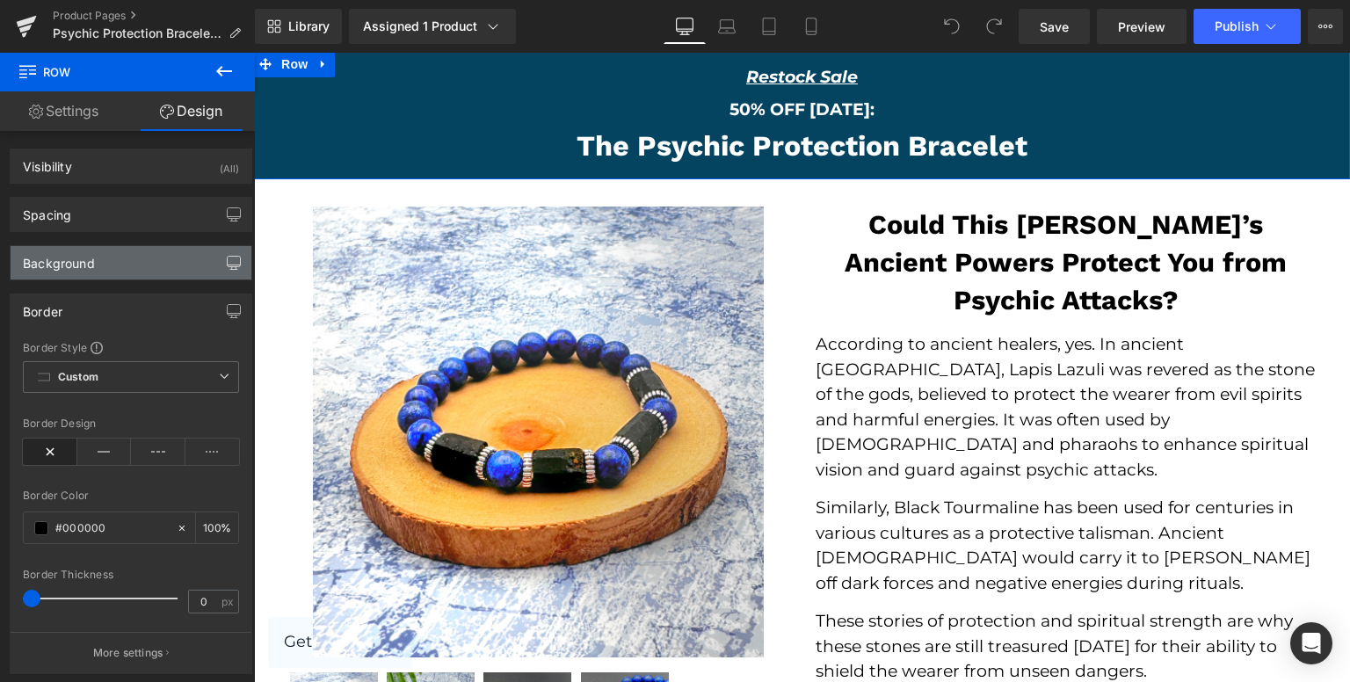
click at [220, 270] on button "button" at bounding box center [234, 262] width 28 height 33
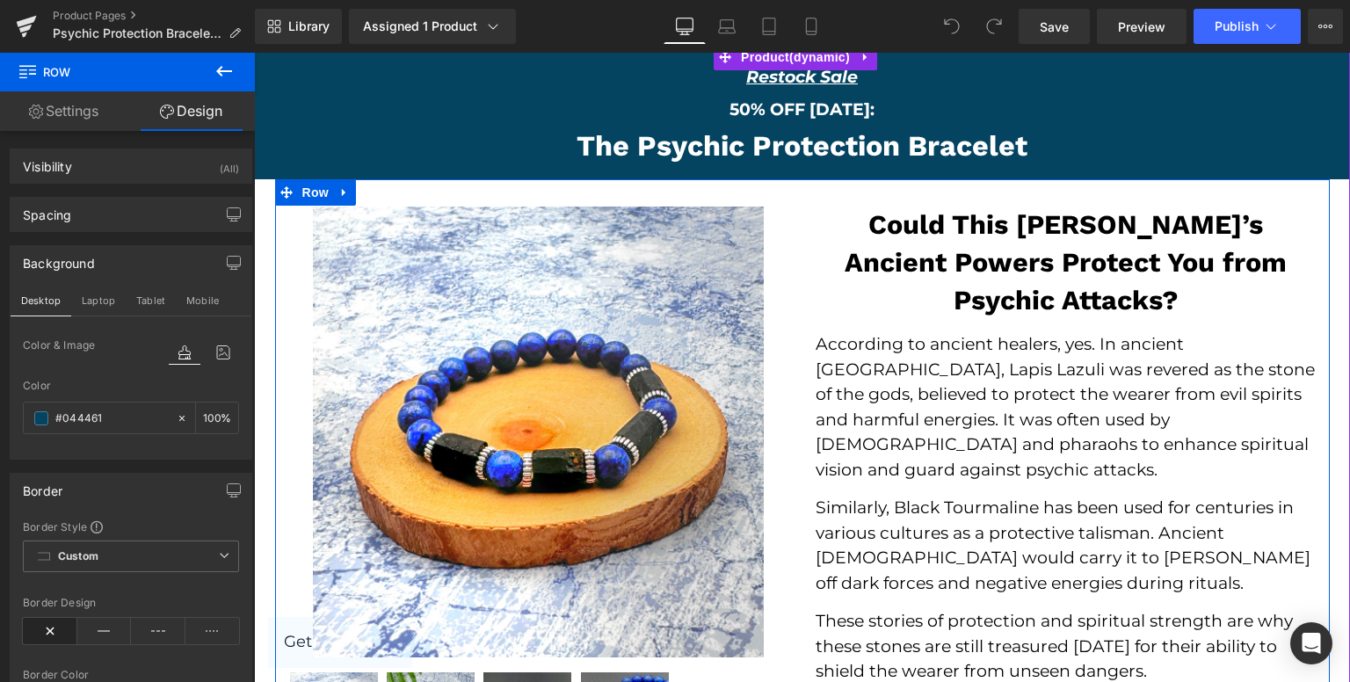
click at [1141, 262] on strong "Could This Bracelet’s Ancient Powers Protect You from Psychic Attacks?" at bounding box center [1065, 262] width 442 height 106
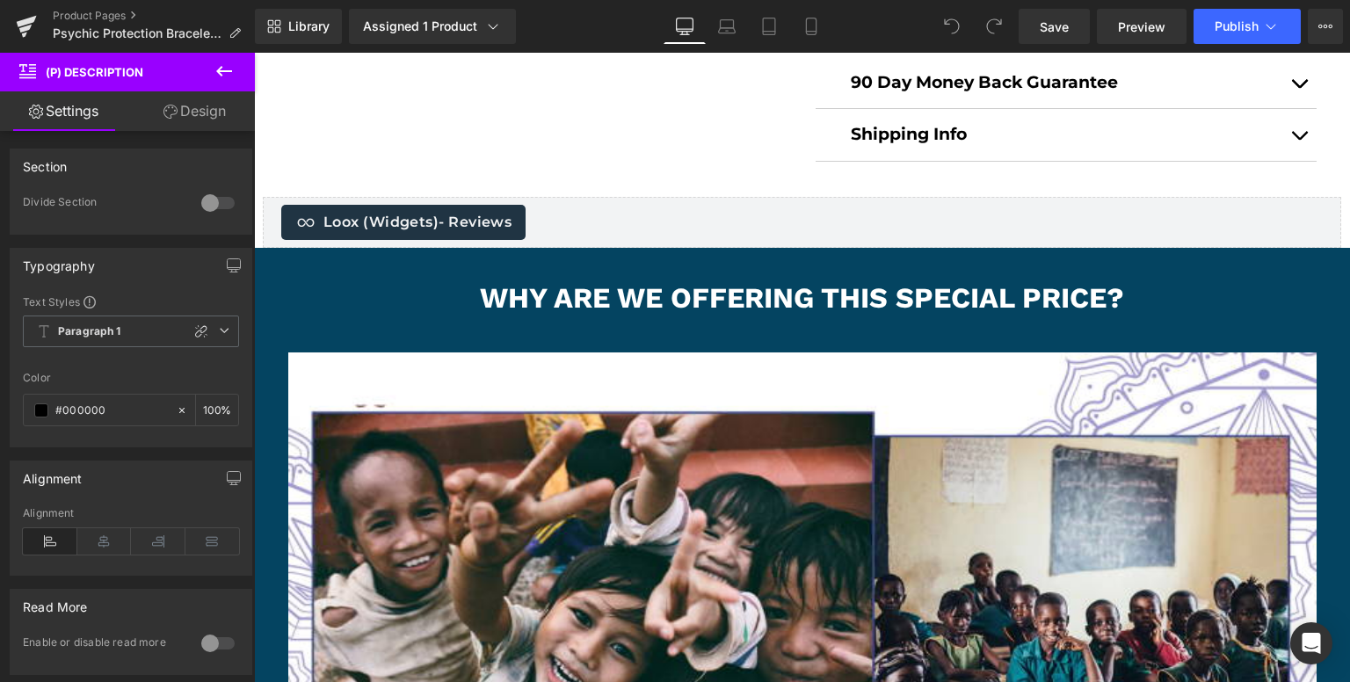
scroll to position [1757, 0]
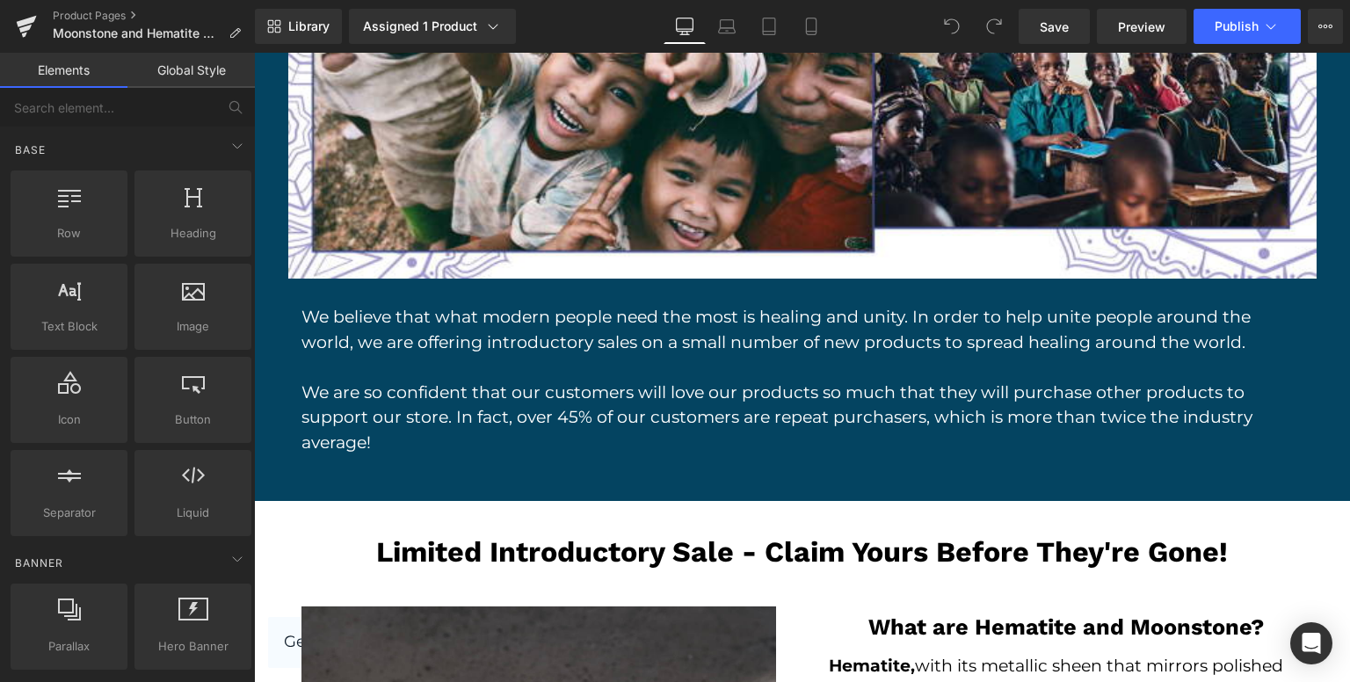
scroll to position [2987, 0]
